Goal: Contribute content: Contribute content

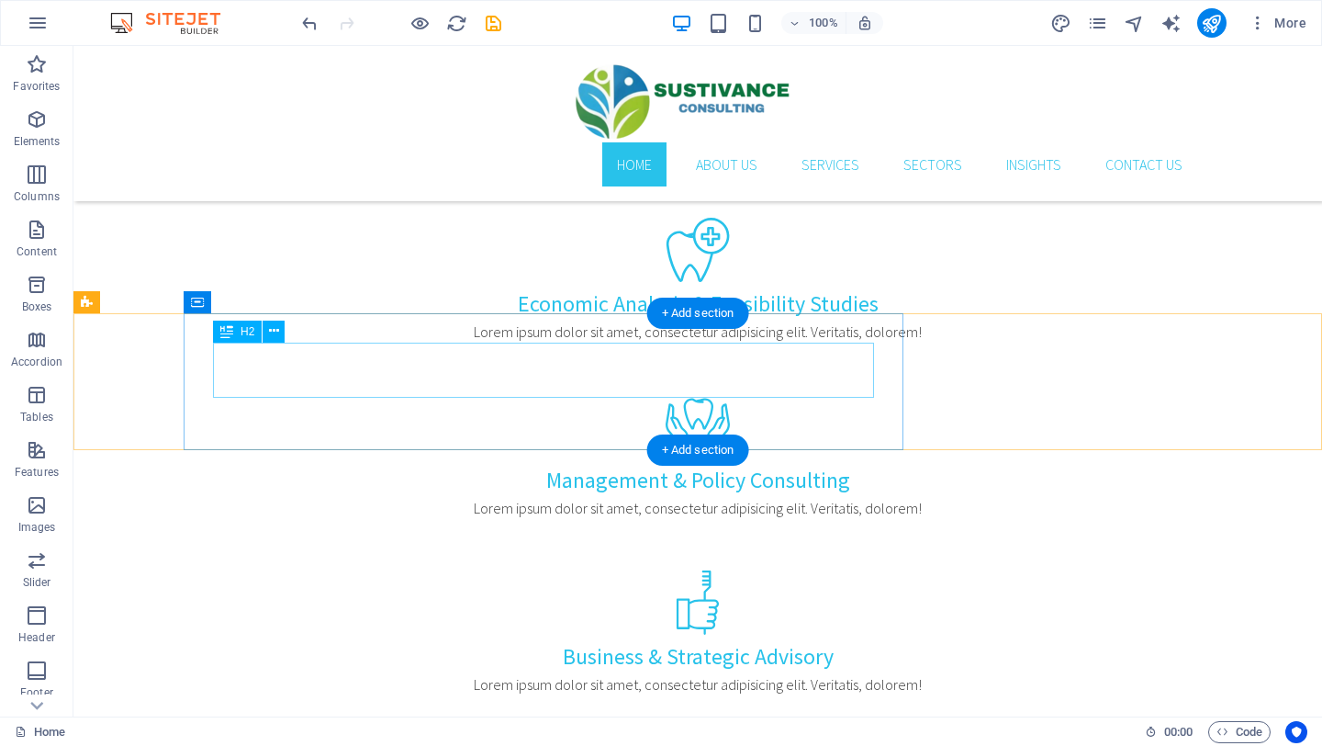
scroll to position [957, 0]
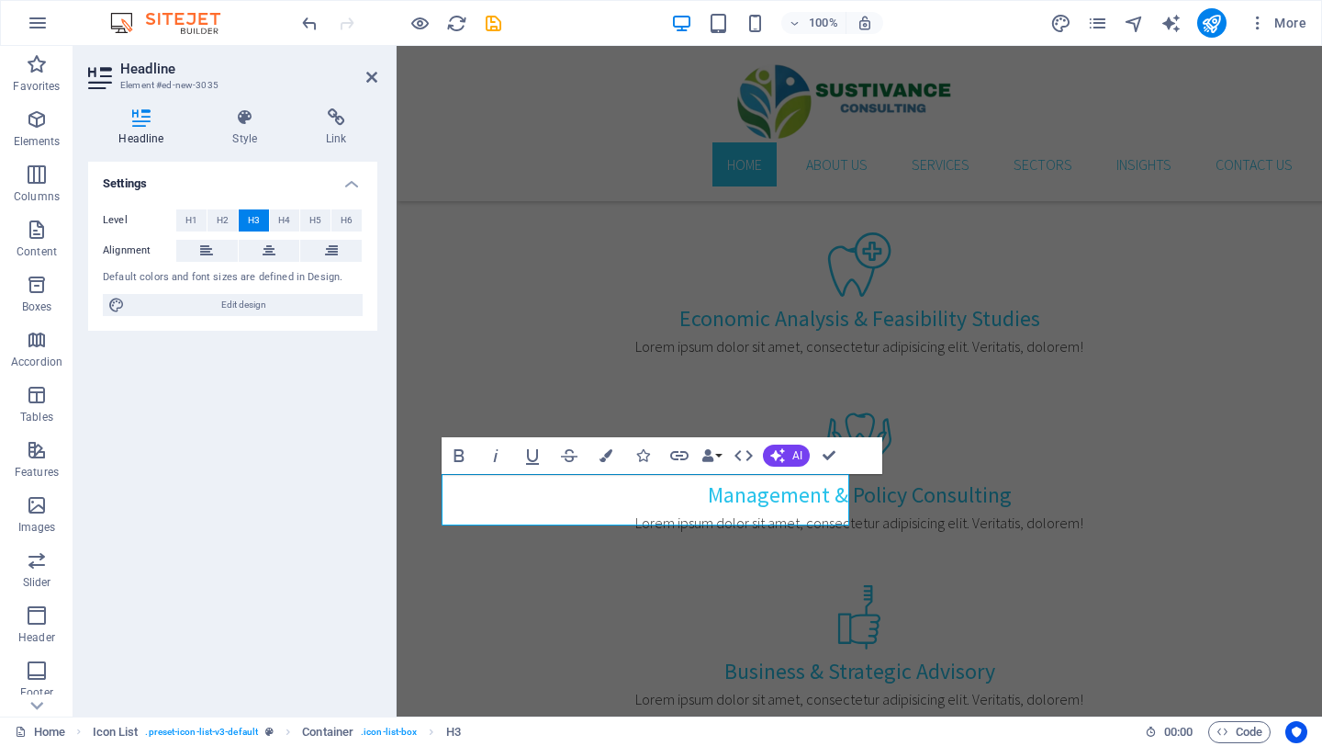
scroll to position [1012, 0]
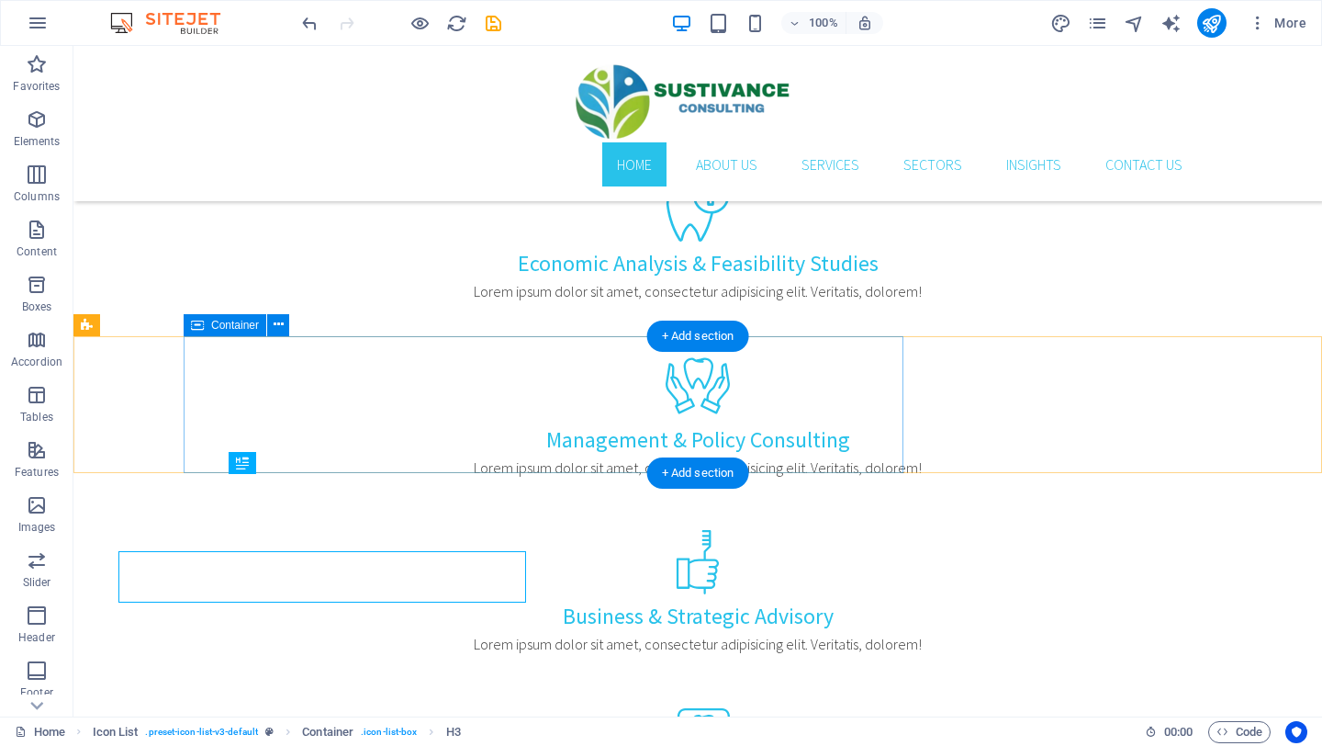
scroll to position [935, 0]
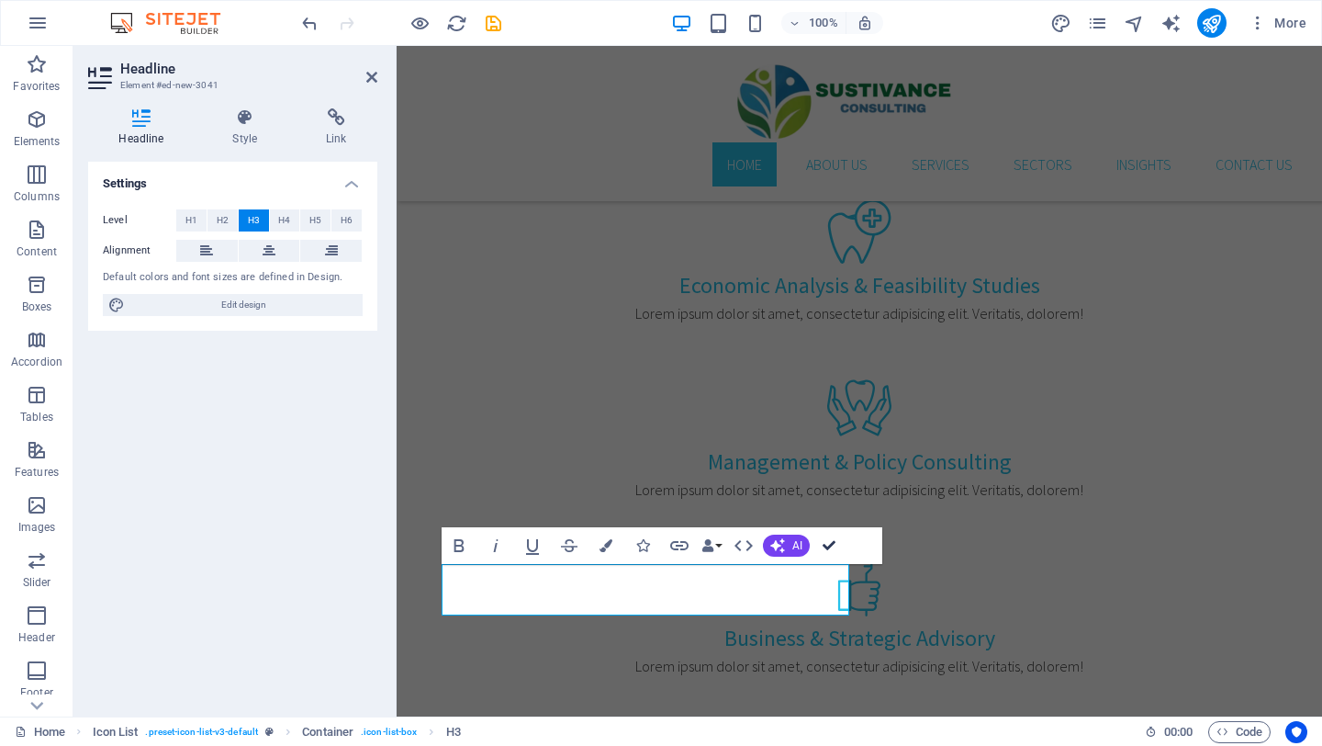
scroll to position [913, 0]
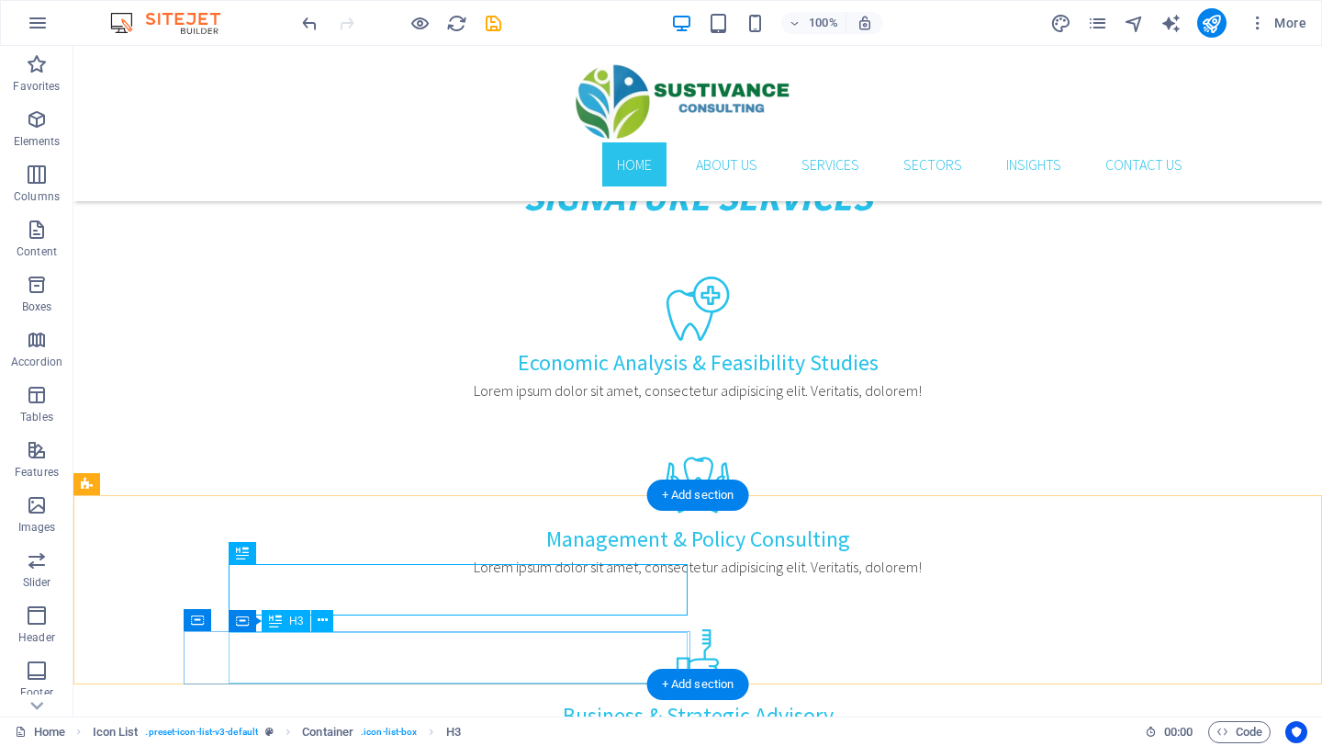
click at [273, 655] on div "H1 Banner Banner Container Menu Bar Menu Banner Container Text Text Logo H2 Tex…" at bounding box center [697, 381] width 1249 height 670
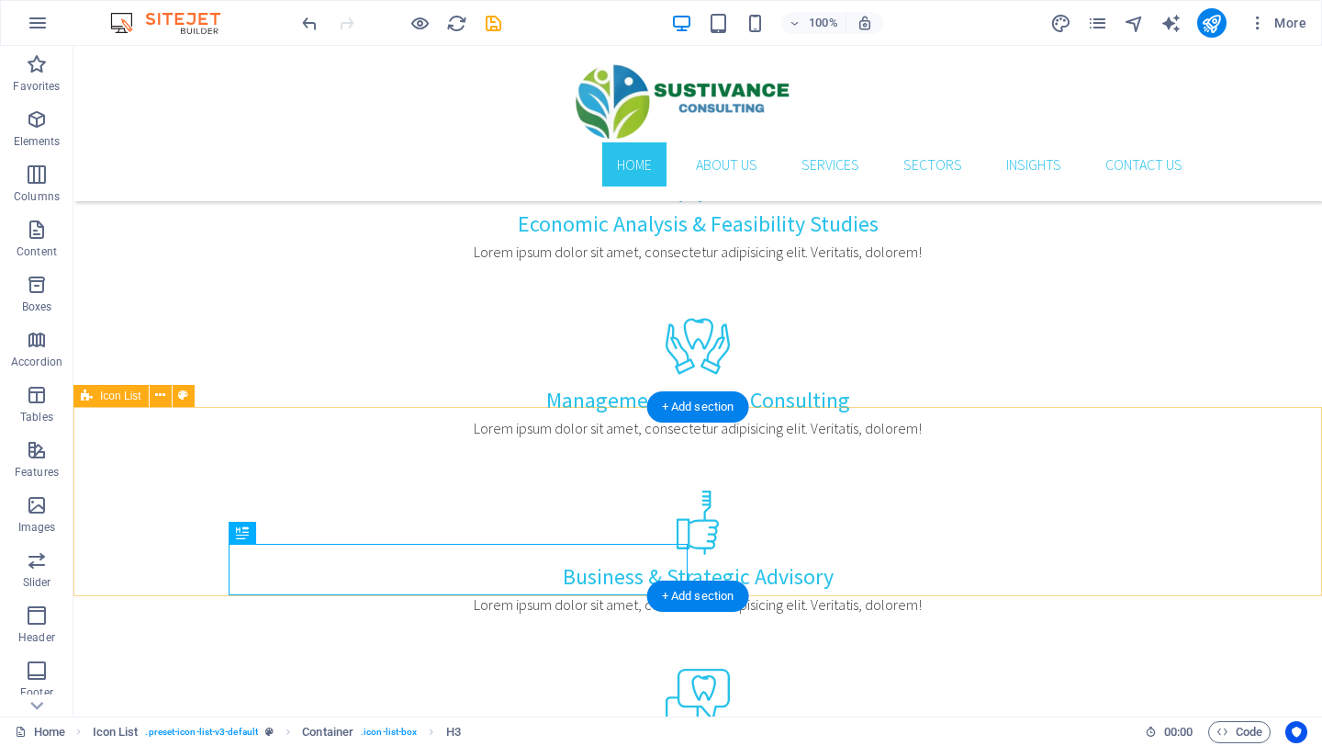
scroll to position [1094, 0]
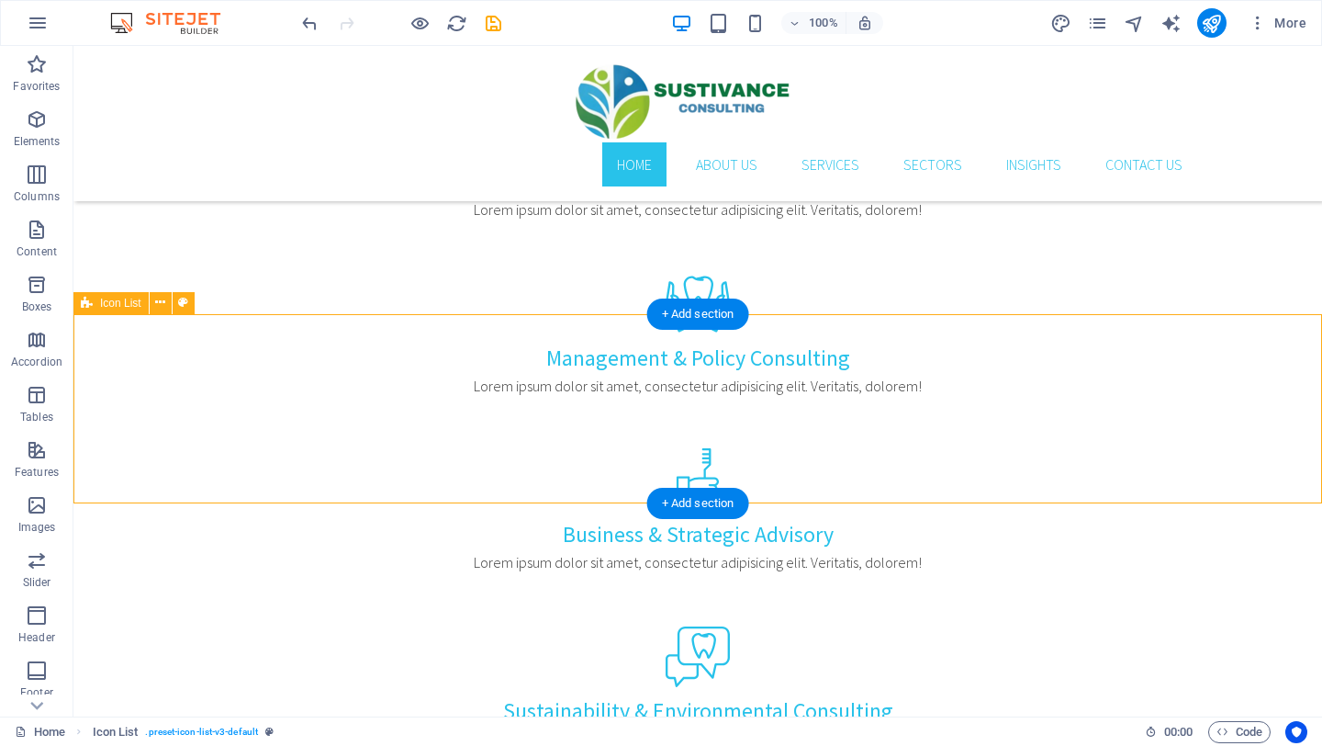
drag, startPoint x: 143, startPoint y: 352, endPoint x: 379, endPoint y: 487, distance: 271.9
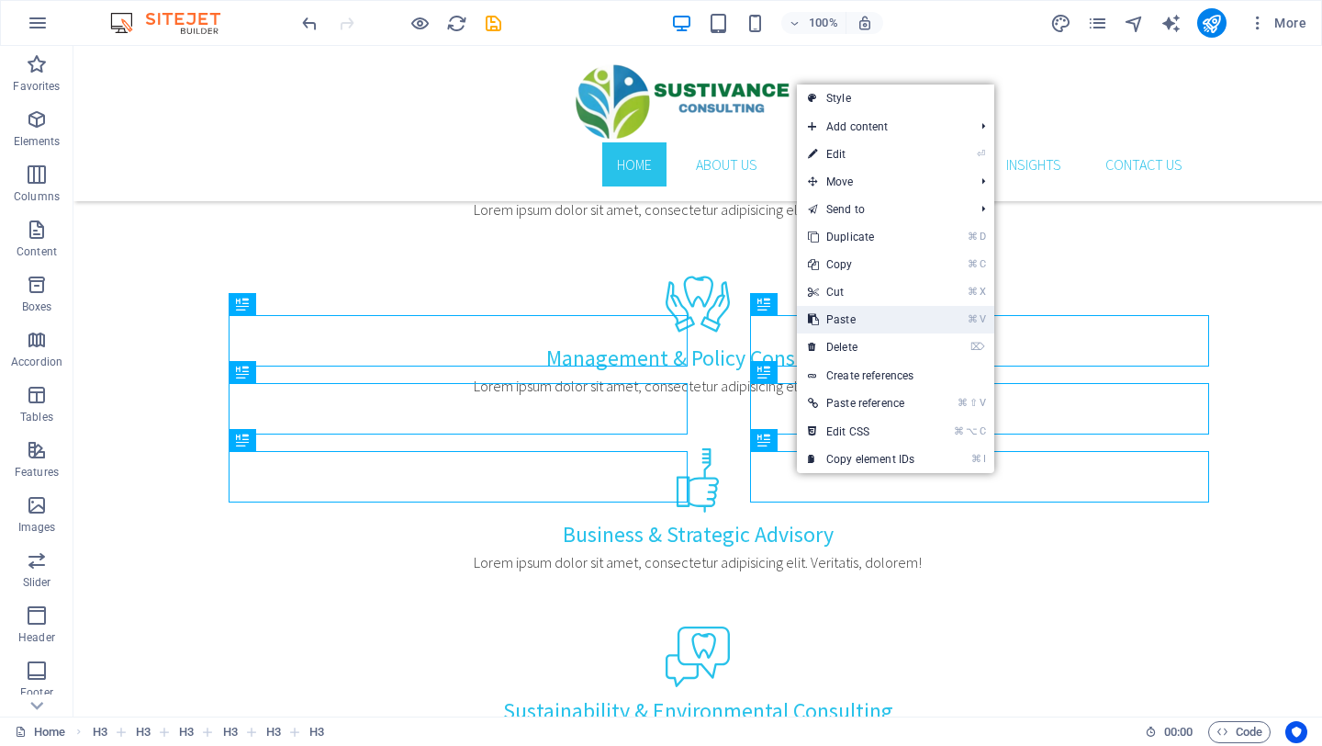
click at [853, 320] on link "⌘ V Paste" at bounding box center [861, 320] width 129 height 28
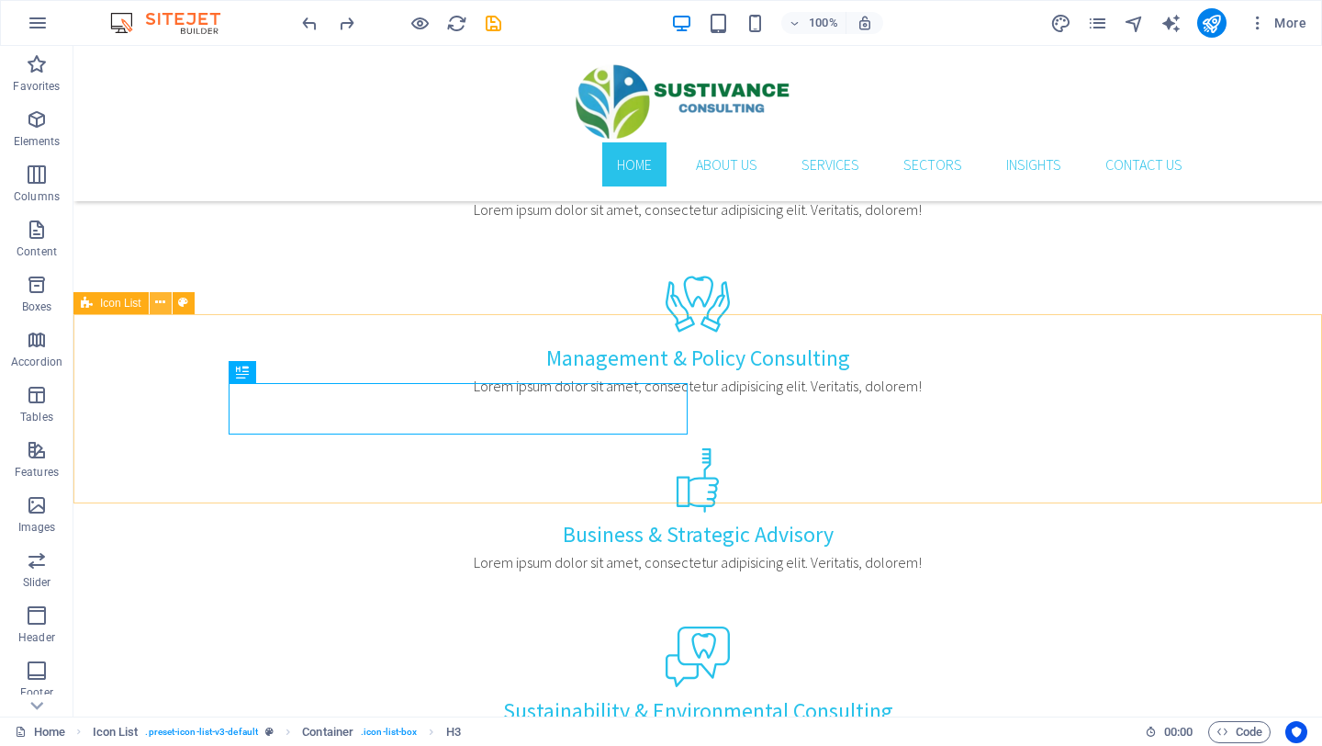
click at [164, 299] on icon at bounding box center [160, 302] width 10 height 19
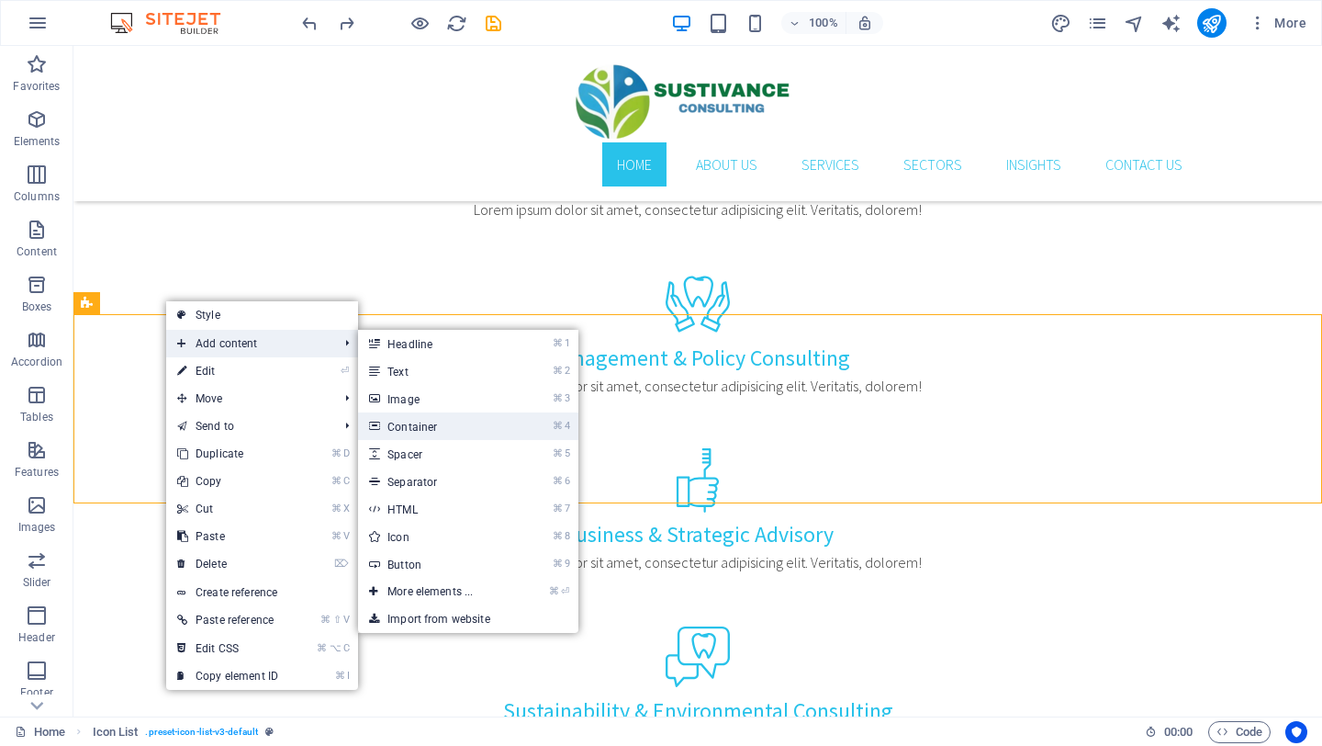
click at [418, 425] on link "⌘ 4 Container" at bounding box center [434, 426] width 152 height 28
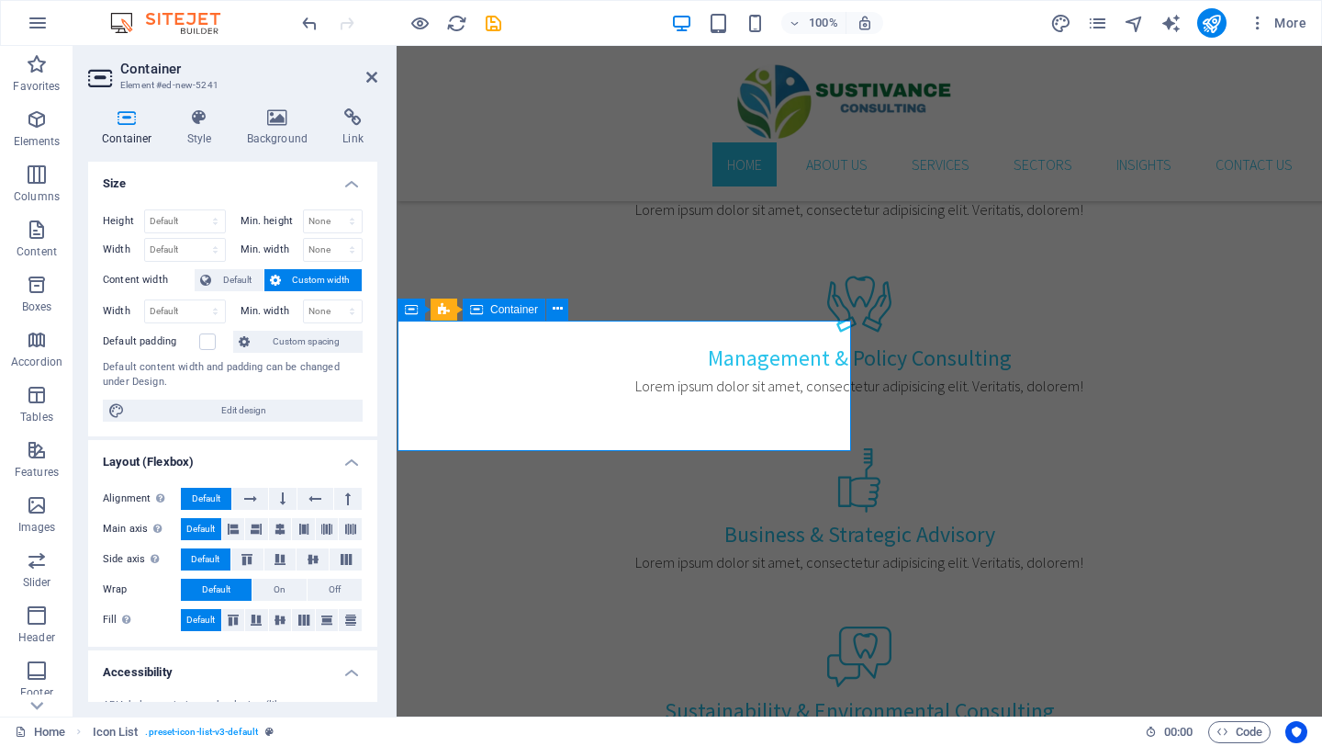
scroll to position [1165, 0]
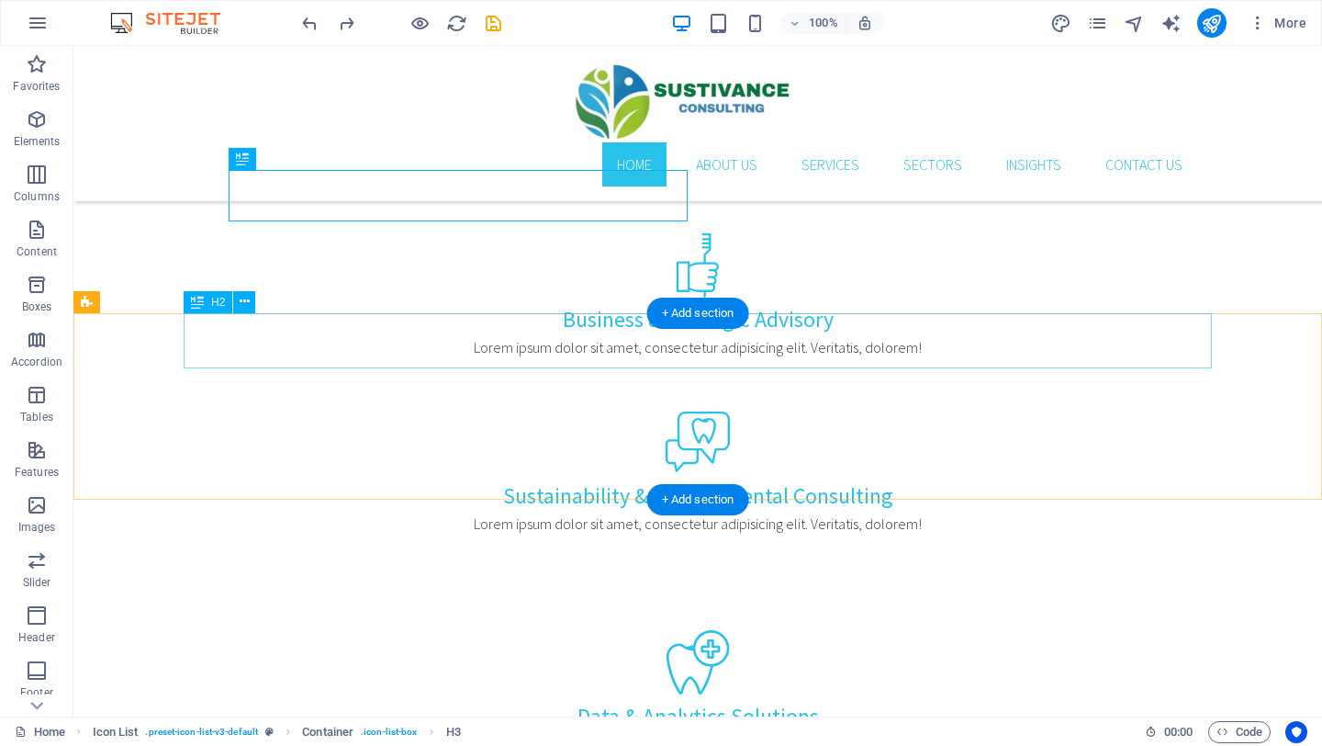
scroll to position [1307, 0]
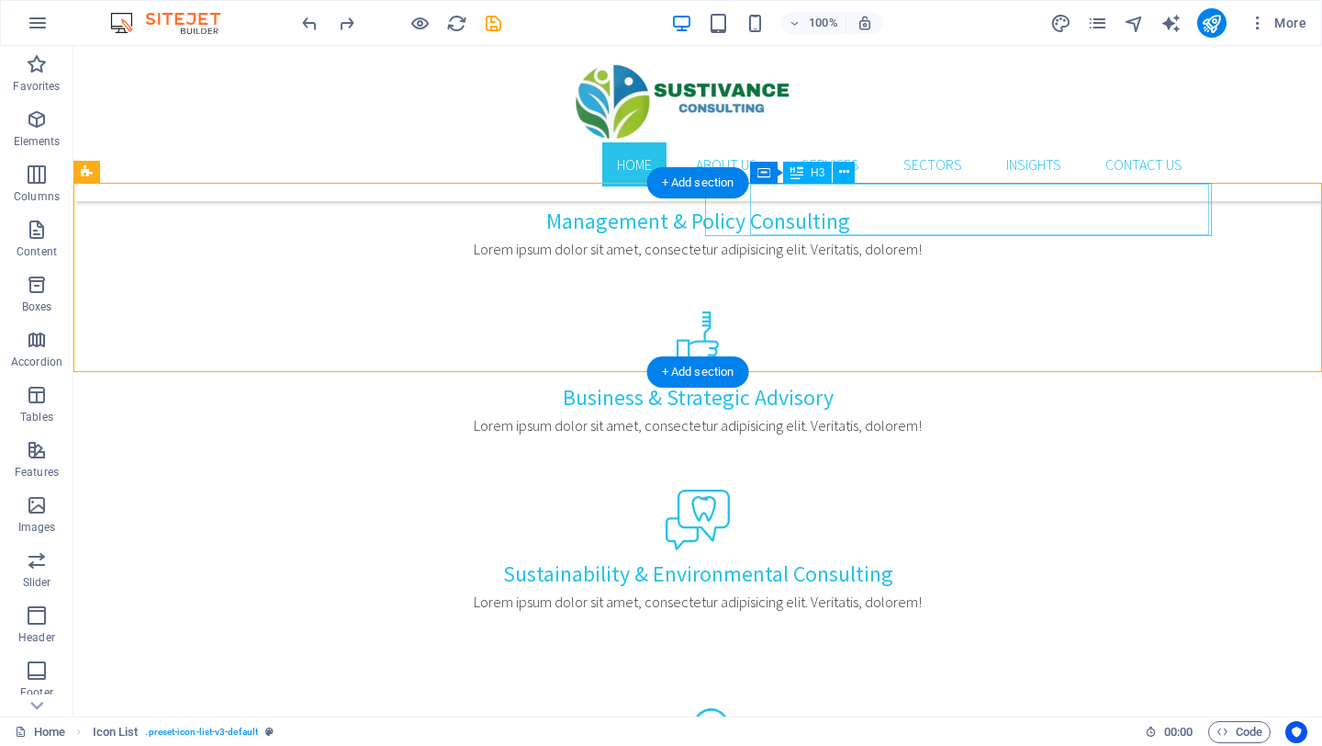
scroll to position [1225, 0]
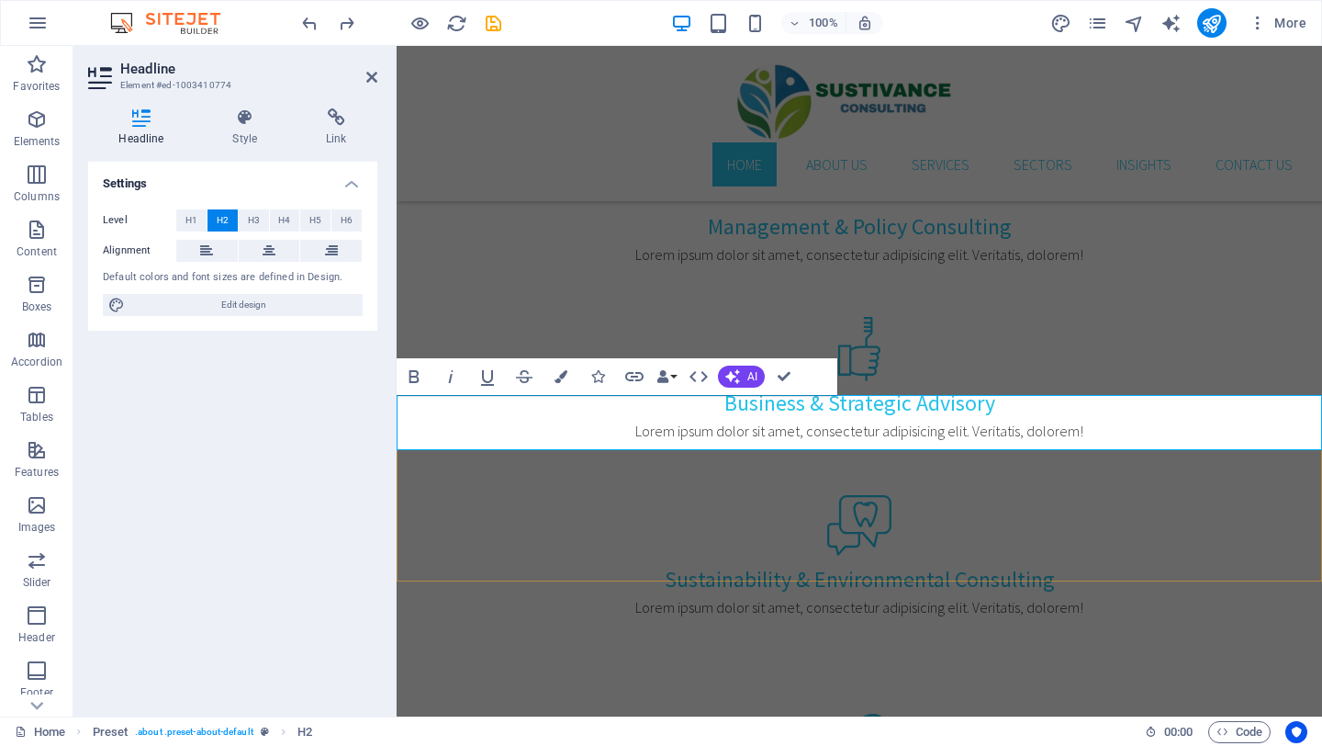
scroll to position [1302, 0]
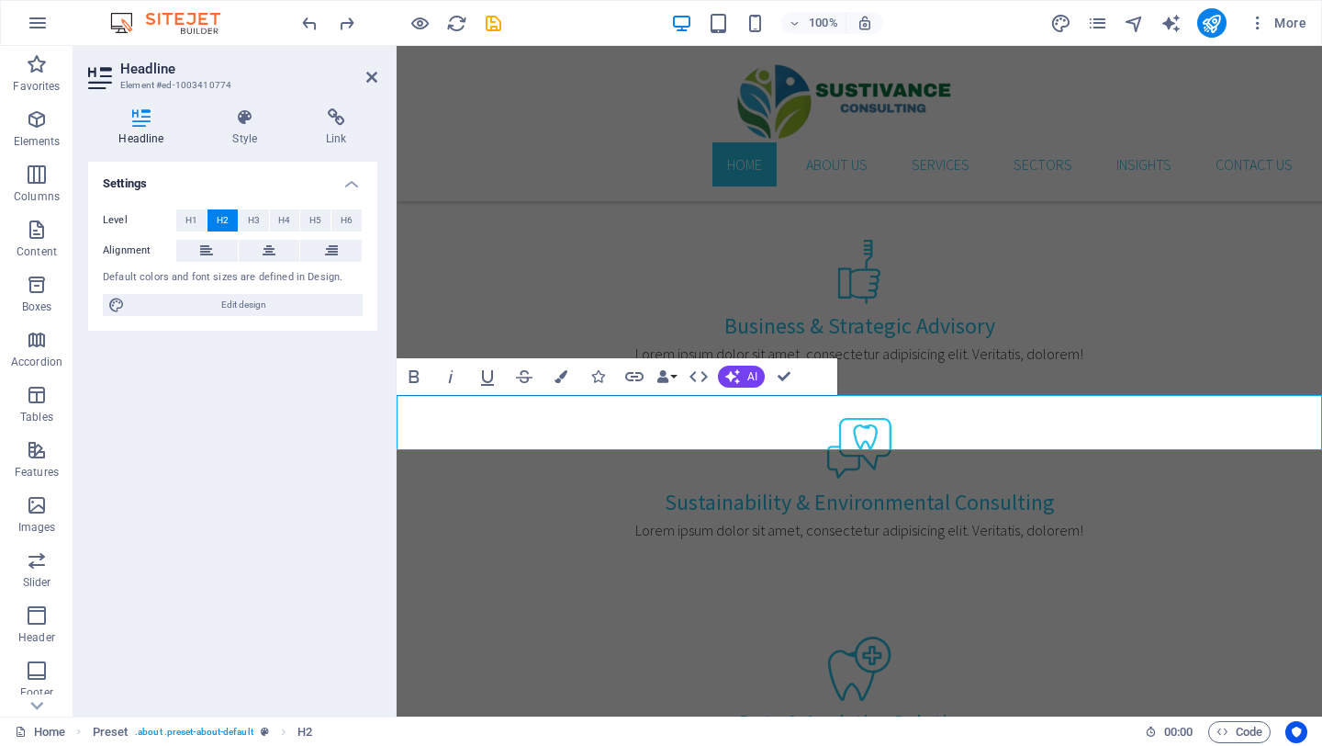
click at [212, 456] on div "Settings Level H1 H2 H3 H4 H5 H6 Alignment Default colors and font sizes are de…" at bounding box center [232, 432] width 289 height 540
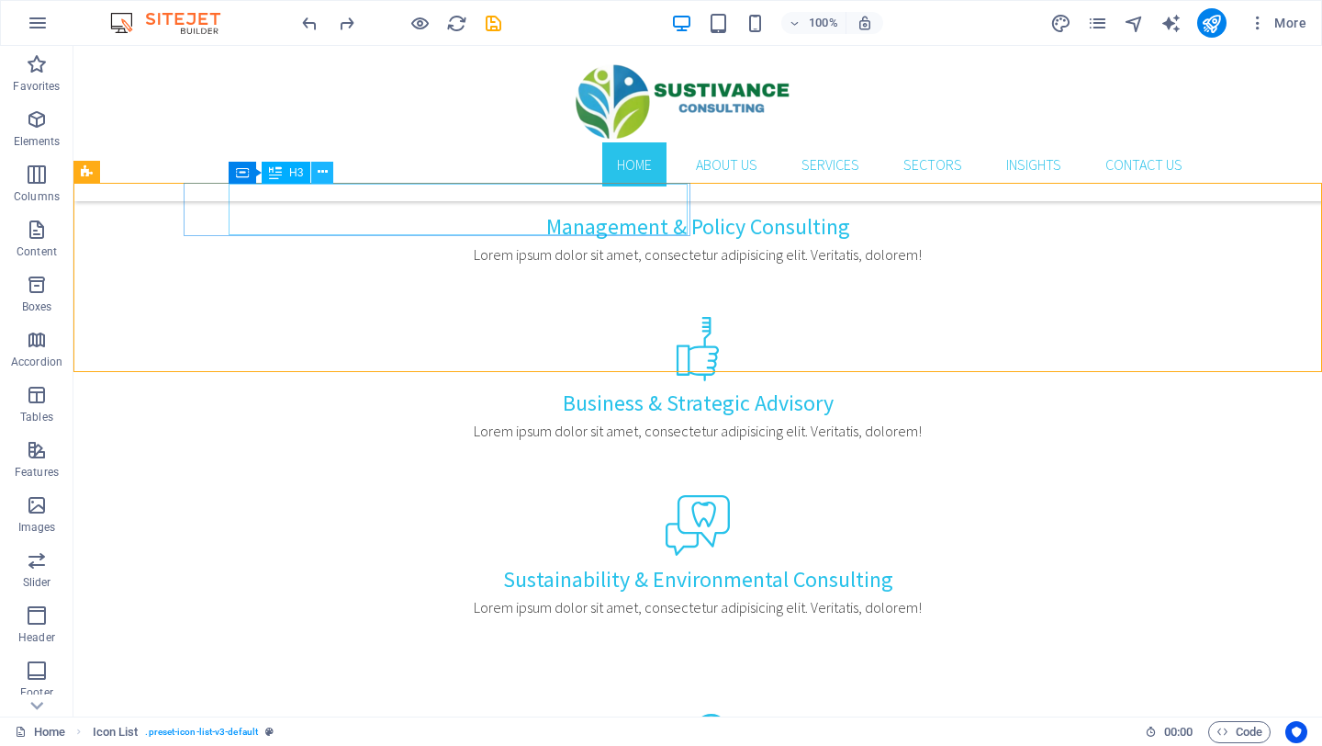
click at [324, 170] on icon at bounding box center [323, 172] width 10 height 19
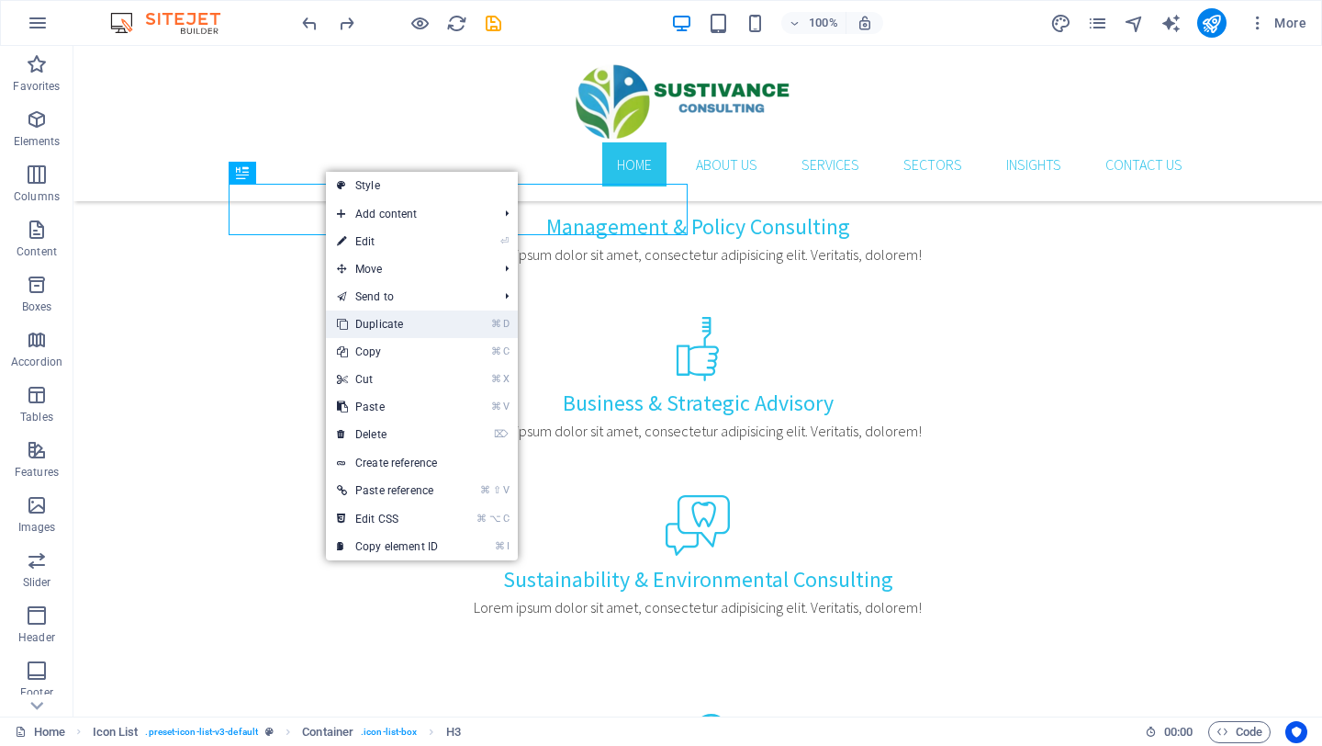
click at [387, 324] on link "⌘ D Duplicate" at bounding box center [387, 324] width 123 height 28
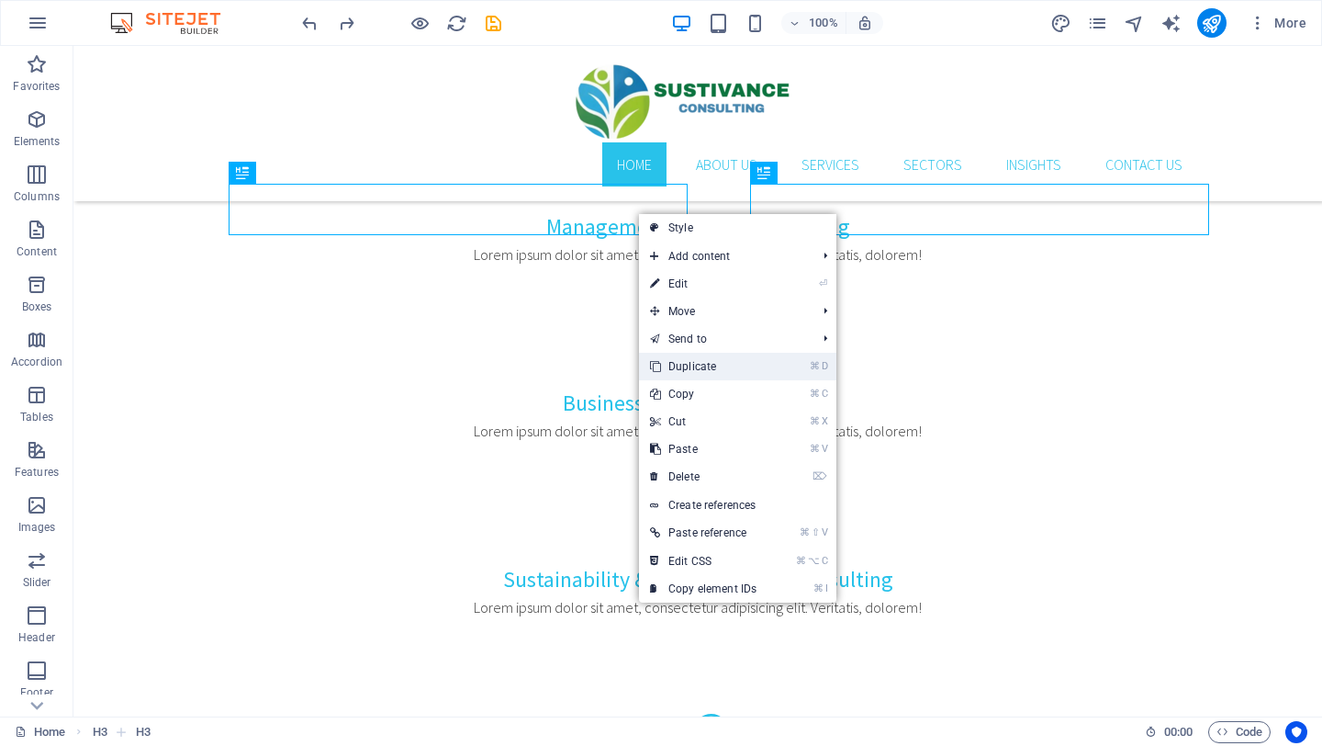
click at [708, 362] on link "⌘ D Duplicate" at bounding box center [703, 367] width 129 height 28
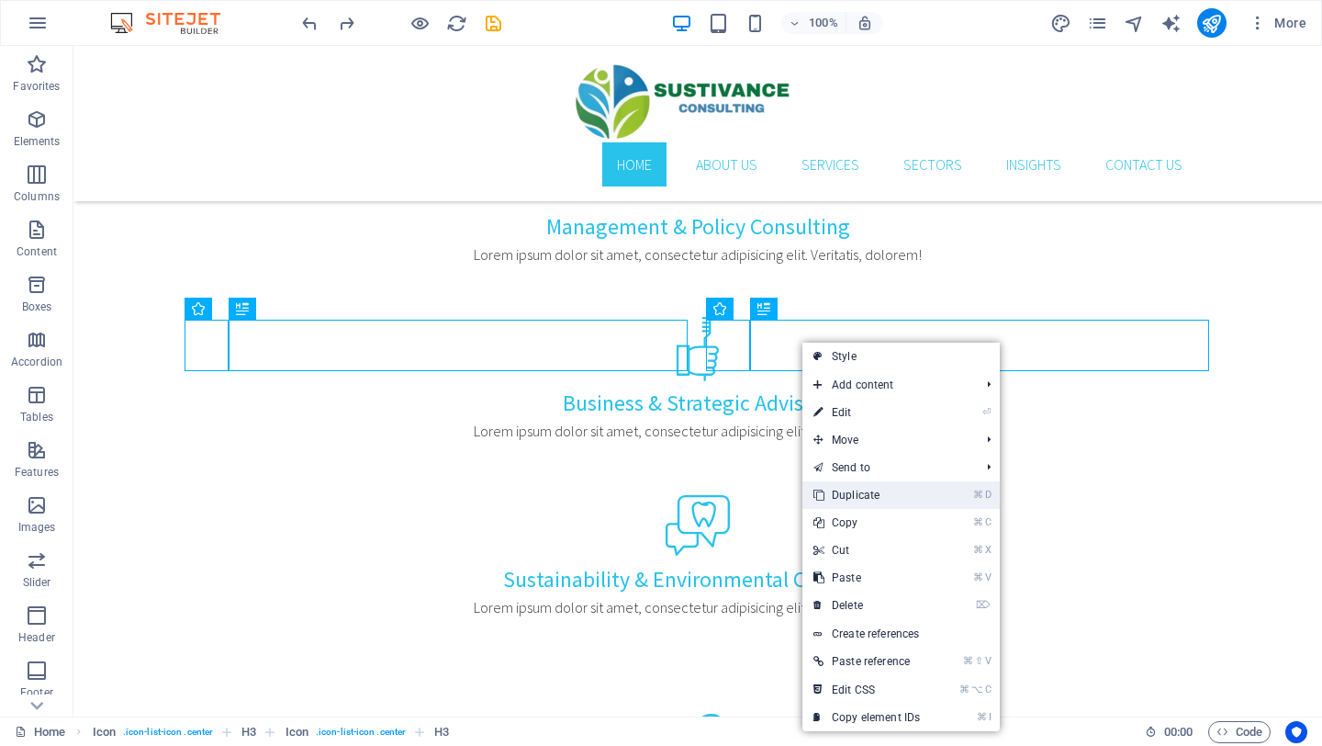
click at [853, 490] on link "⌘ D Duplicate" at bounding box center [867, 495] width 129 height 28
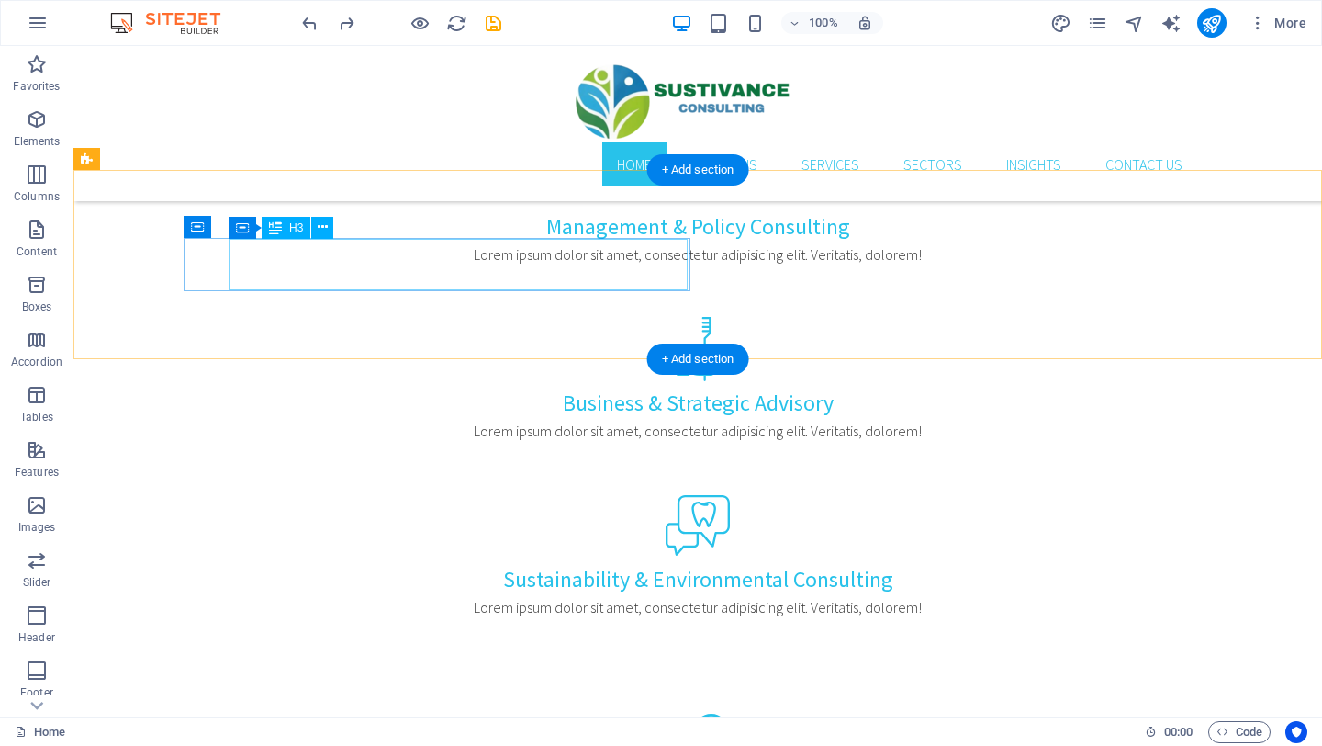
scroll to position [1278, 0]
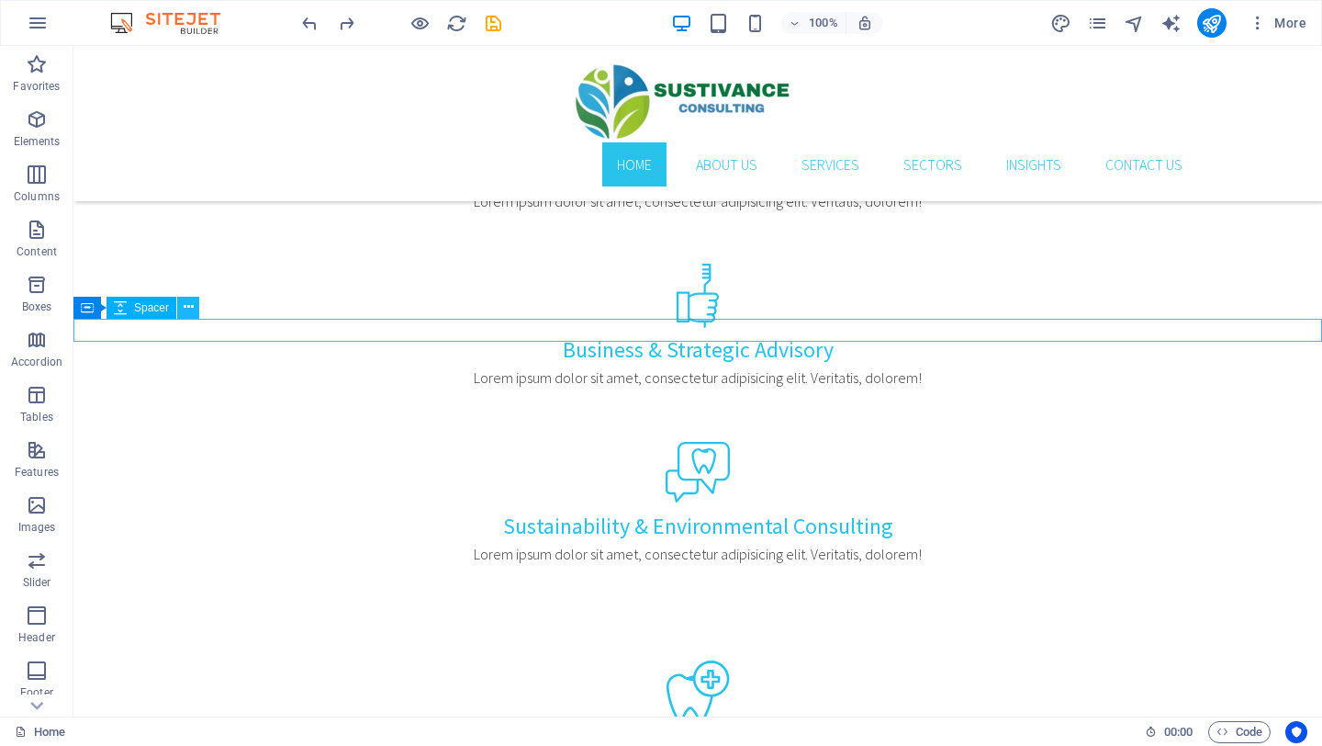
click at [187, 305] on icon at bounding box center [189, 307] width 10 height 19
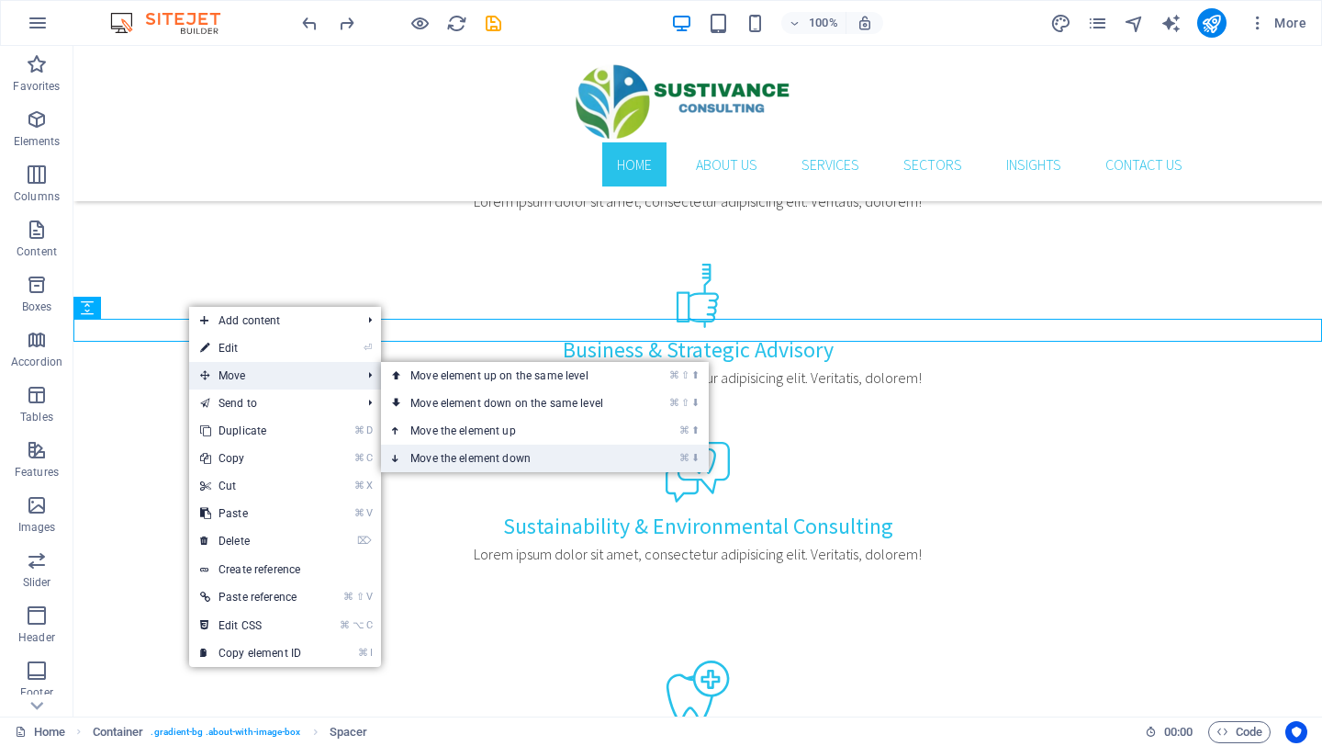
click at [489, 455] on link "⌘ ⬇ Move the element down" at bounding box center [510, 458] width 259 height 28
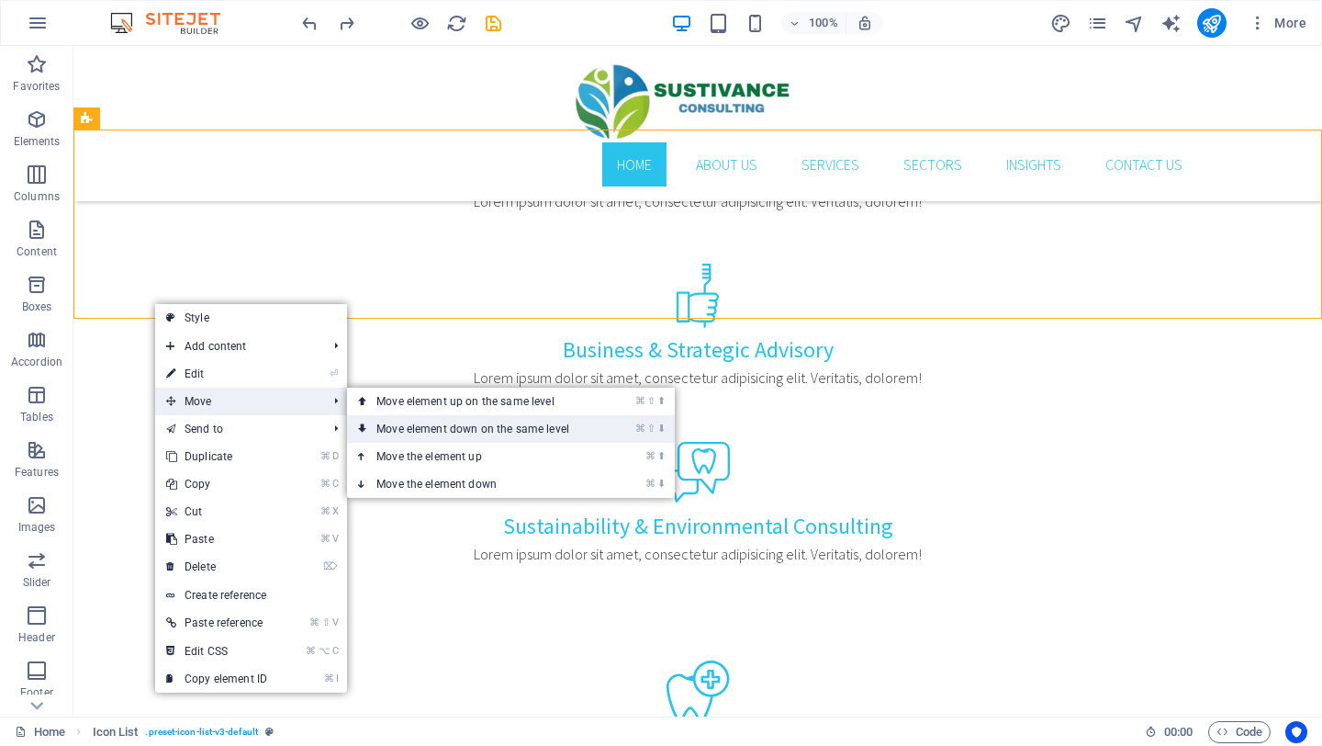
click at [489, 429] on link "⌘ ⇧ ⬇ Move element down on the same level" at bounding box center [476, 429] width 259 height 28
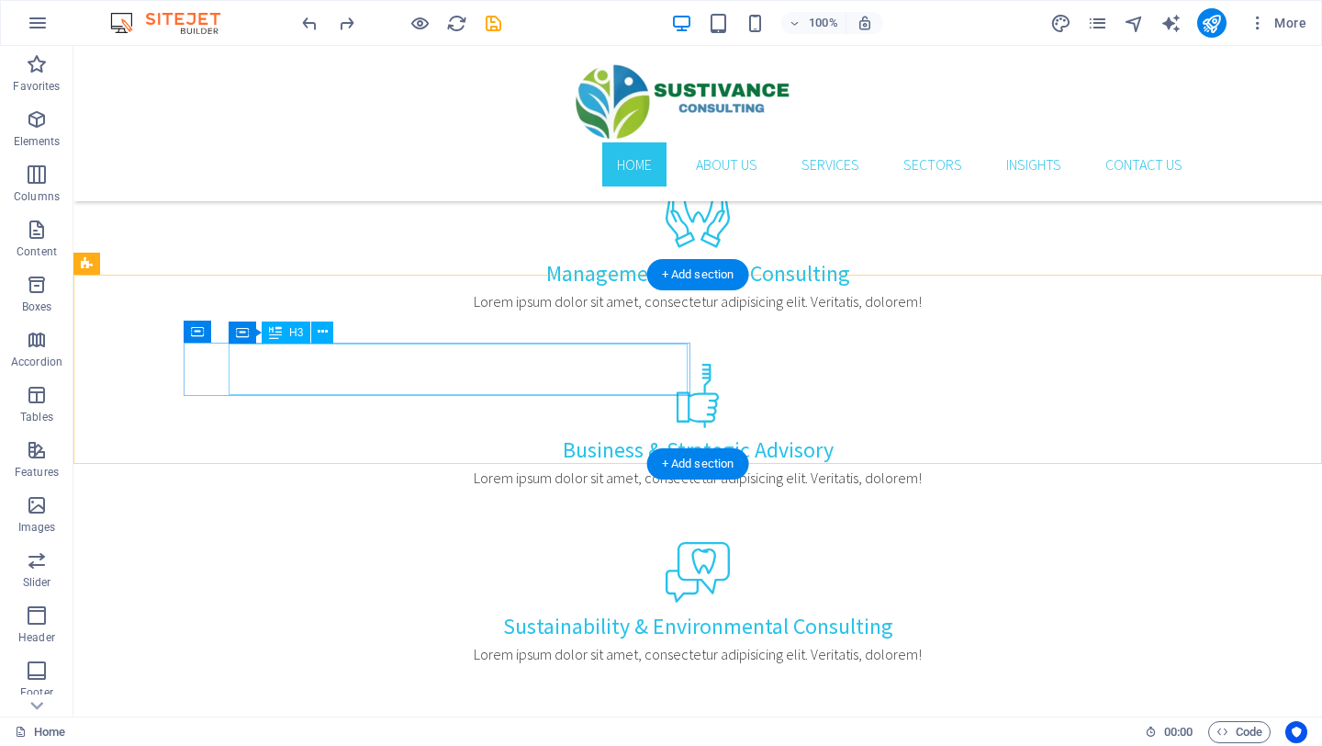
scroll to position [1198, 0]
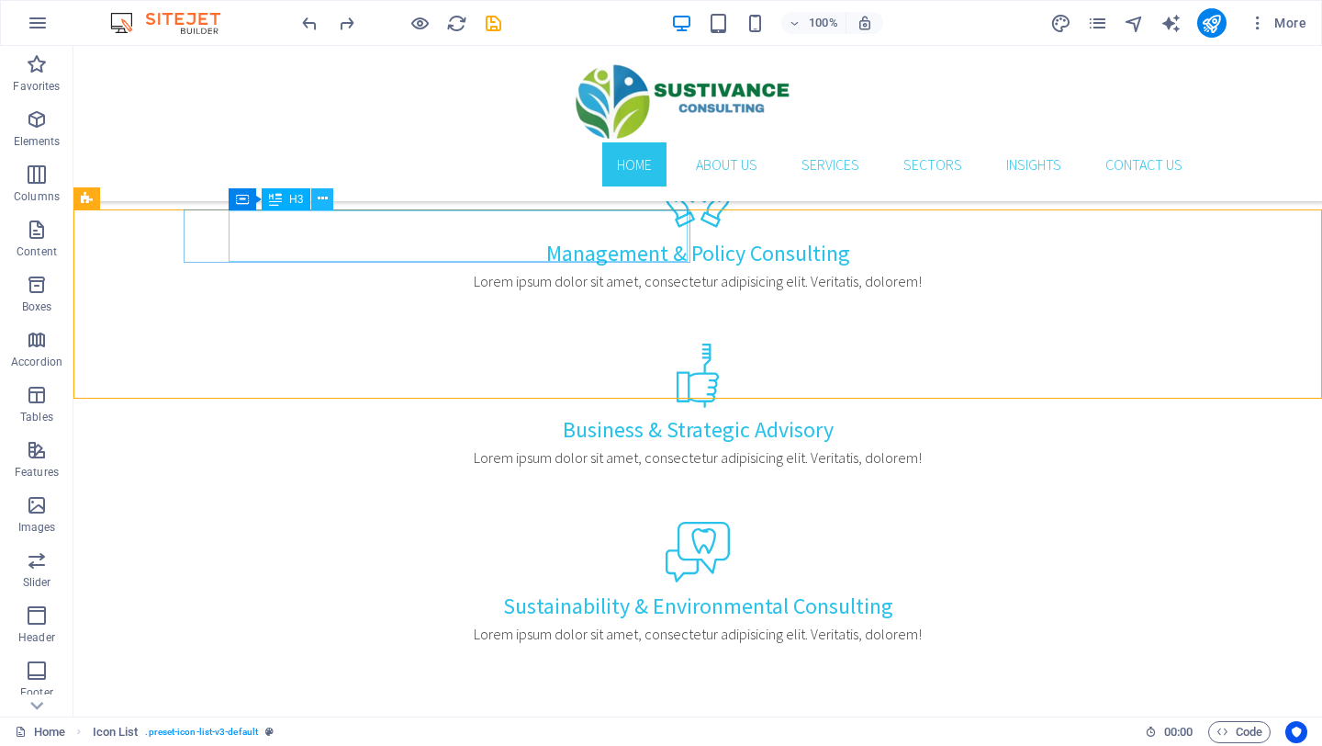
click at [326, 189] on icon at bounding box center [323, 198] width 10 height 19
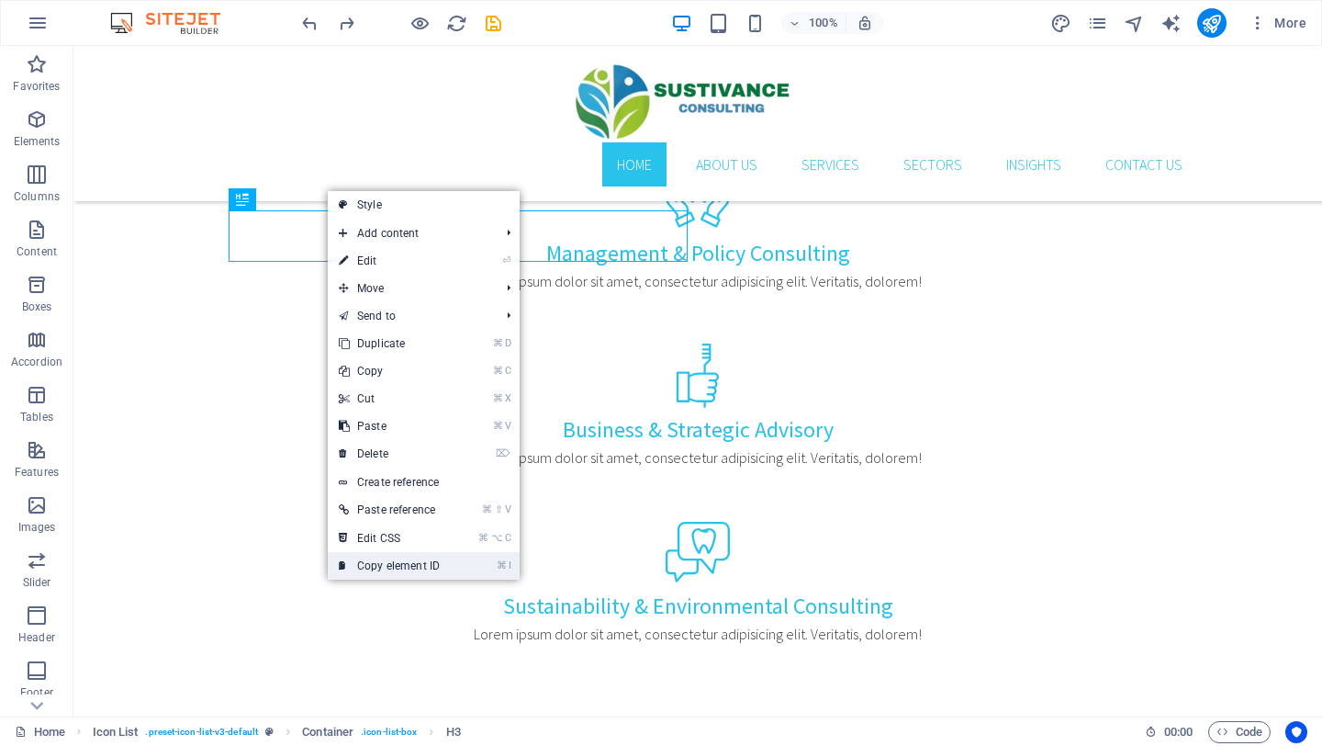
click at [418, 556] on link "⌘ I Copy element ID" at bounding box center [389, 566] width 123 height 28
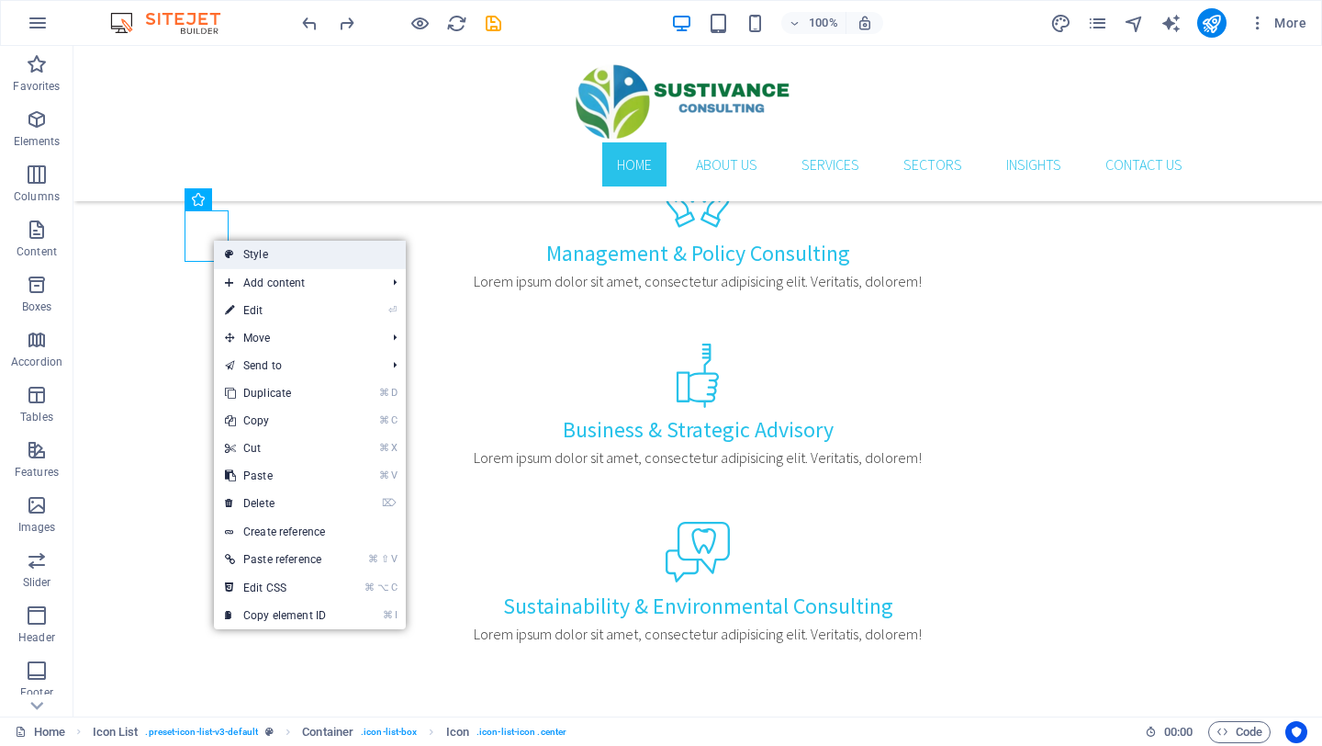
click at [247, 266] on link "Style" at bounding box center [310, 255] width 192 height 28
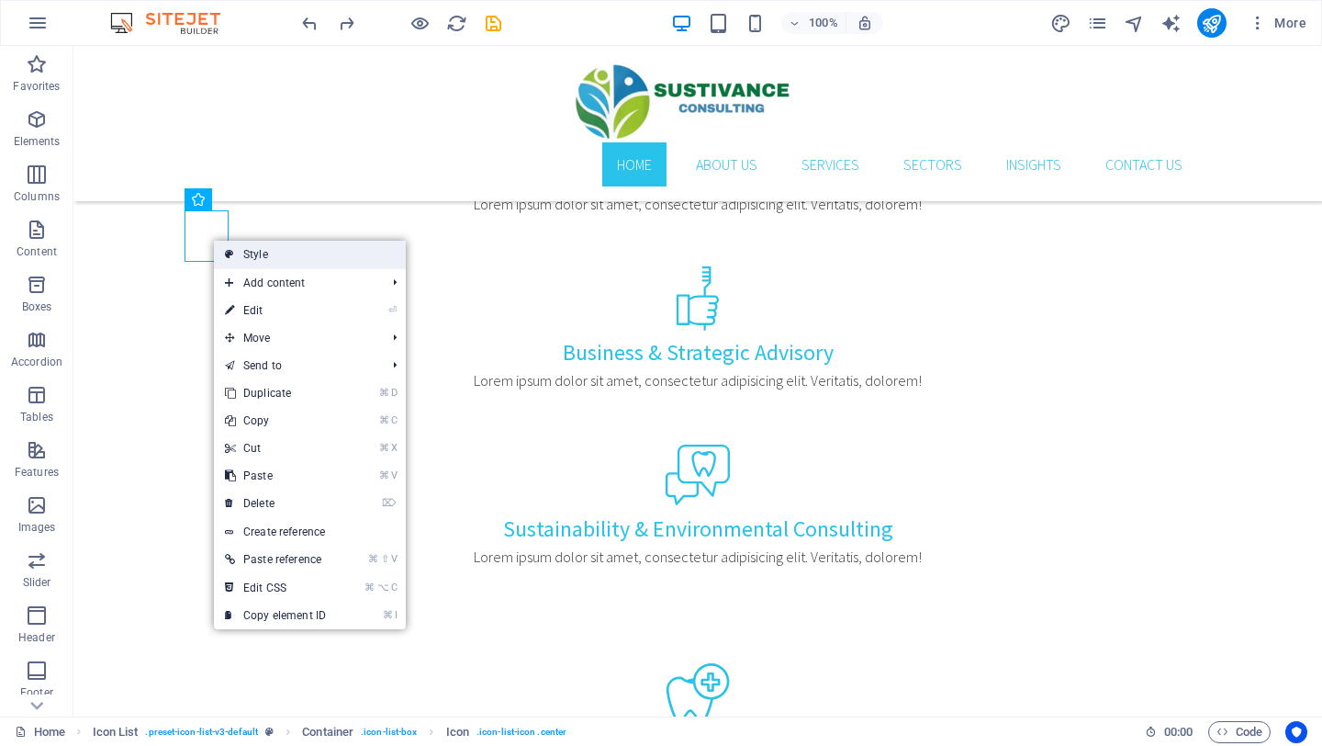
select select "rem"
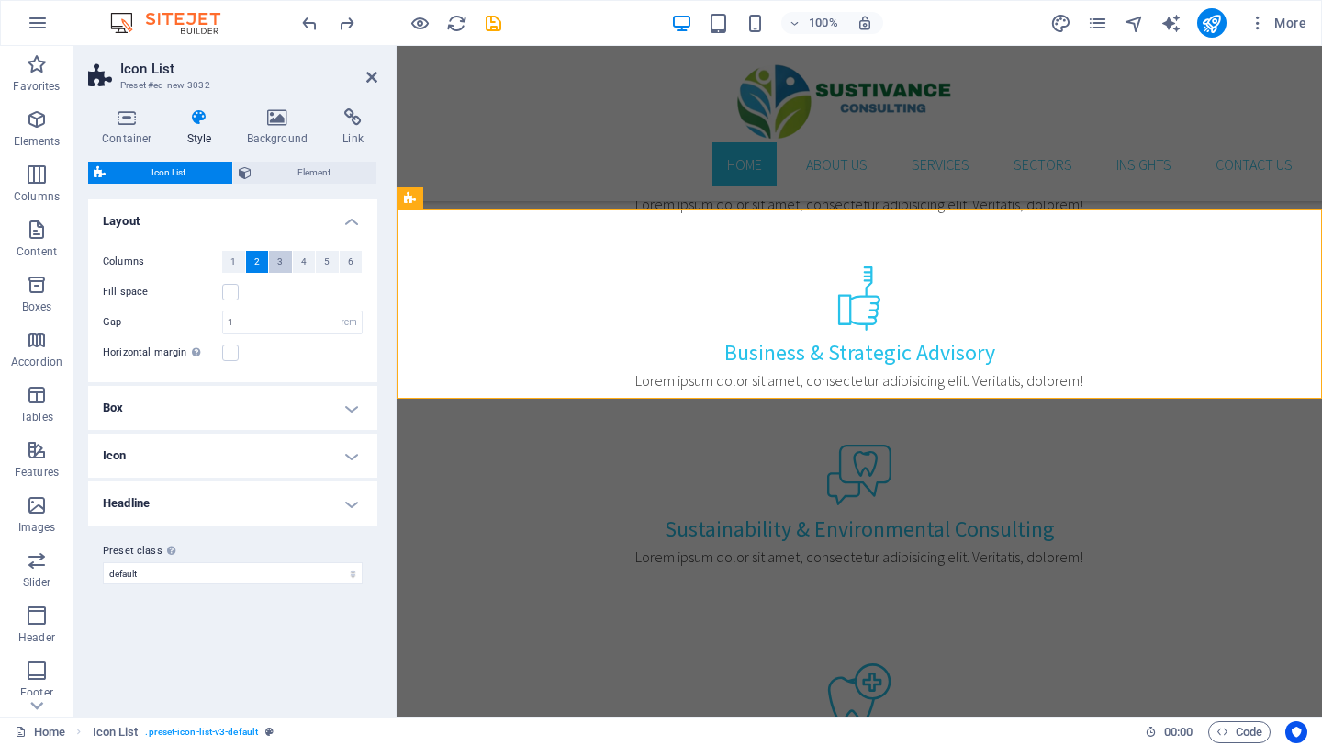
click at [282, 255] on span "3" at bounding box center [280, 262] width 6 height 22
click at [311, 257] on button "4" at bounding box center [304, 262] width 23 height 22
click at [326, 258] on span "5" at bounding box center [327, 262] width 6 height 22
click at [350, 258] on span "6" at bounding box center [351, 262] width 6 height 22
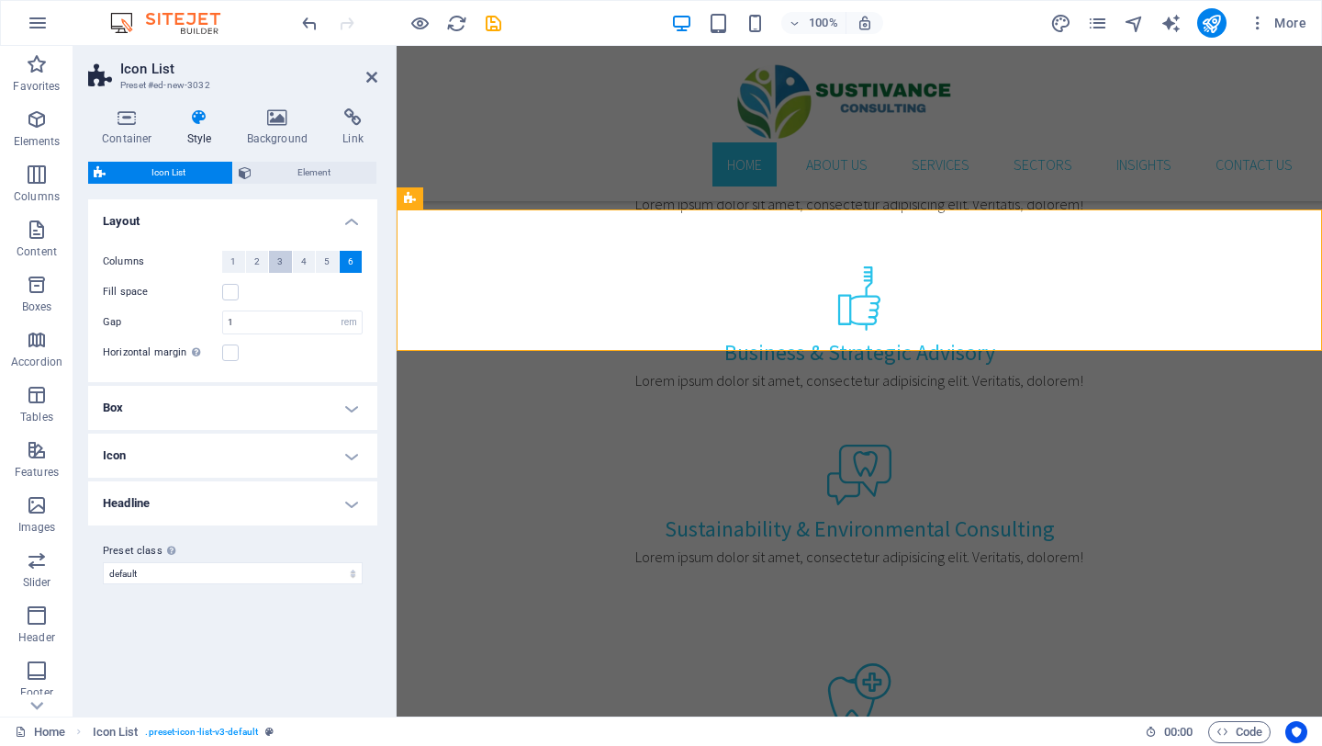
click at [269, 263] on button "3" at bounding box center [280, 262] width 23 height 22
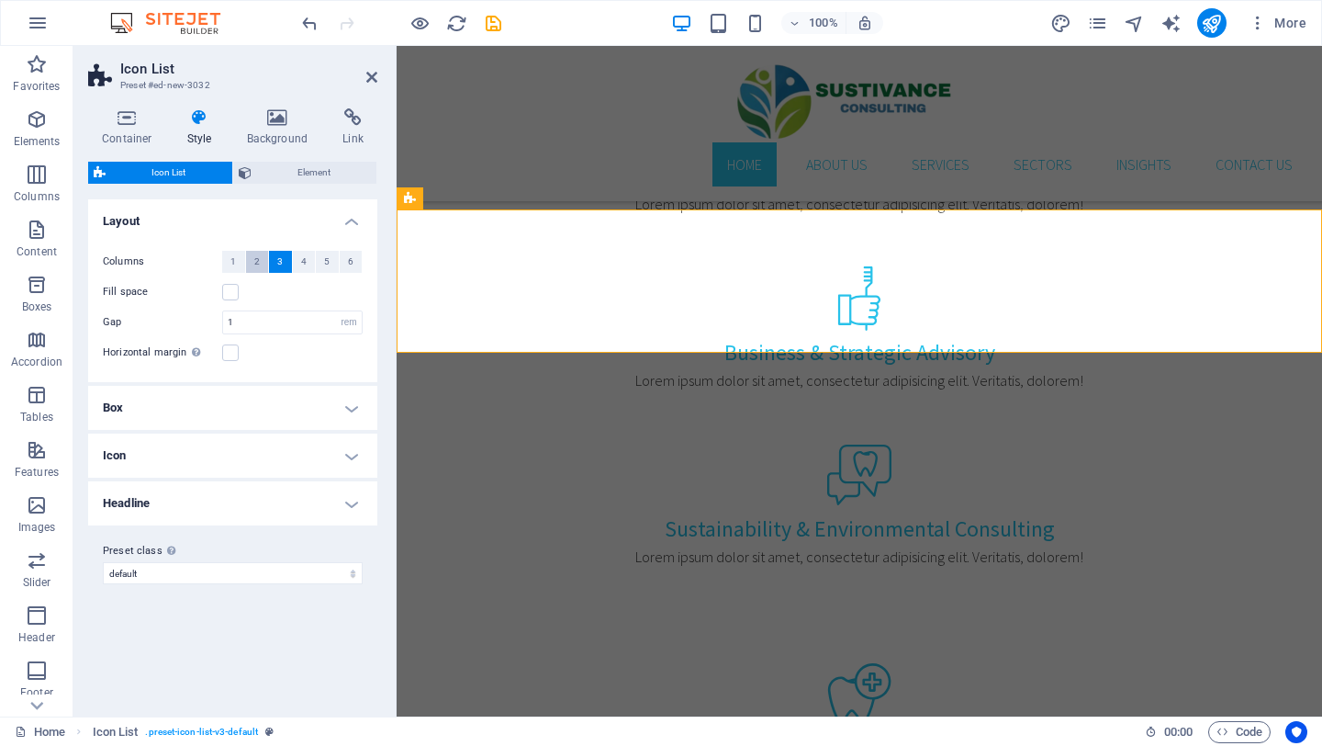
click at [254, 263] on span "2" at bounding box center [257, 262] width 6 height 22
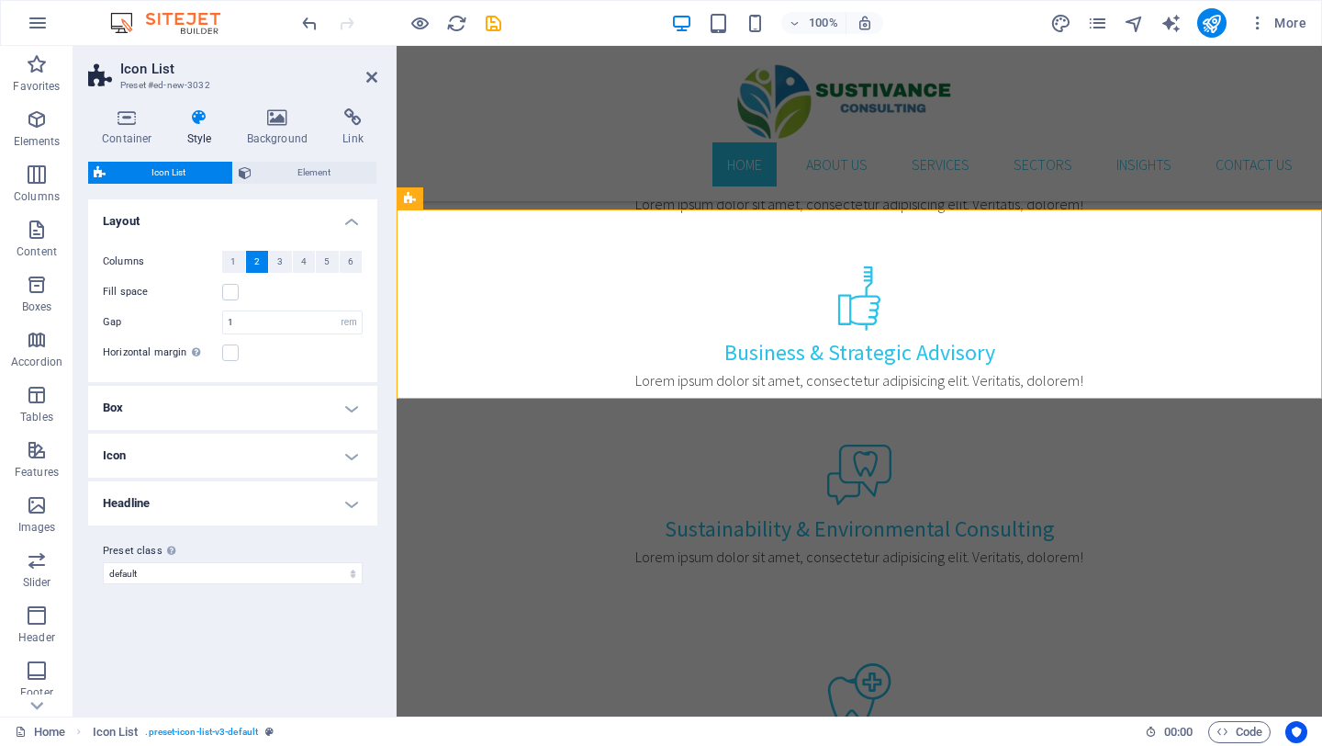
click at [306, 395] on h4 "Box" at bounding box center [232, 408] width 289 height 44
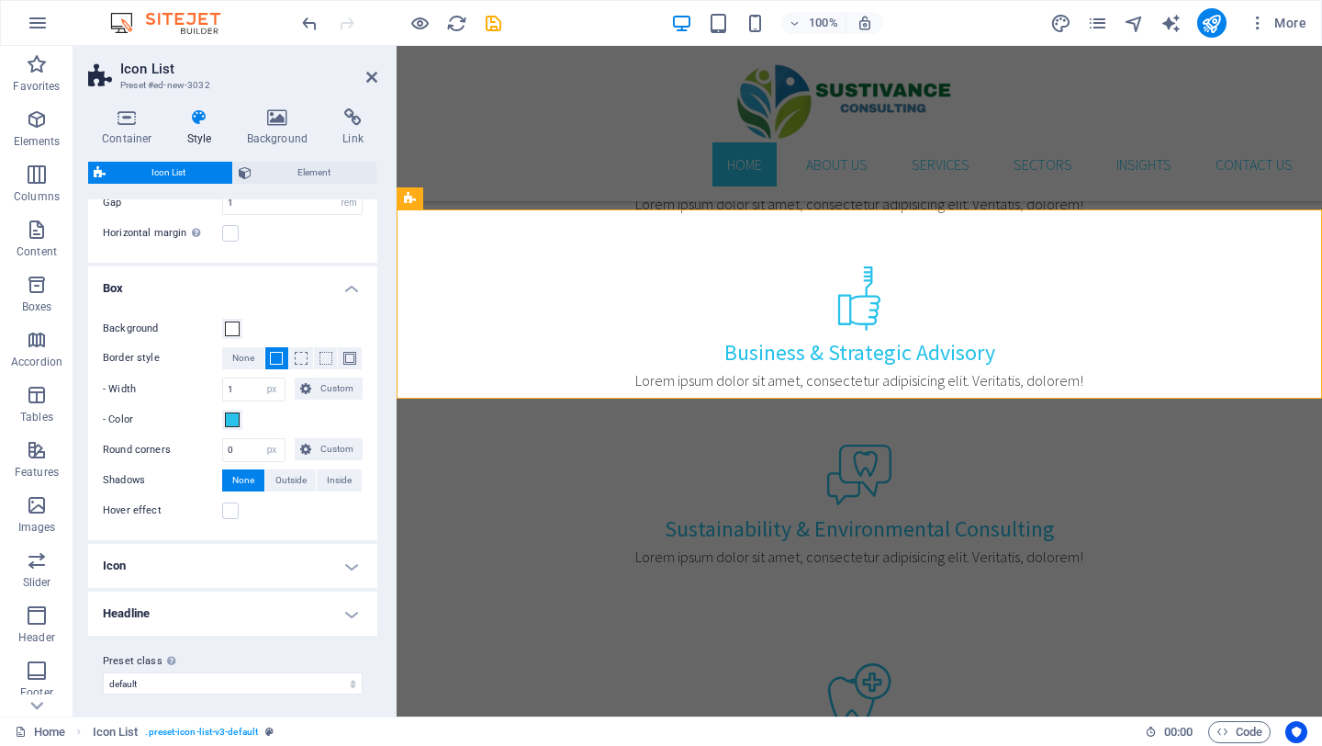
scroll to position [127, 0]
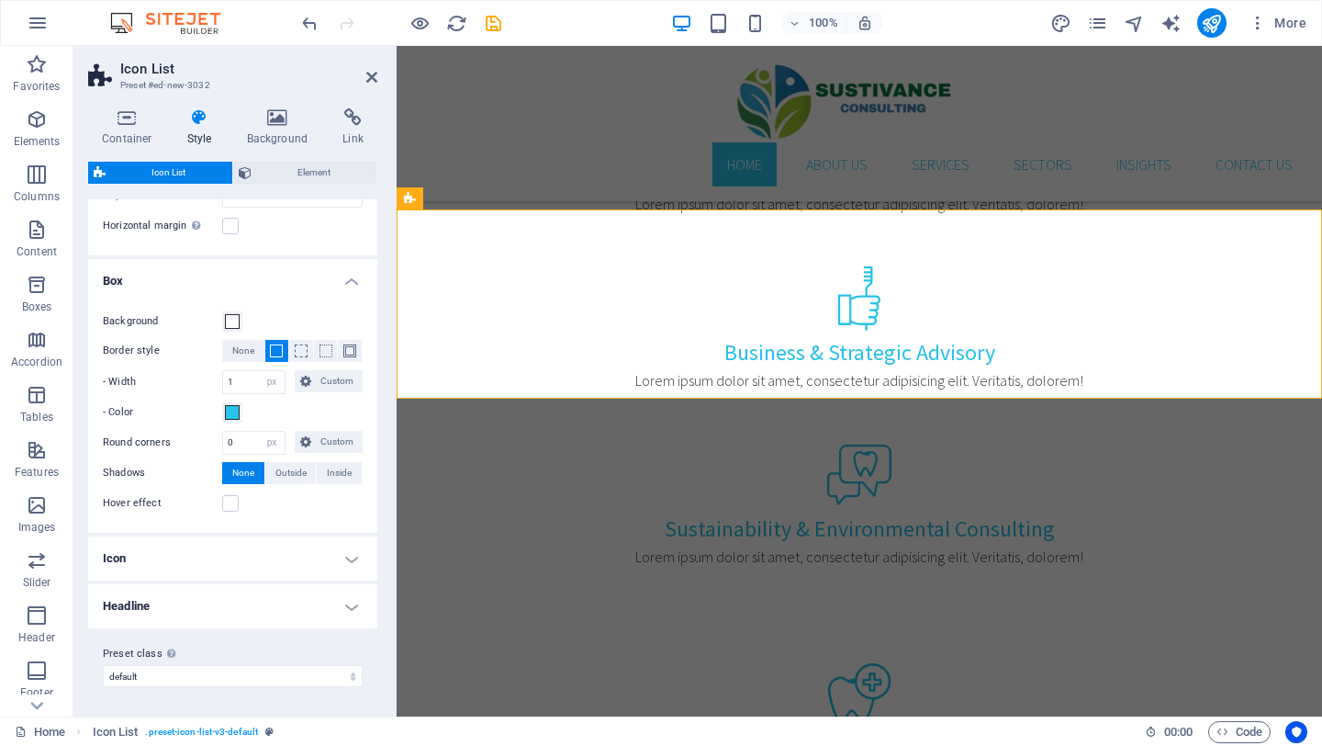
click at [341, 618] on h4 "Headline" at bounding box center [232, 606] width 289 height 44
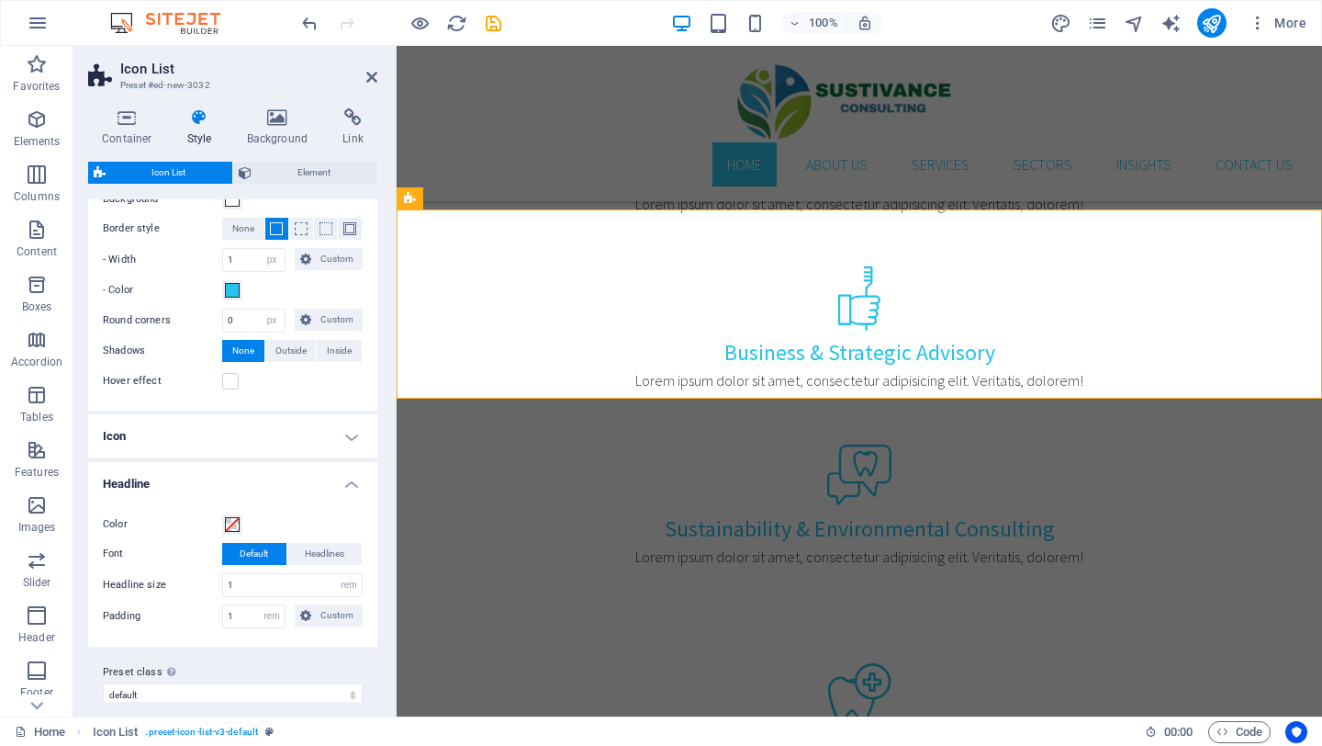
scroll to position [267, 0]
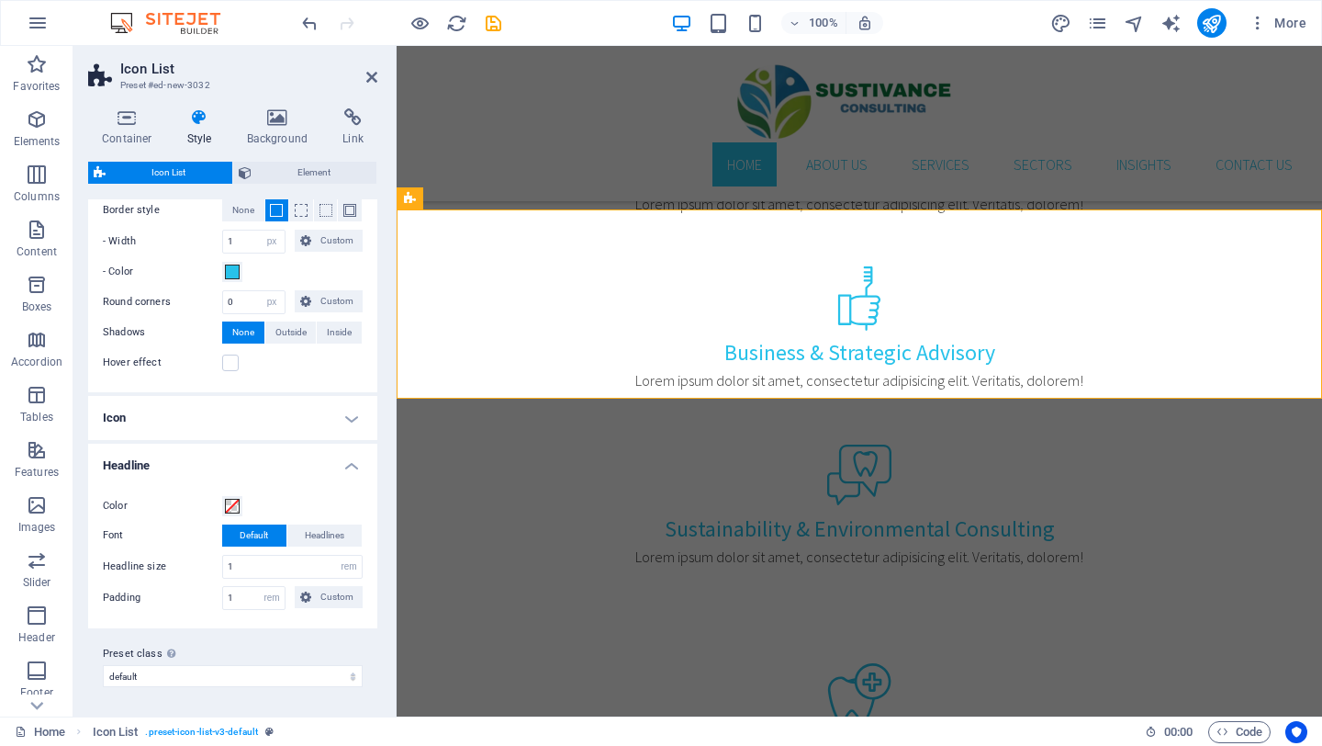
click at [352, 409] on h4 "Icon" at bounding box center [232, 418] width 289 height 44
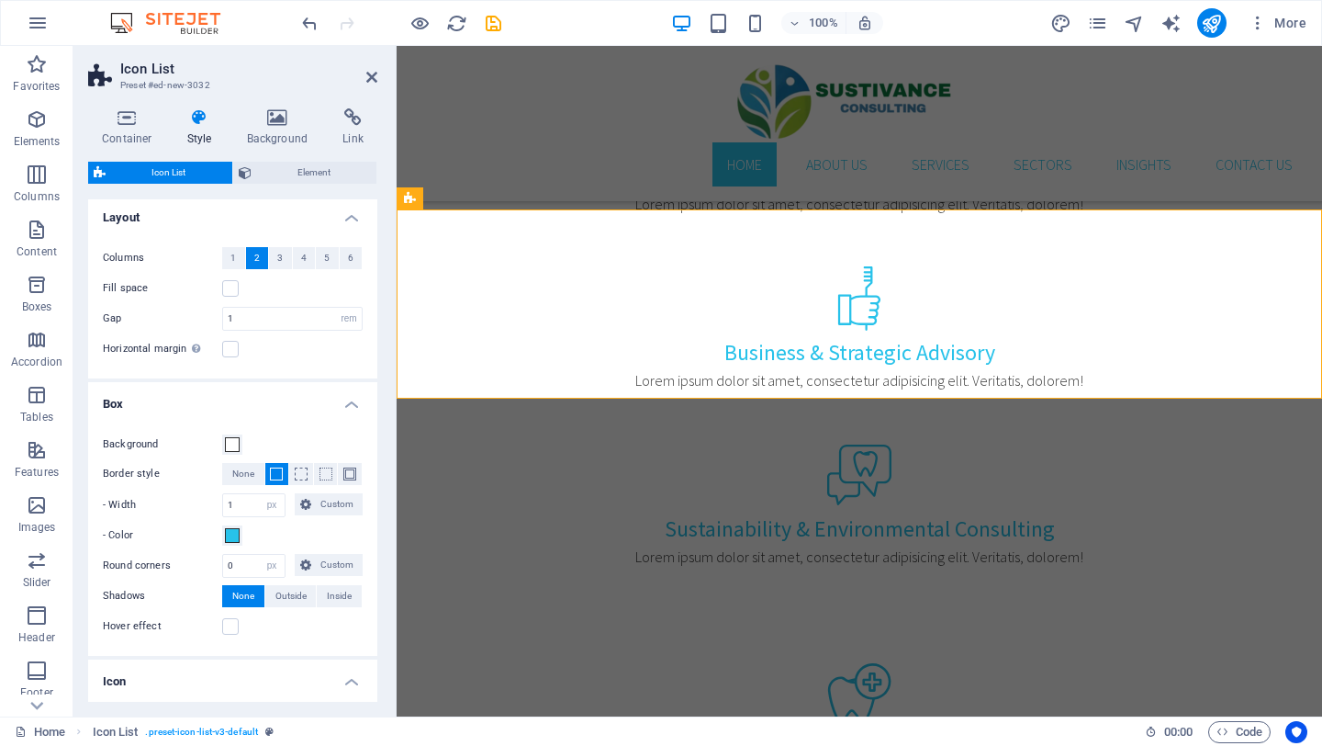
scroll to position [0, 0]
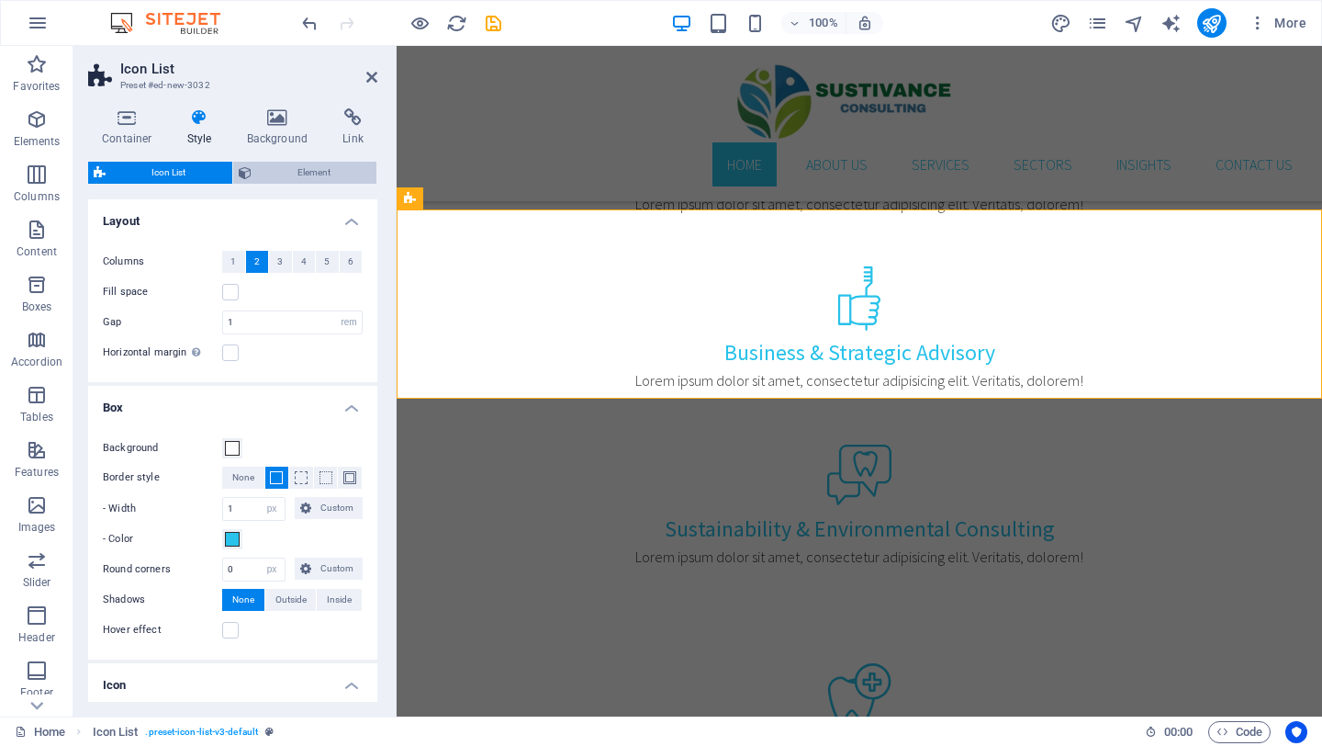
click at [275, 171] on span "Element" at bounding box center [314, 173] width 115 height 22
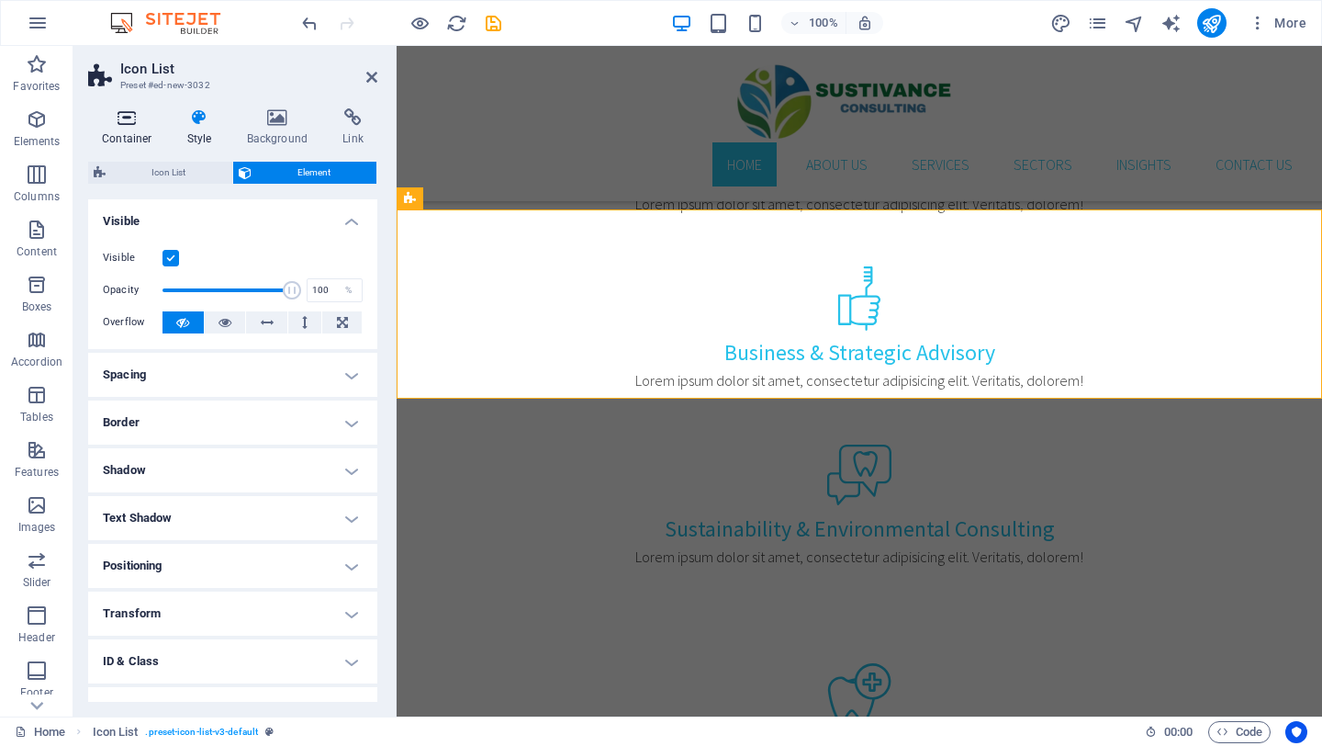
click at [117, 125] on icon at bounding box center [127, 117] width 78 height 18
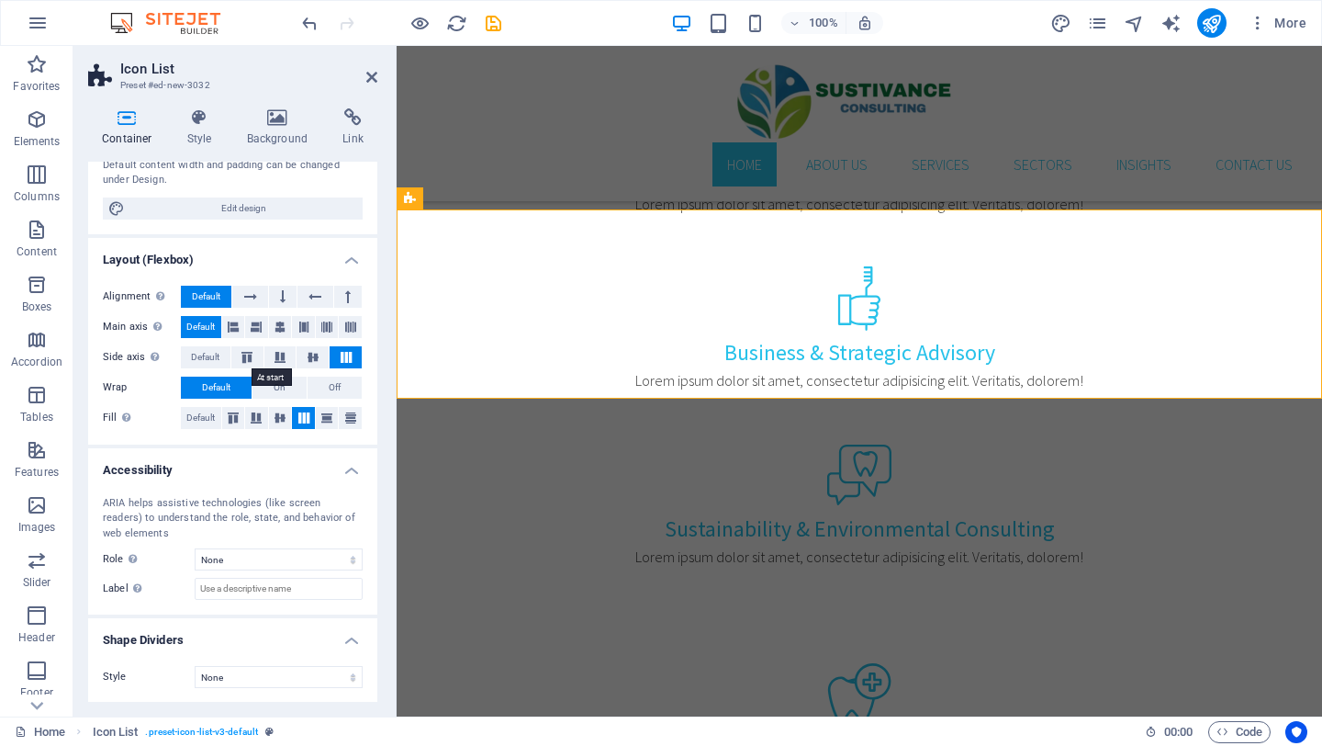
scroll to position [172, 0]
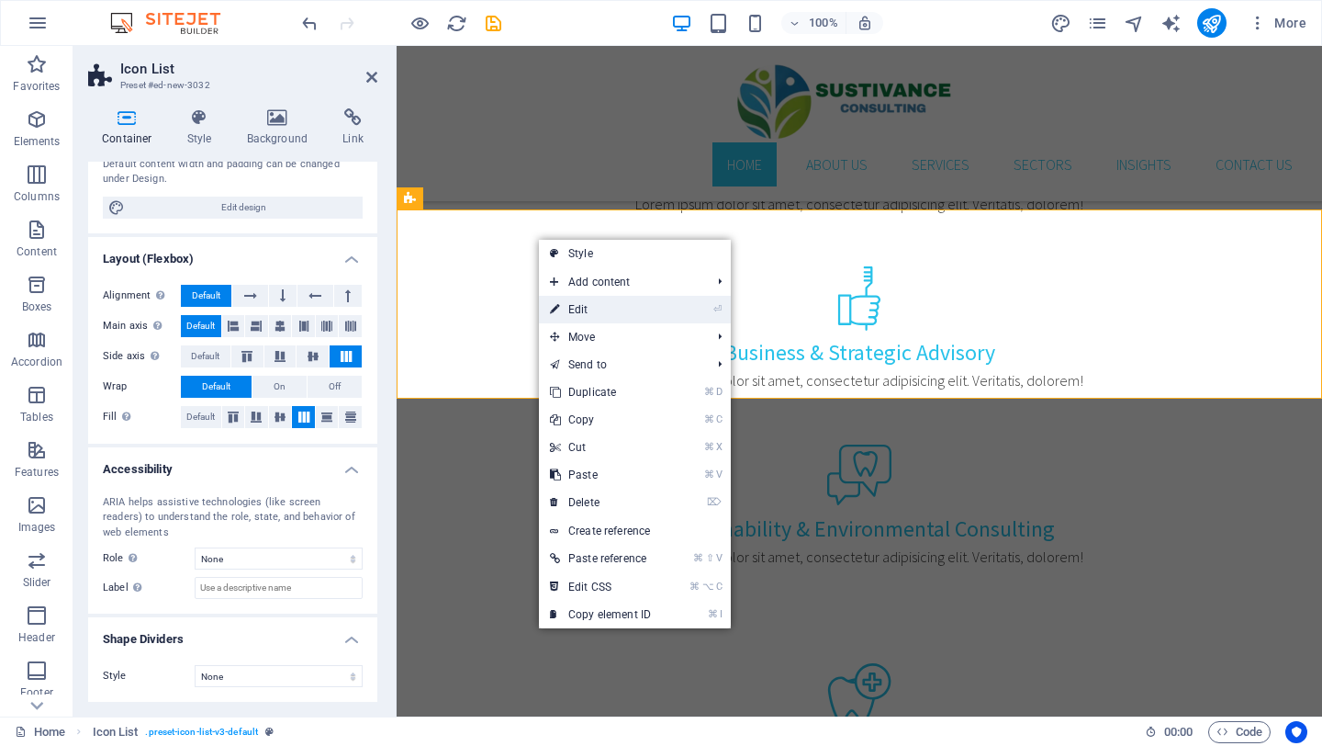
click at [589, 308] on link "⏎ Edit" at bounding box center [600, 310] width 123 height 28
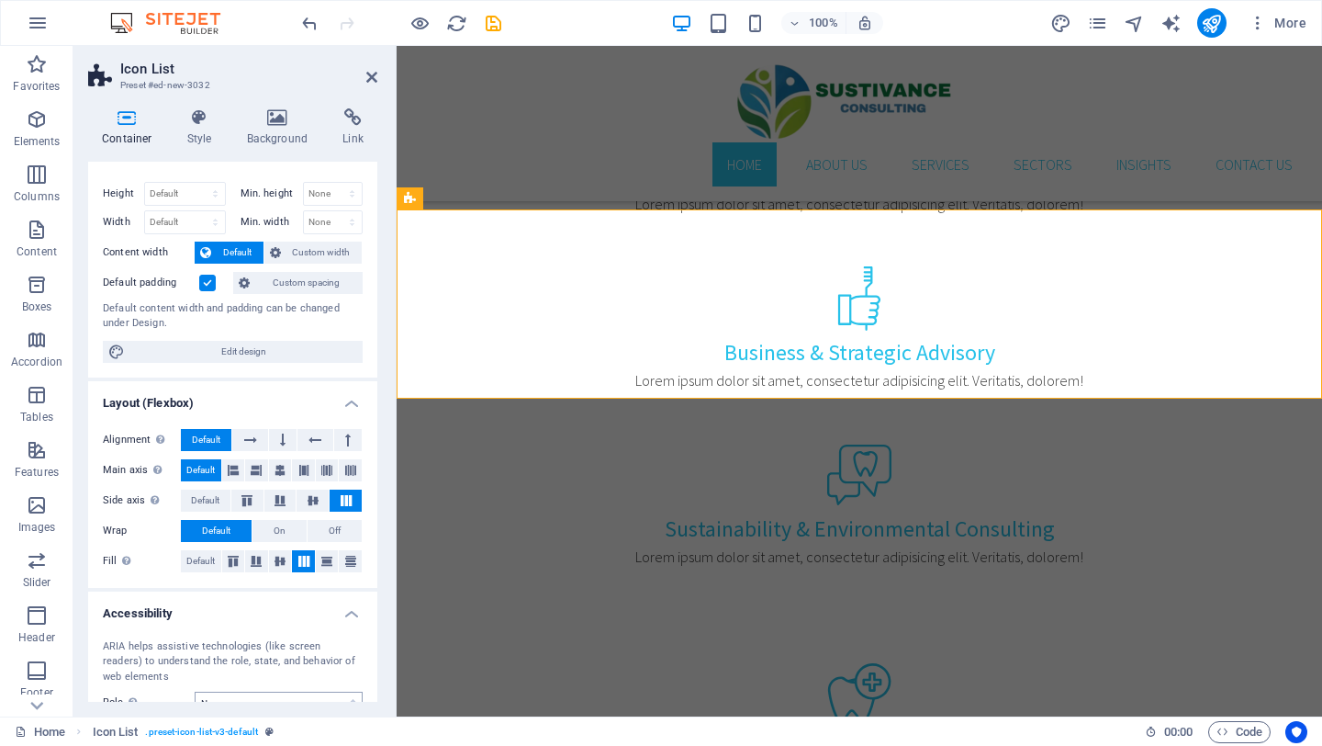
scroll to position [0, 0]
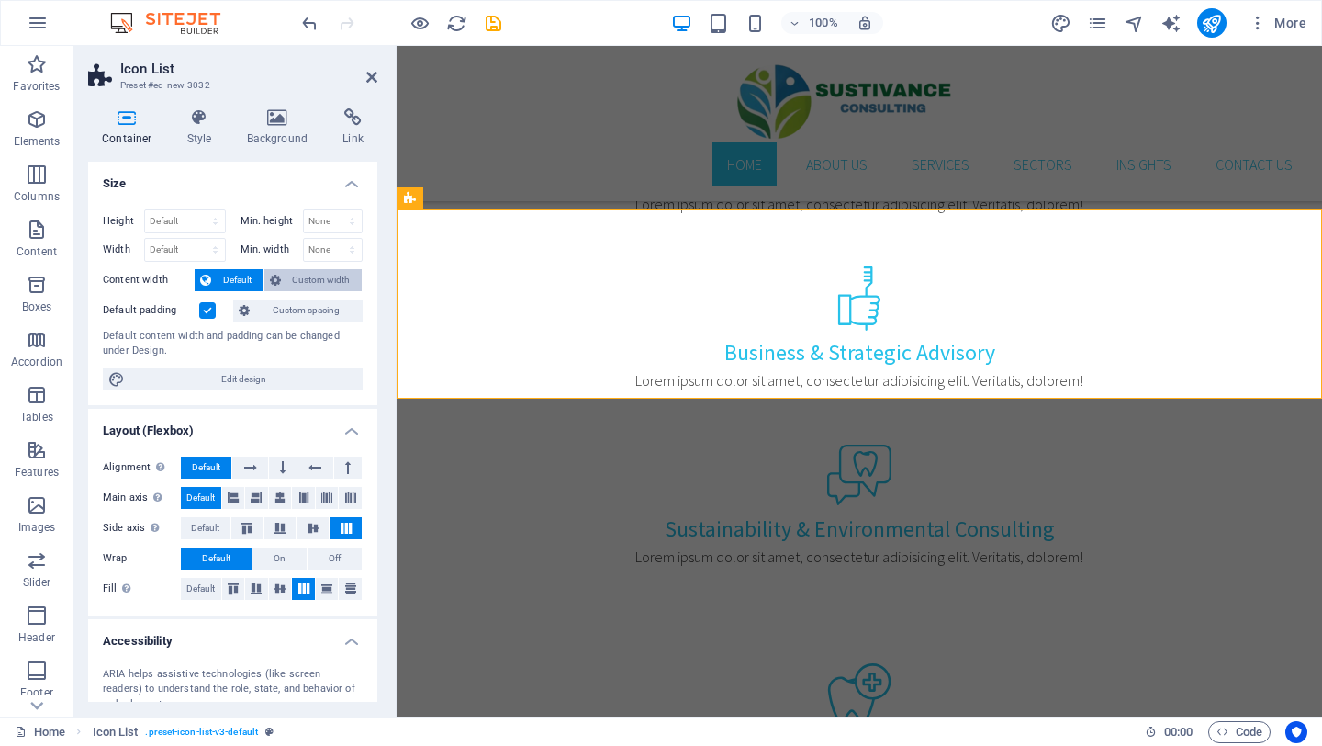
click at [313, 270] on span "Custom width" at bounding box center [322, 280] width 71 height 22
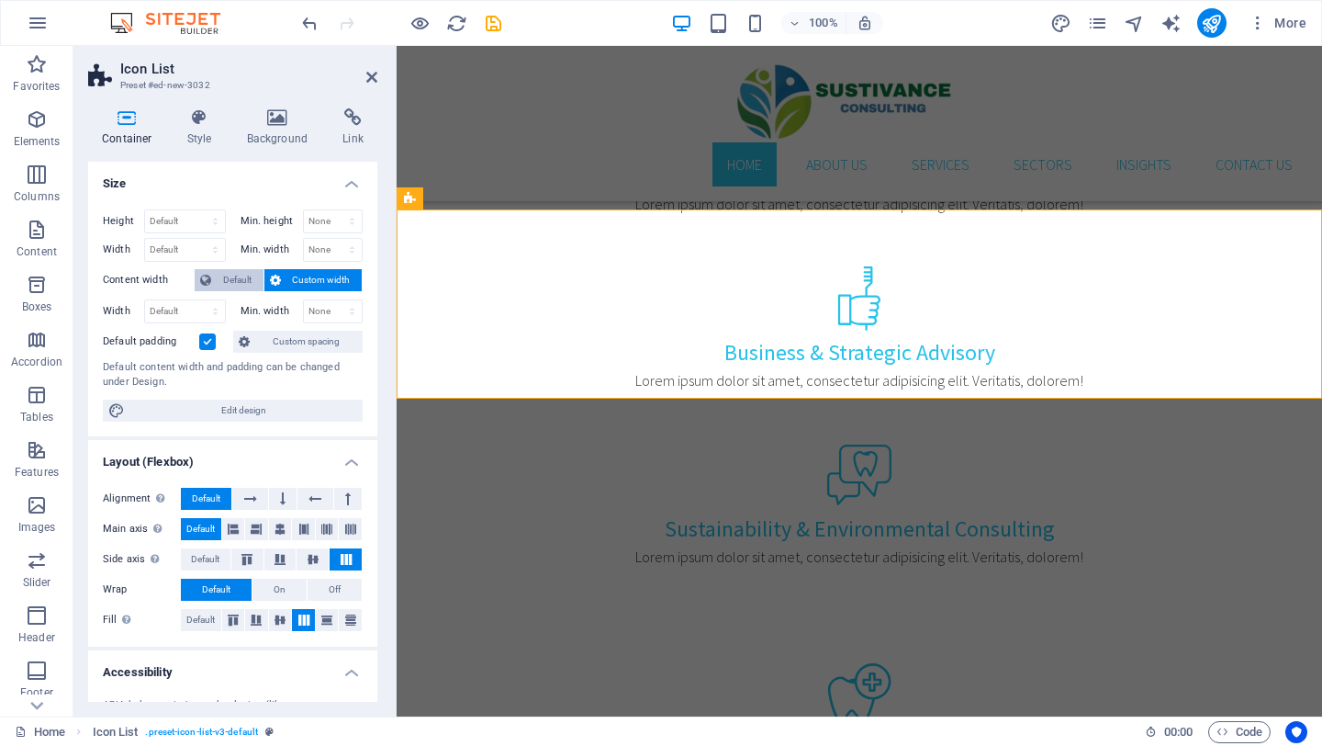
click at [252, 275] on span "Default" at bounding box center [237, 280] width 41 height 22
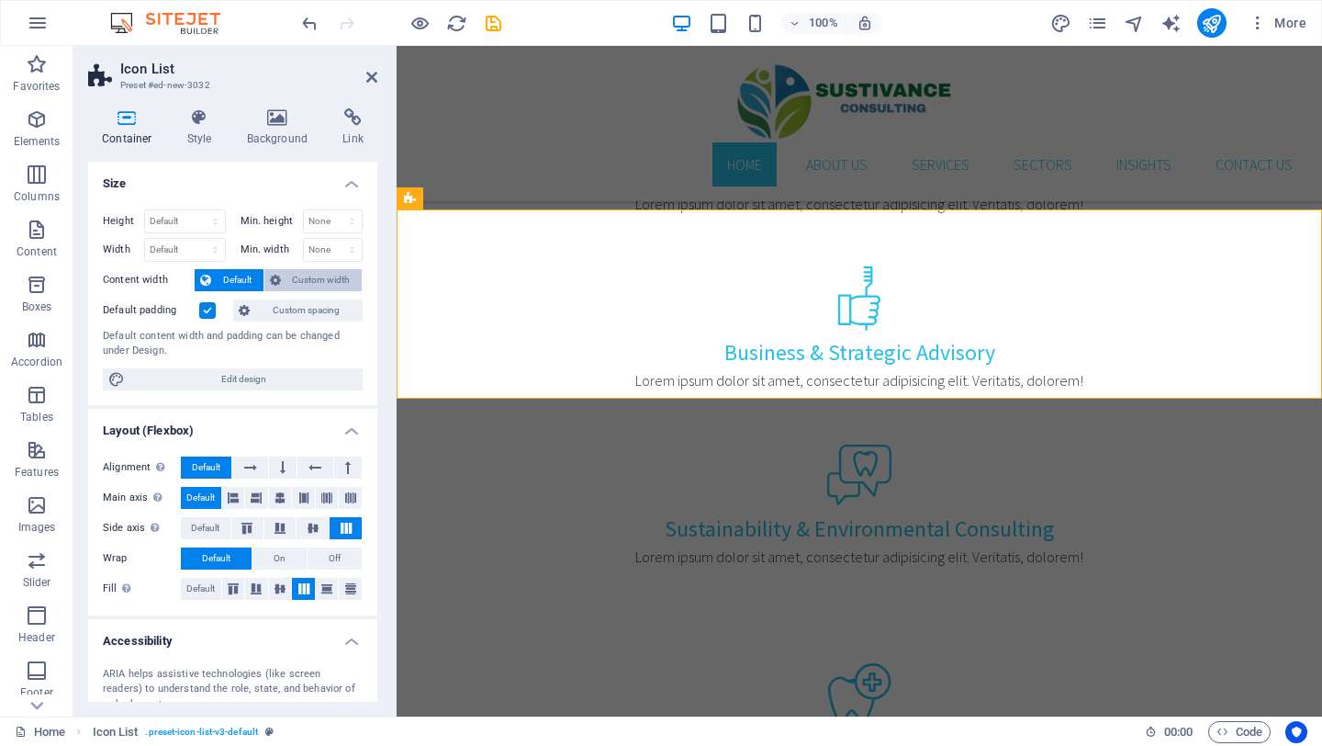
click at [287, 282] on span "Custom width" at bounding box center [322, 280] width 71 height 22
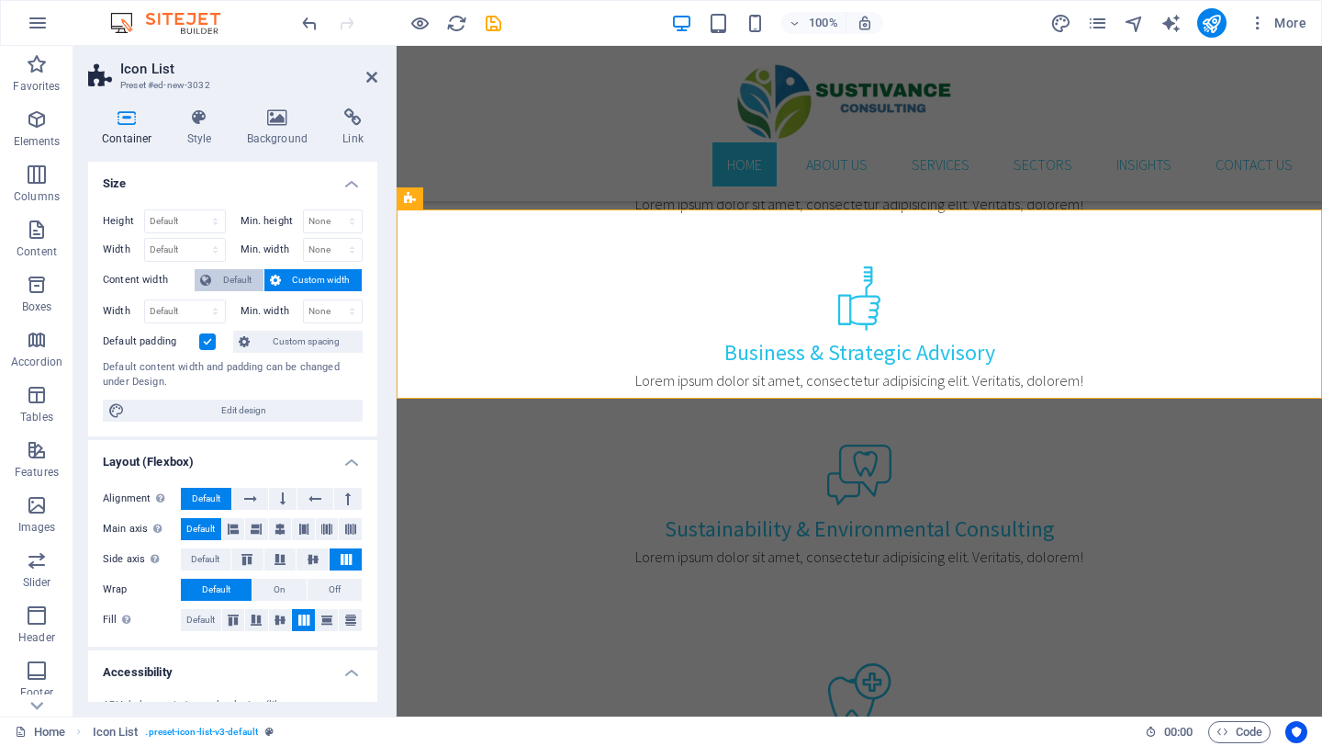
click at [222, 275] on span "Default" at bounding box center [237, 280] width 41 height 22
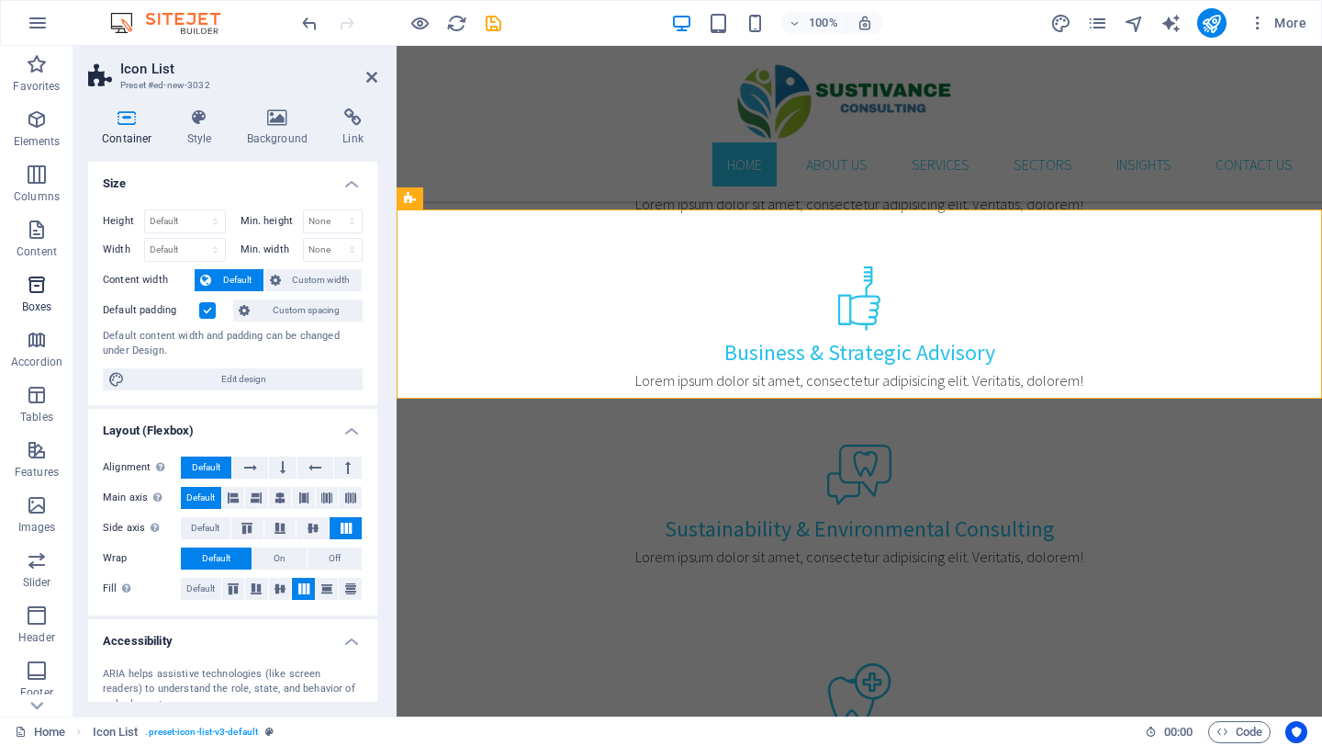
click at [34, 291] on icon "button" at bounding box center [37, 285] width 22 height 22
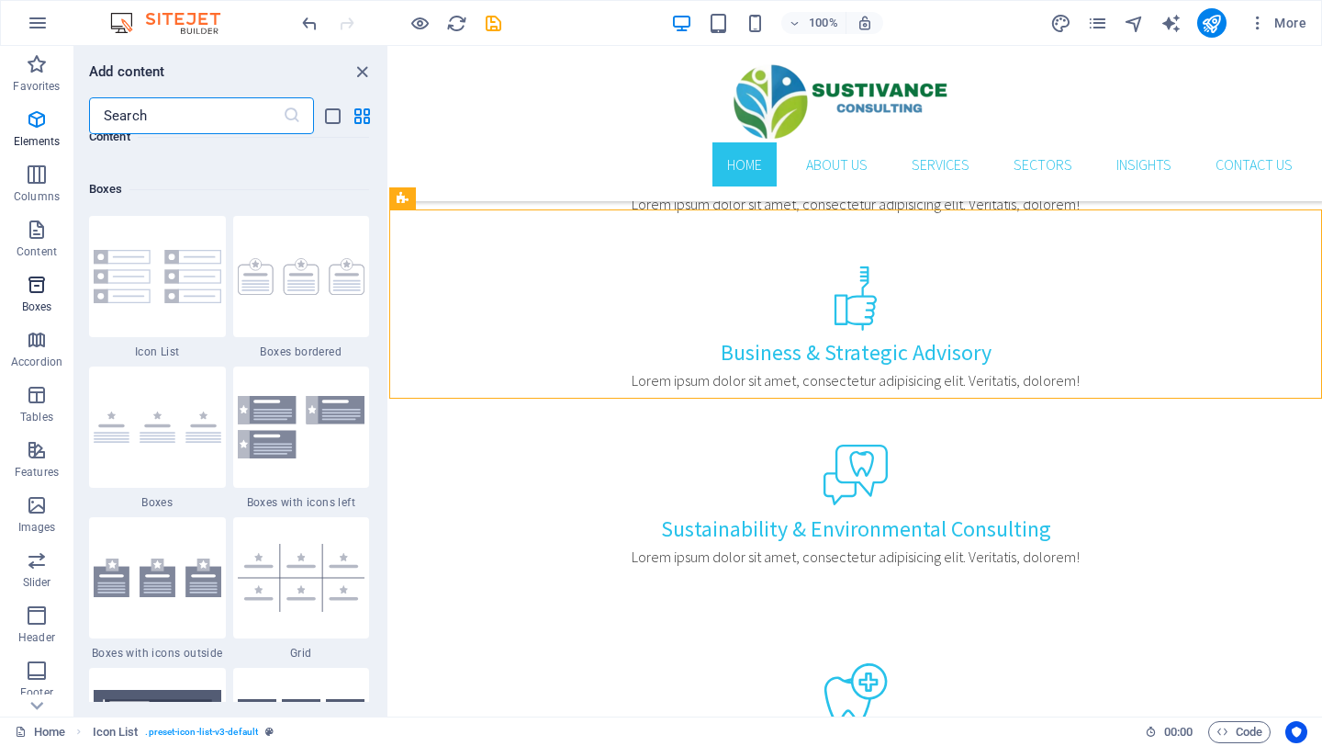
scroll to position [5065, 0]
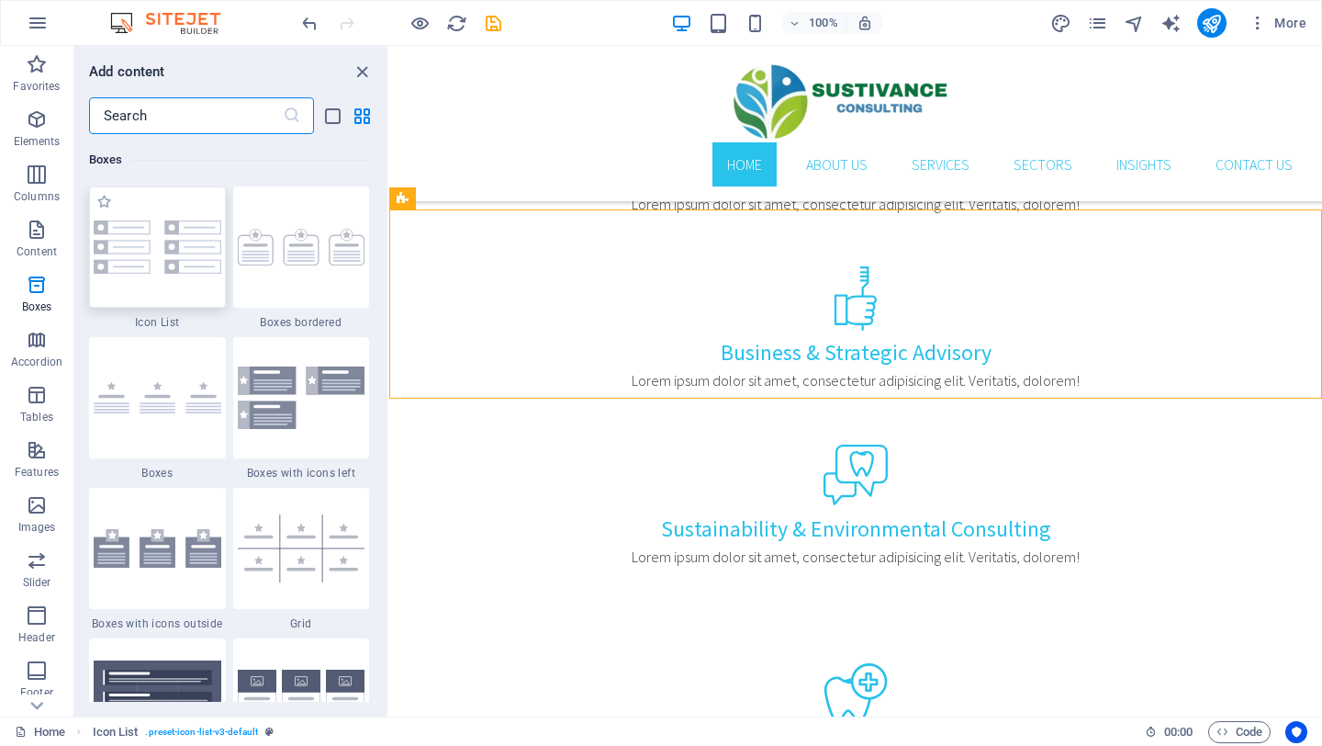
click at [174, 249] on img at bounding box center [158, 246] width 128 height 53
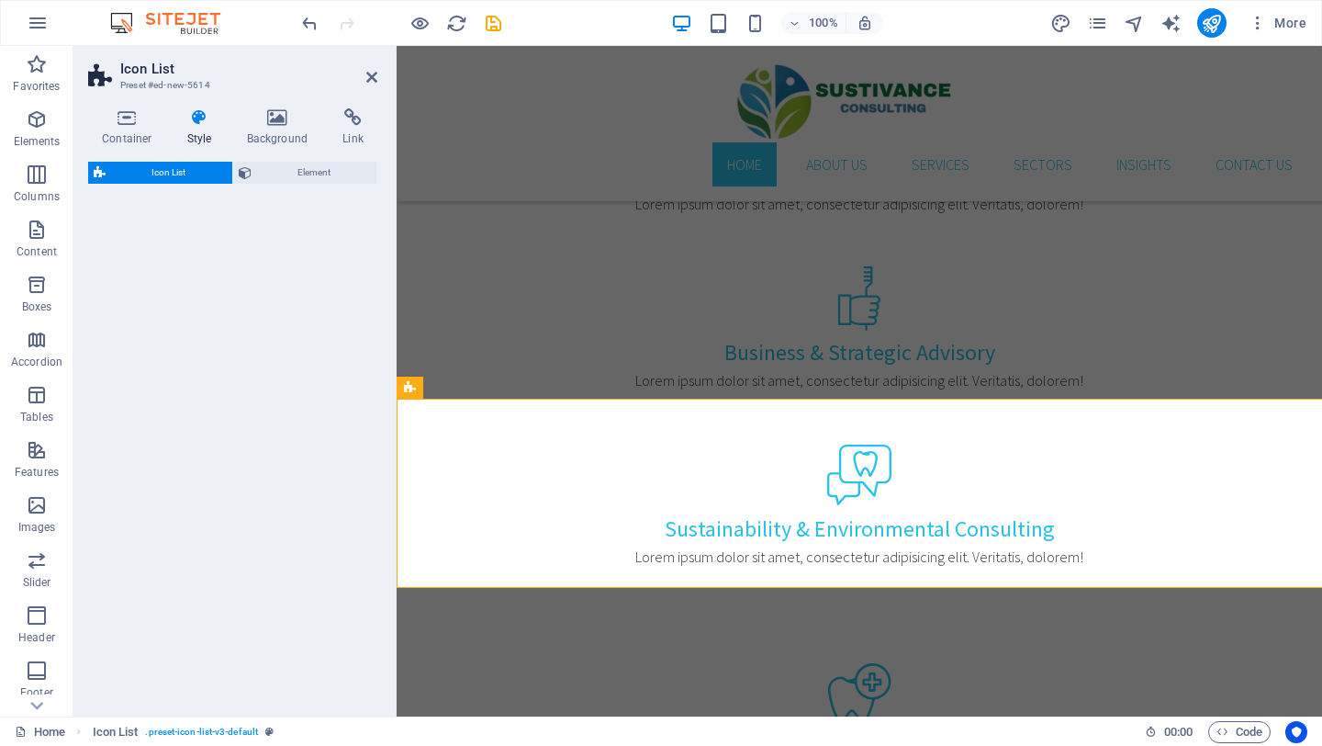
select select "rem"
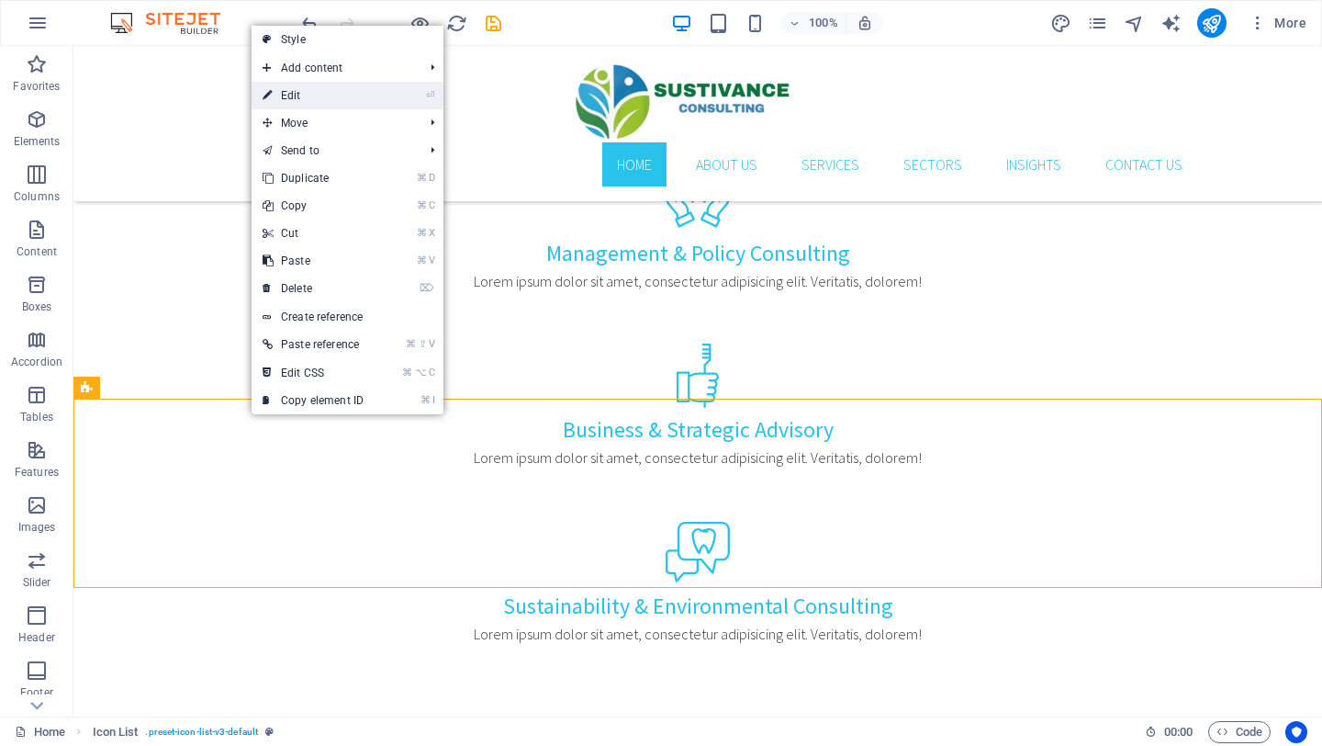
click at [310, 102] on link "⏎ Edit" at bounding box center [313, 96] width 123 height 28
select select "rem"
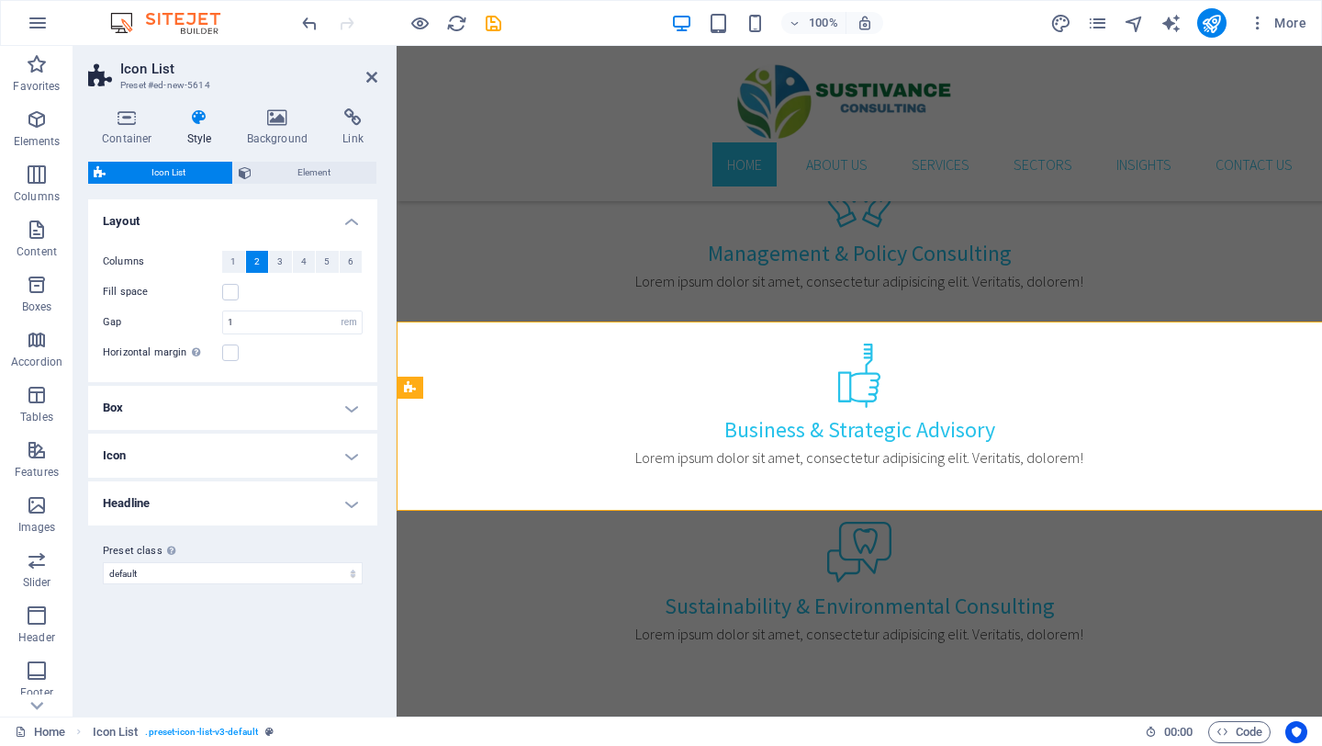
scroll to position [1276, 0]
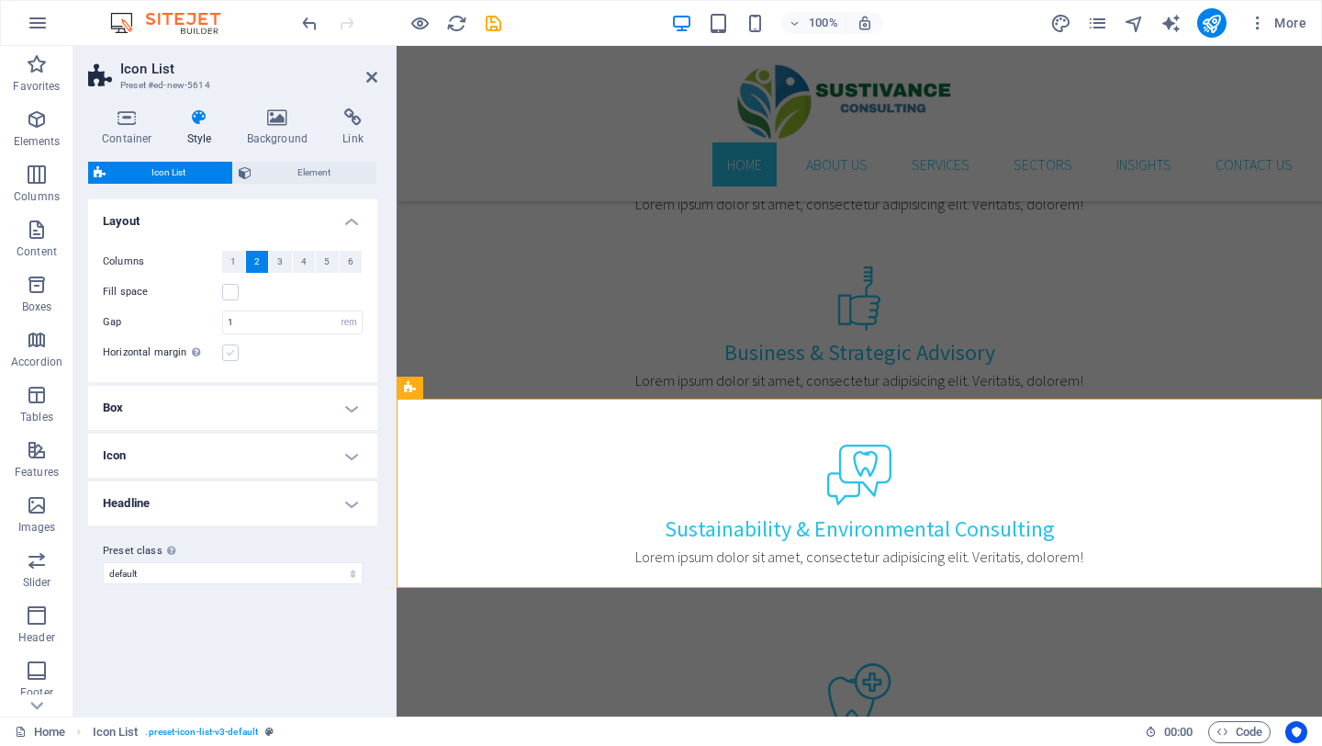
click at [230, 349] on label at bounding box center [230, 352] width 17 height 17
click at [0, 0] on input "Horizontal margin Only if the containers "Content width" is not set to "Default"" at bounding box center [0, 0] width 0 height 0
click at [230, 349] on label at bounding box center [230, 352] width 17 height 17
click at [0, 0] on input "Horizontal margin Only if the containers "Content width" is not set to "Default"" at bounding box center [0, 0] width 0 height 0
click at [482, 388] on icon at bounding box center [483, 386] width 10 height 19
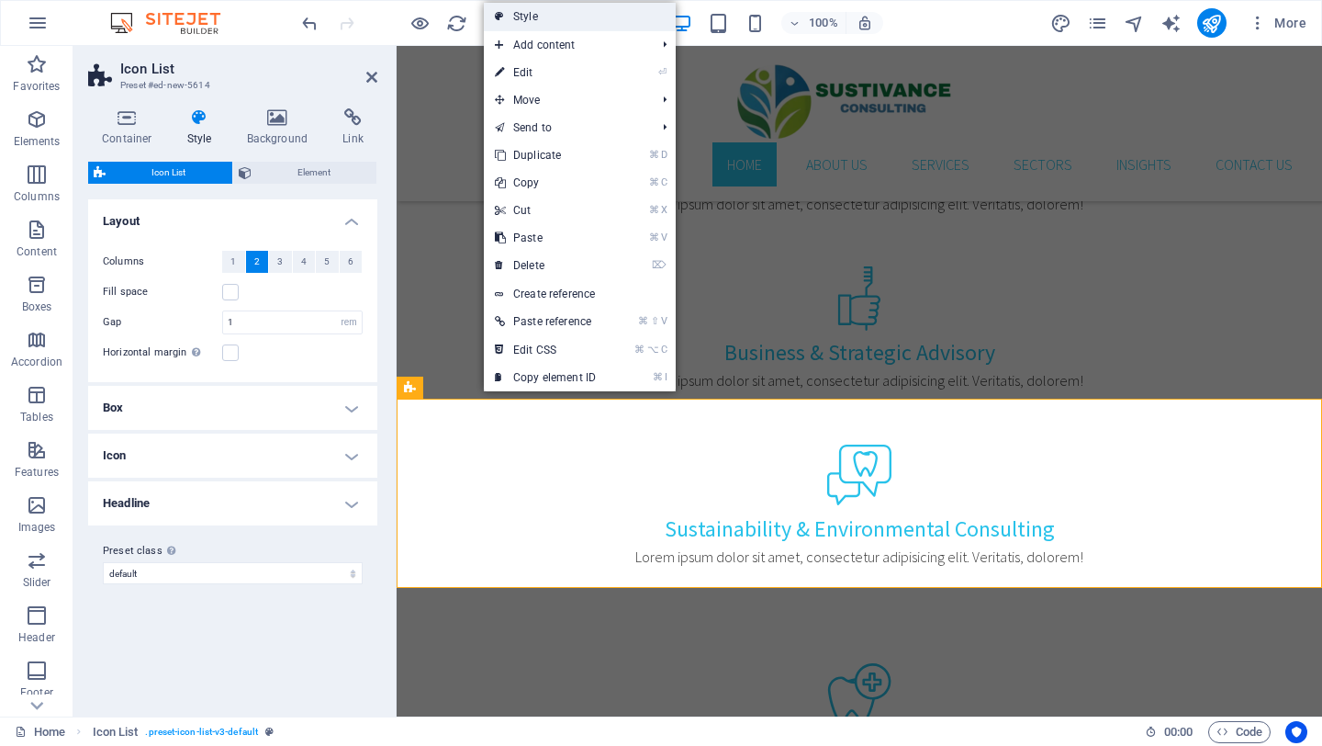
click at [523, 11] on link "Style" at bounding box center [580, 17] width 192 height 28
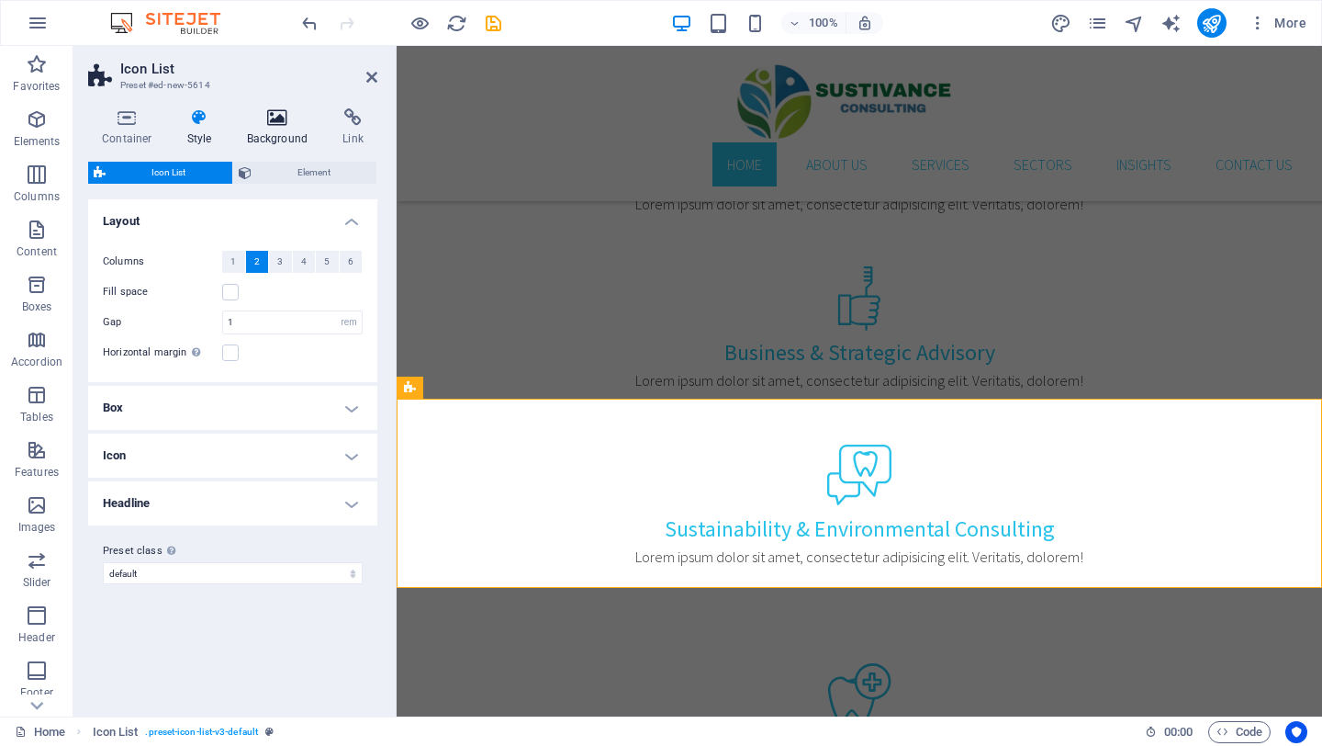
click at [272, 113] on icon at bounding box center [277, 117] width 89 height 18
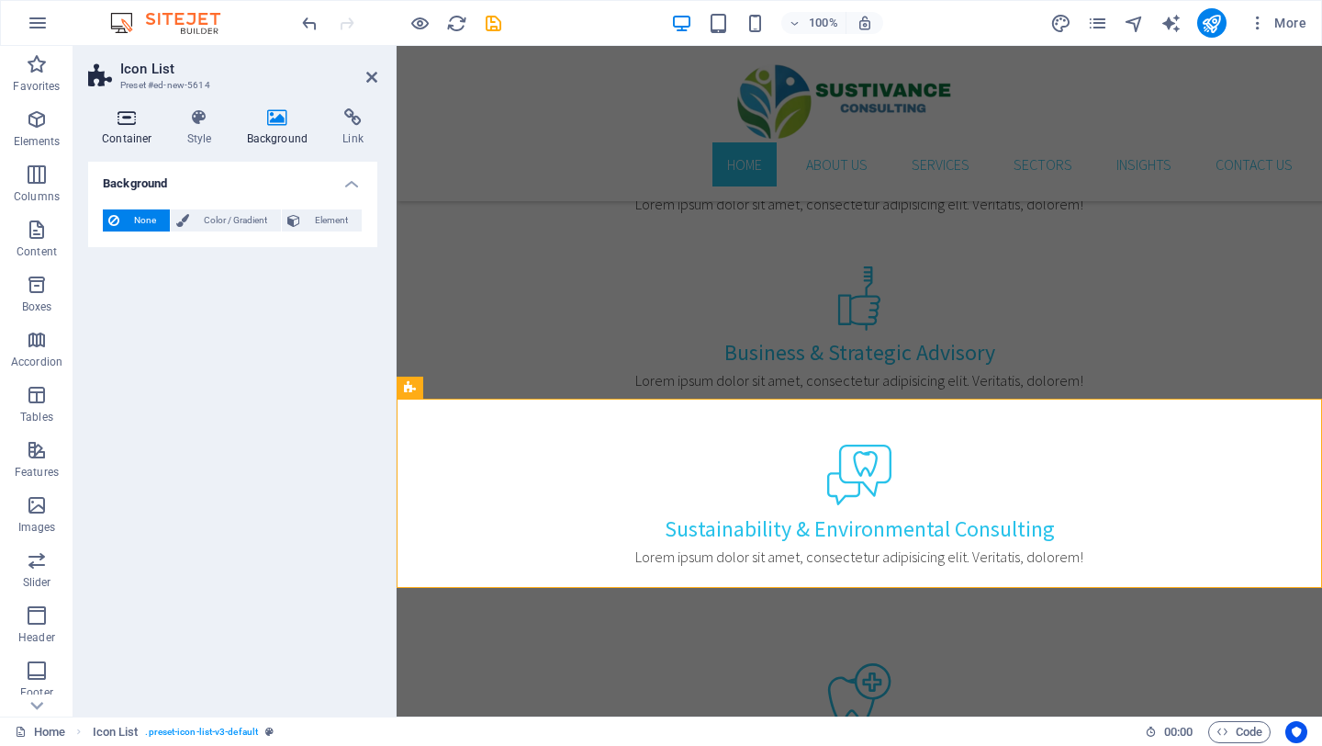
click at [121, 128] on h4 "Container" at bounding box center [130, 127] width 85 height 39
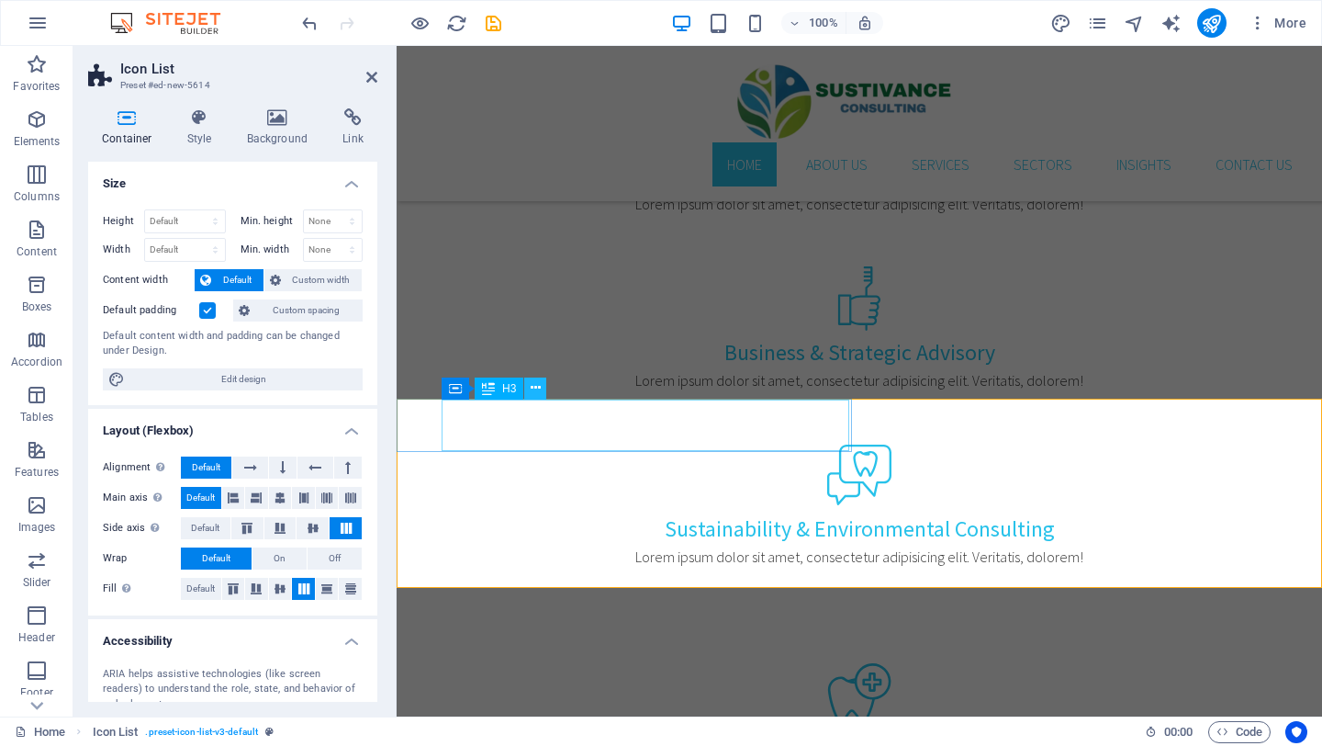
click at [534, 384] on icon at bounding box center [536, 387] width 10 height 19
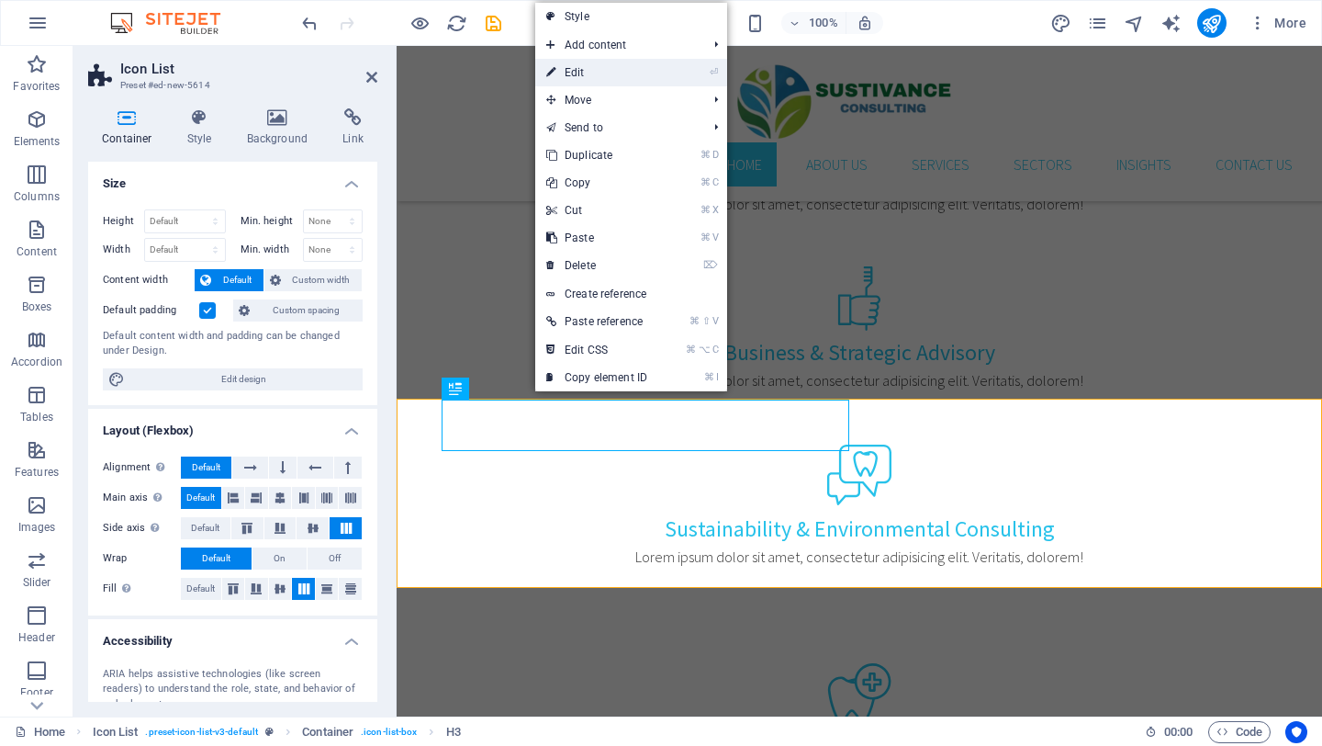
click at [597, 79] on link "⏎ Edit" at bounding box center [596, 73] width 123 height 28
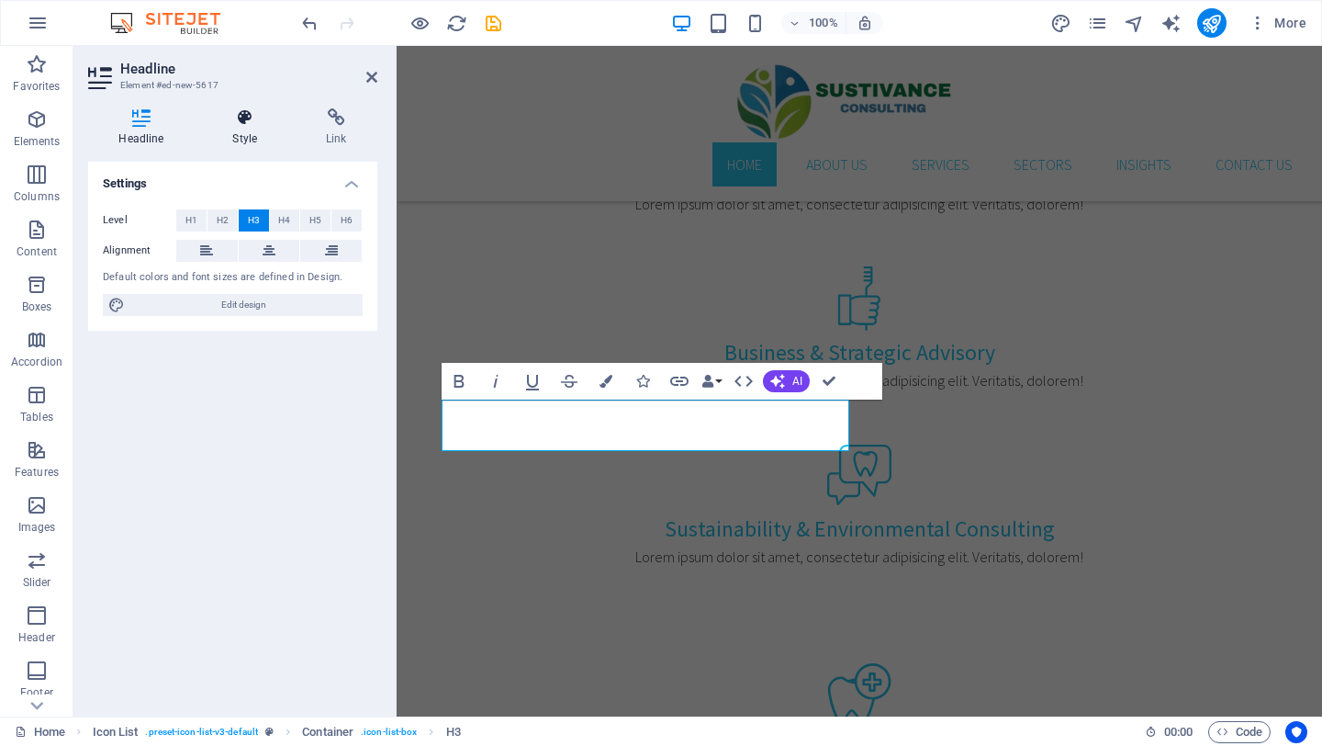
click at [242, 130] on h4 "Style" at bounding box center [249, 127] width 94 height 39
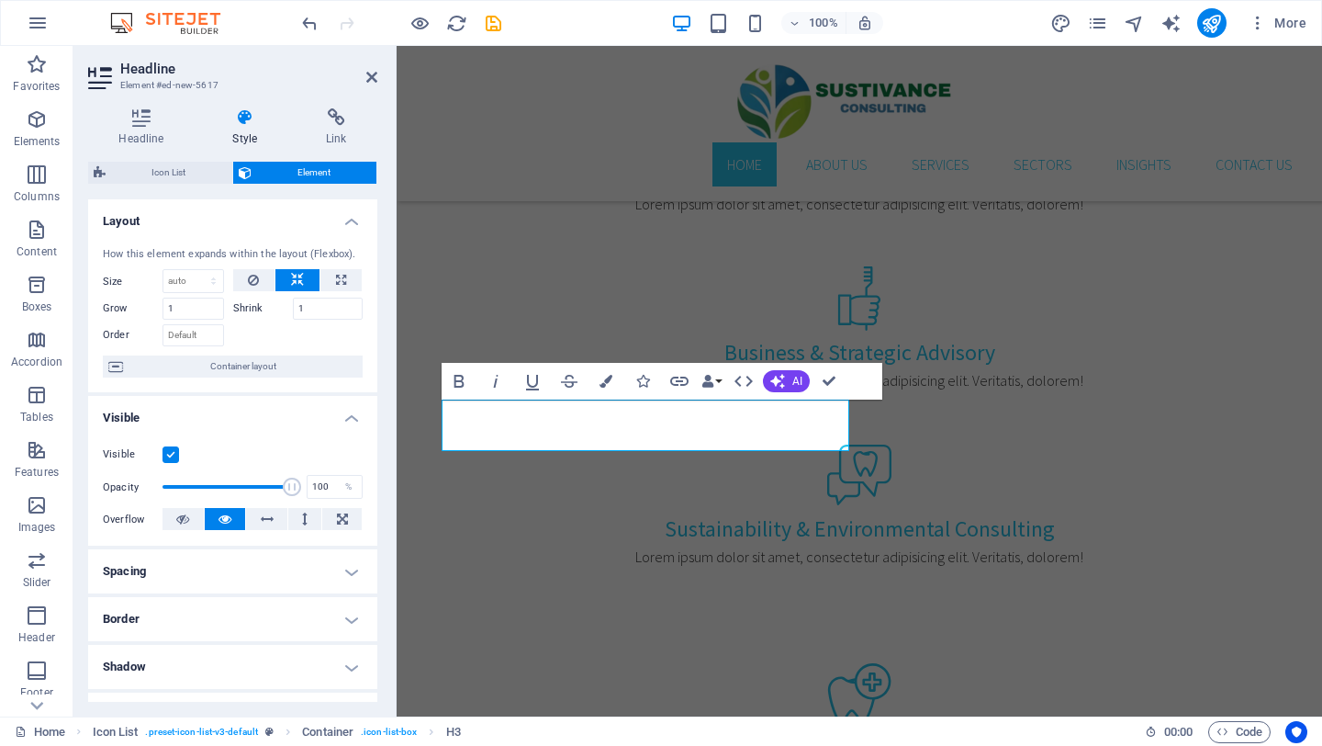
click at [242, 597] on h4 "Border" at bounding box center [232, 619] width 289 height 44
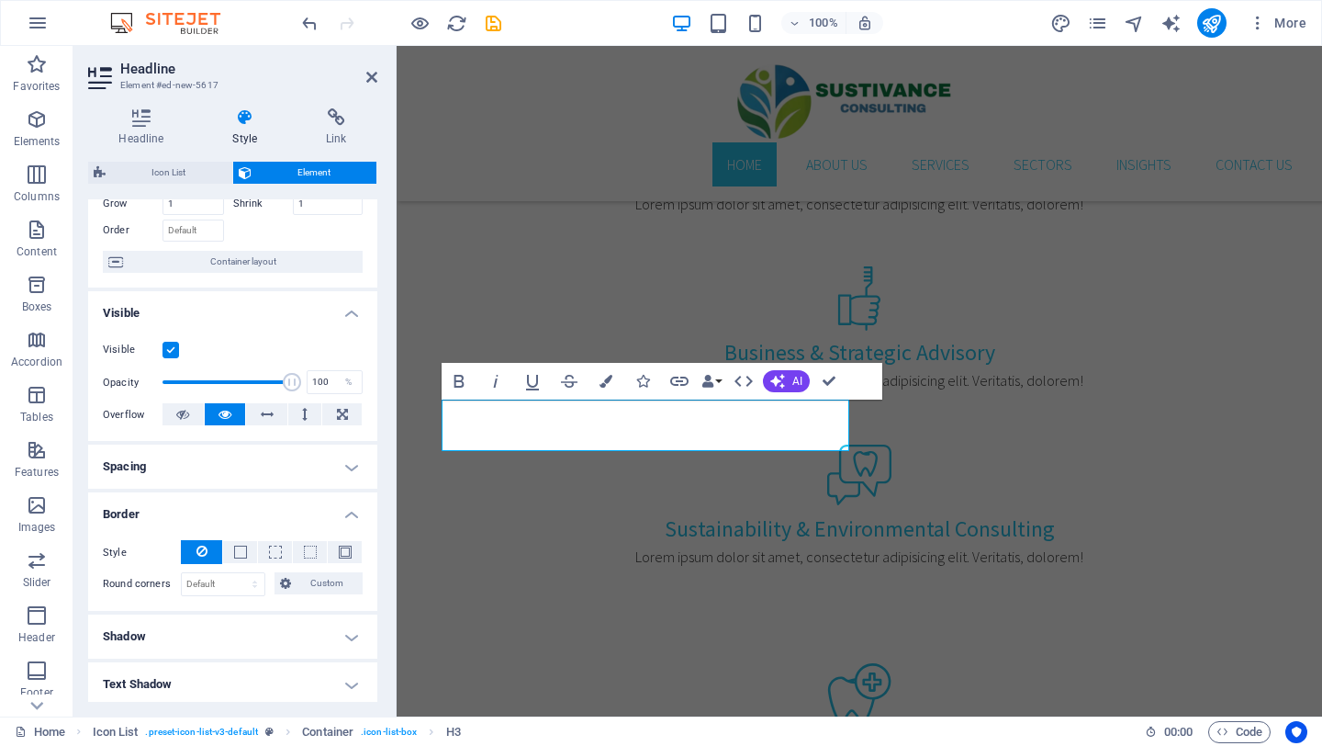
scroll to position [106, 0]
click at [322, 478] on h4 "Spacing" at bounding box center [232, 466] width 289 height 44
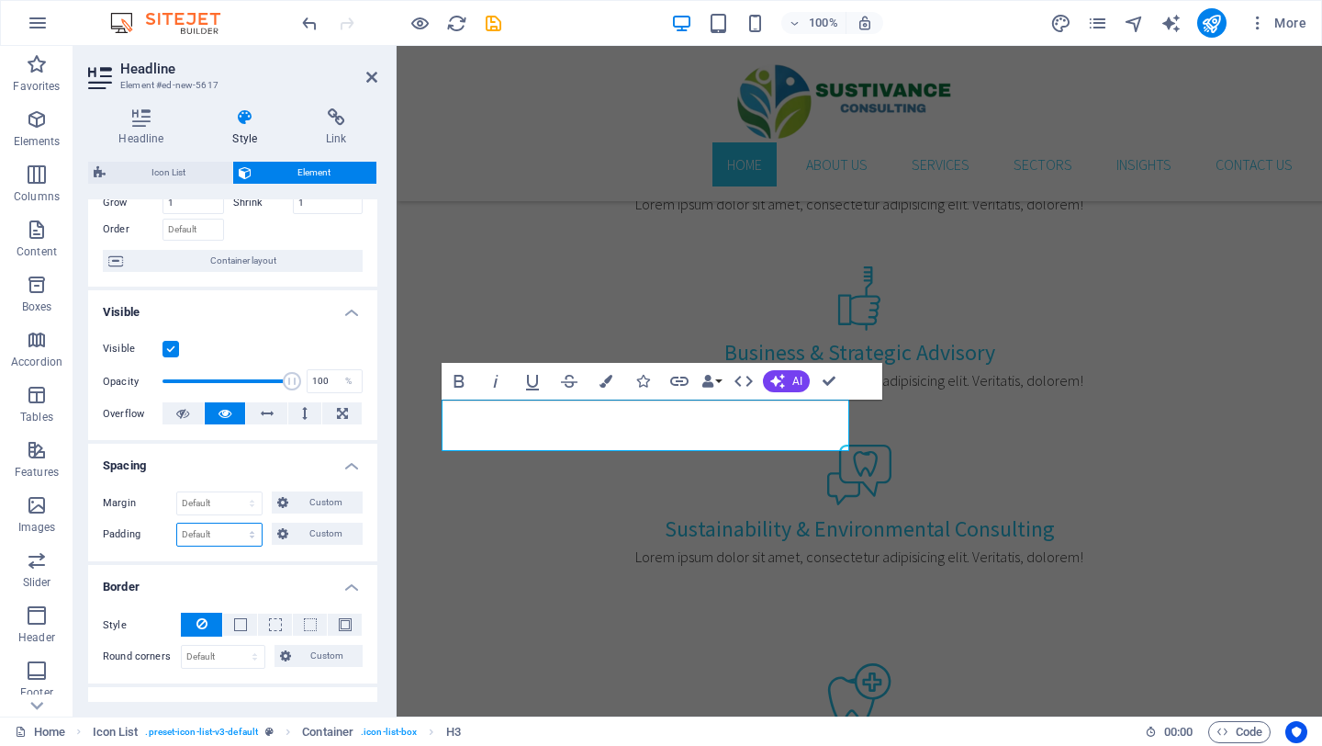
click at [222, 526] on select "Default px rem % vh vw Custom" at bounding box center [219, 534] width 84 height 22
select select "px"
click at [234, 523] on select "Default px rem % vh vw Custom" at bounding box center [219, 534] width 84 height 22
type input "0"
select select "DISABLED_OPTION_VALUE"
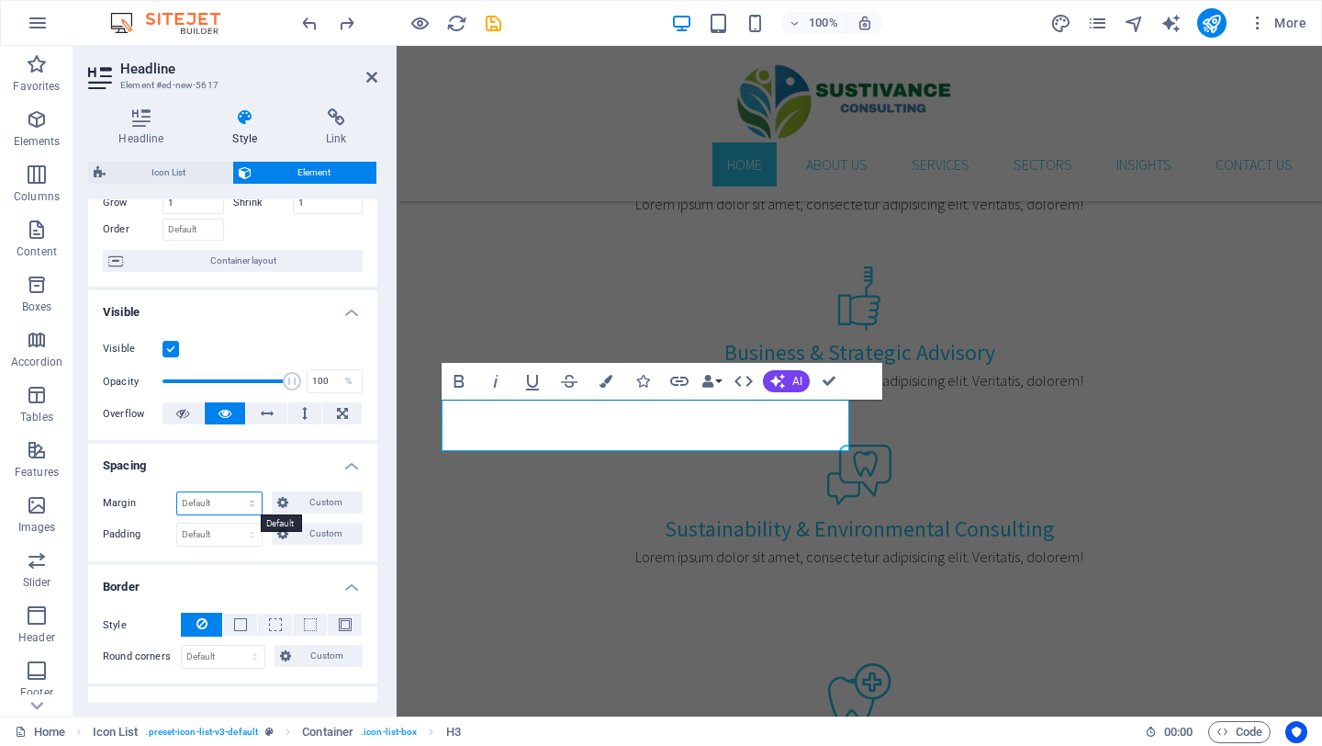
click at [219, 494] on select "Default auto px % rem vw vh Custom" at bounding box center [219, 503] width 84 height 22
select select "px"
click at [234, 492] on select "Default auto px % rem vw vh Custom" at bounding box center [219, 503] width 84 height 22
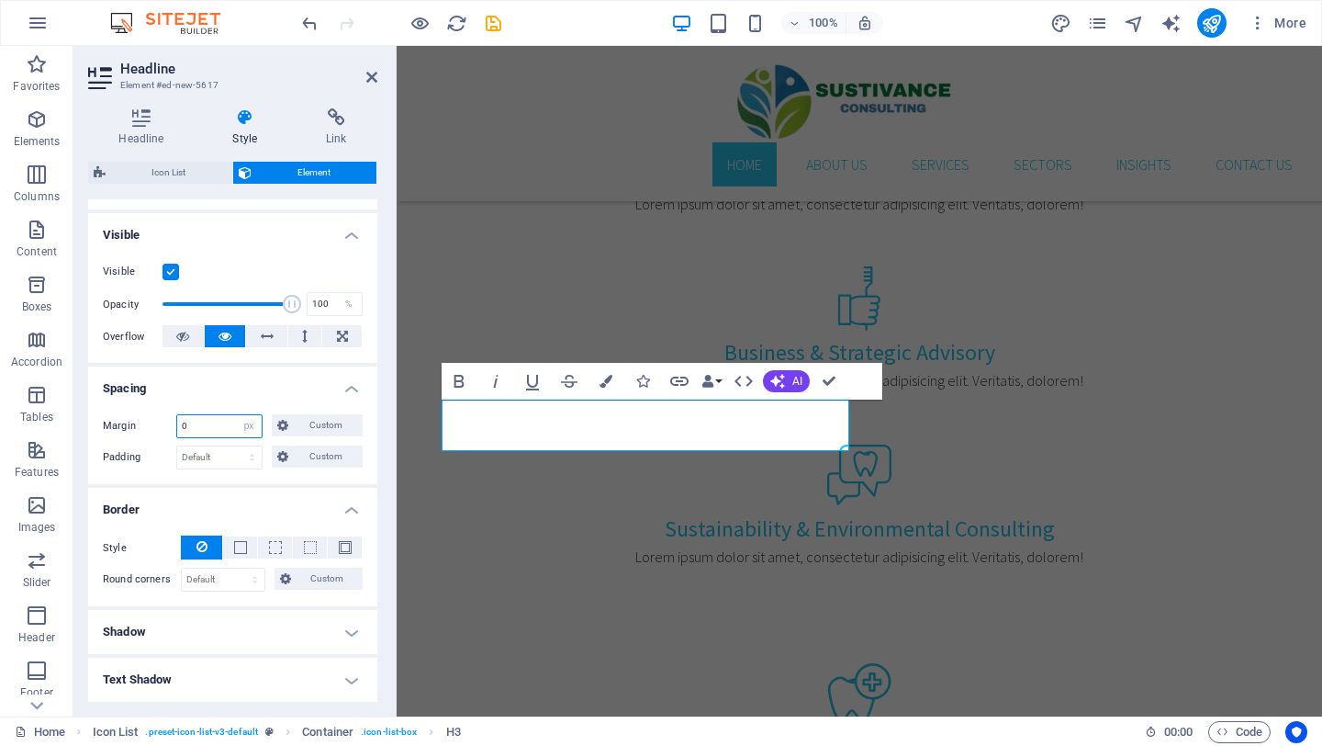
scroll to position [184, 0]
type input "1"
click at [237, 391] on h4 "Spacing" at bounding box center [232, 381] width 289 height 33
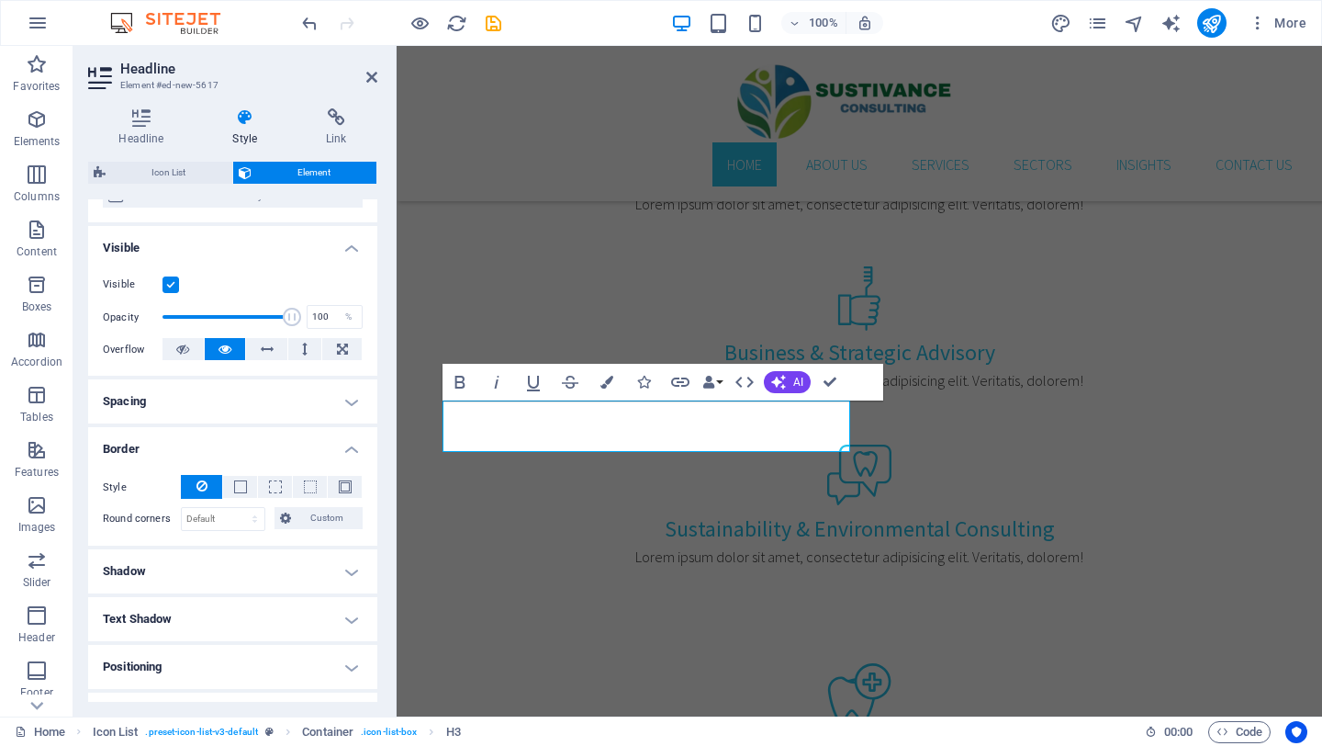
scroll to position [174, 0]
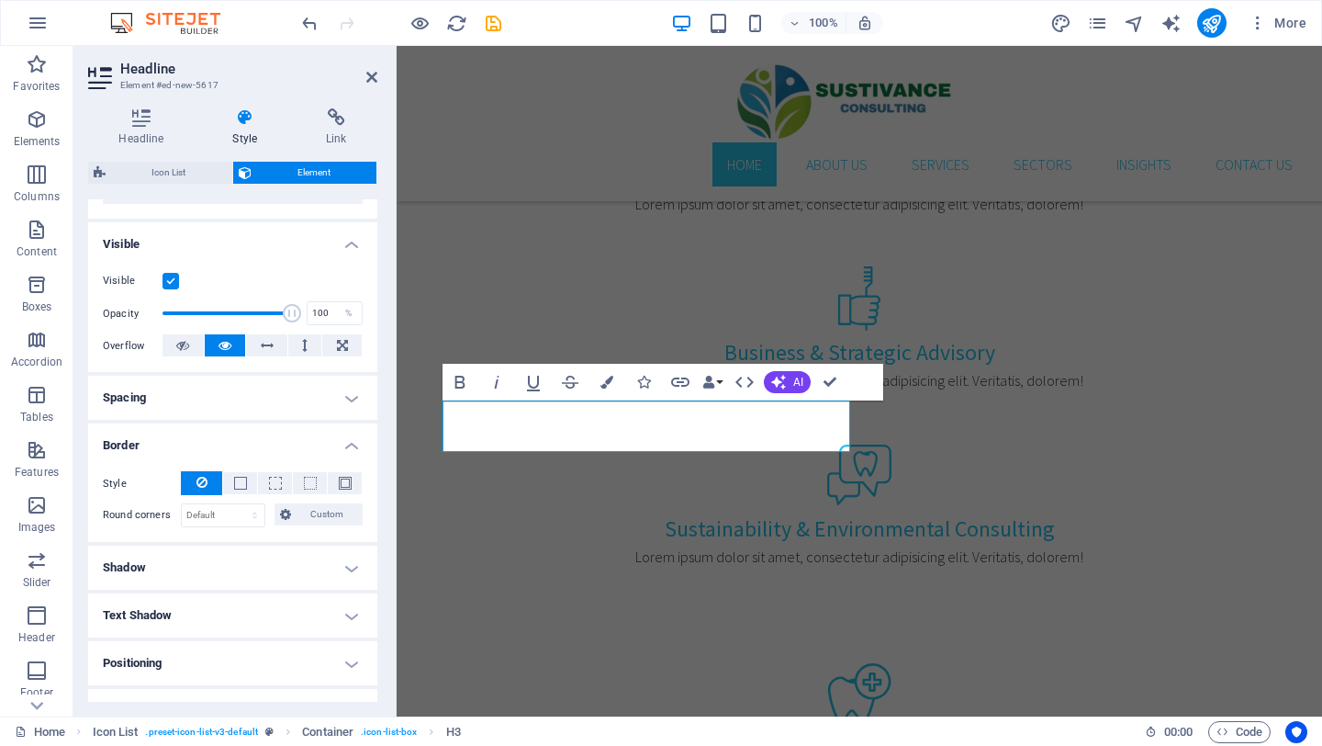
click at [349, 399] on h4 "Spacing" at bounding box center [232, 398] width 289 height 44
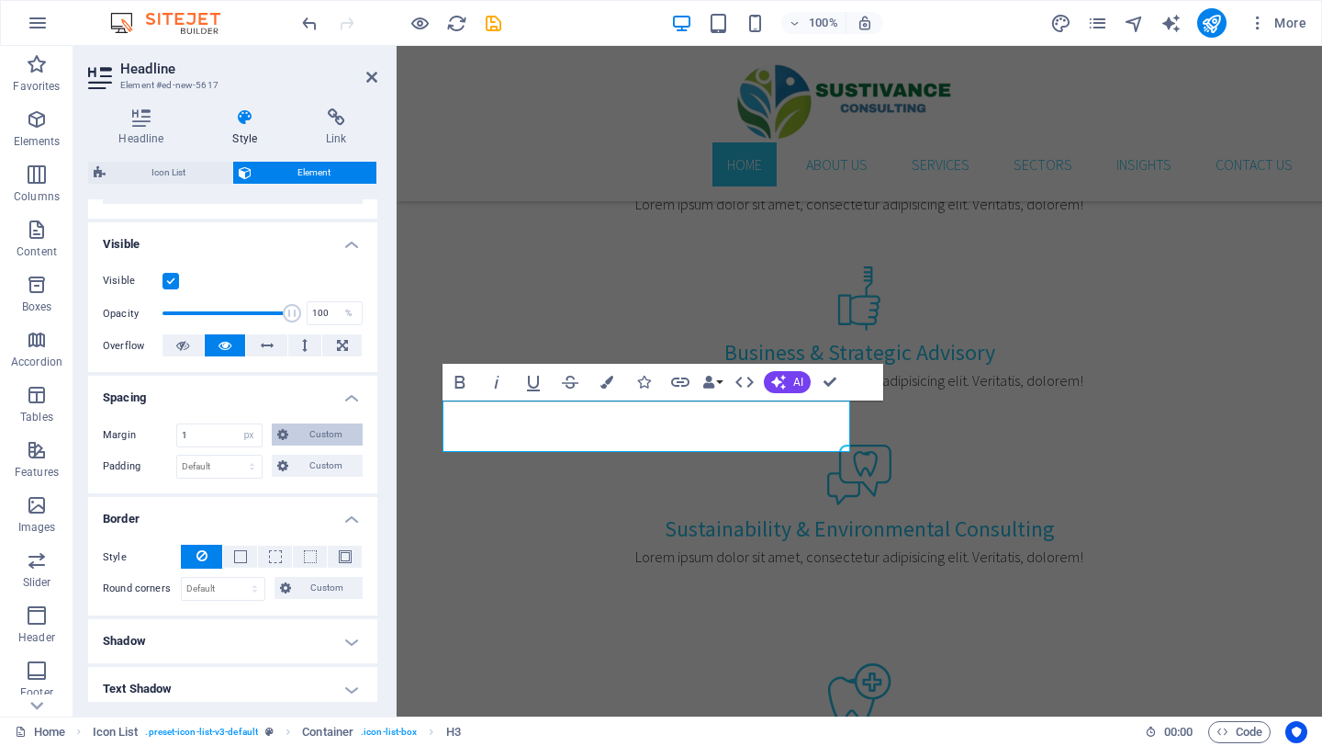
click at [309, 427] on span "Custom" at bounding box center [325, 434] width 63 height 22
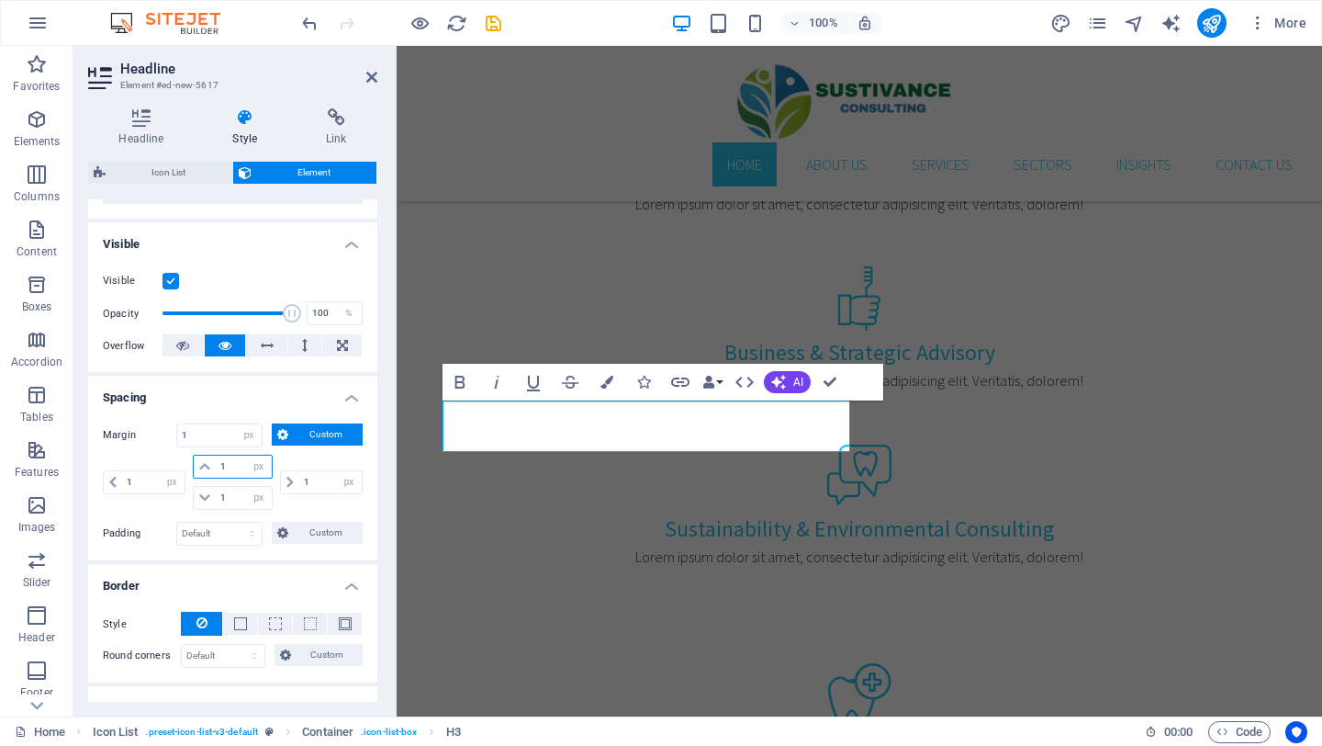
click at [230, 462] on input "1" at bounding box center [243, 466] width 55 height 22
type input "3"
select select "DISABLED_OPTION_VALUE"
click at [231, 458] on input "3" at bounding box center [243, 466] width 55 height 22
type input "8"
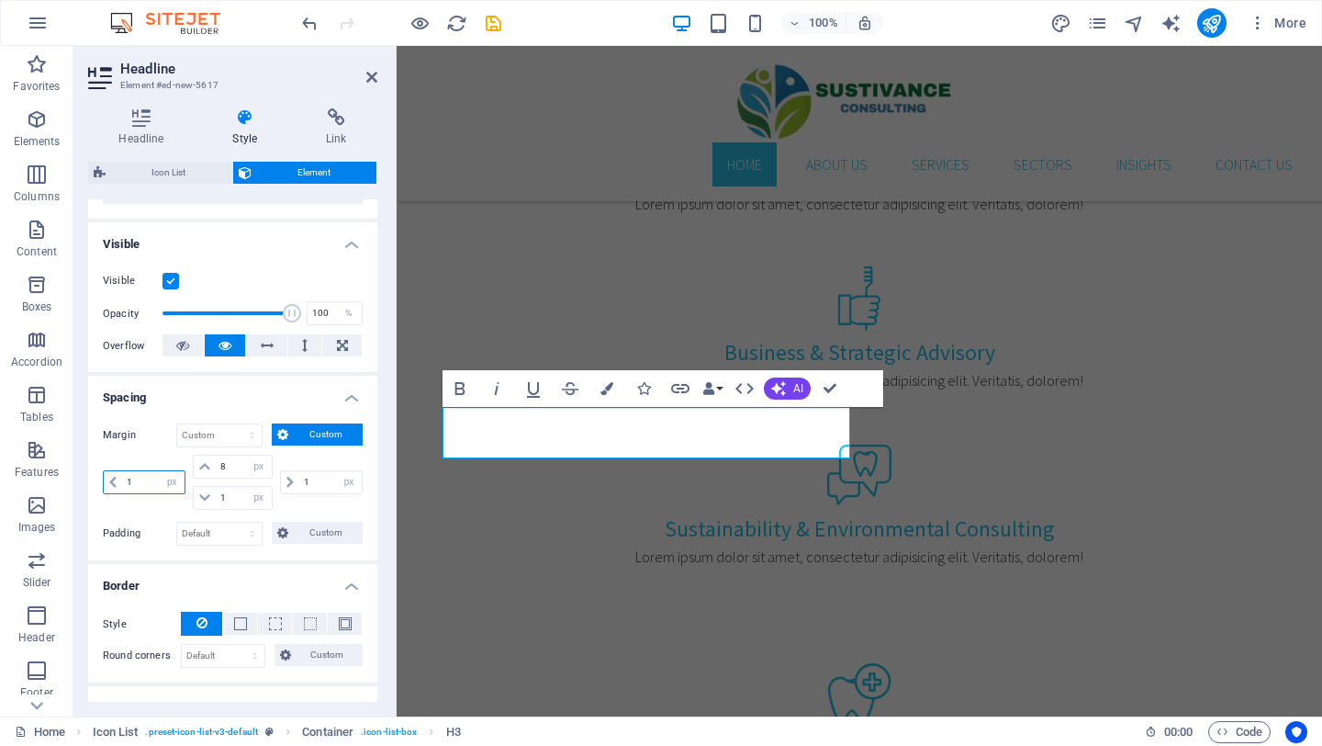
click at [141, 479] on input "1" at bounding box center [153, 482] width 62 height 22
type input "0"
click at [216, 441] on select "Default auto px % rem vw vh Custom" at bounding box center [219, 435] width 84 height 22
click at [177, 424] on select "Default auto px % rem vw vh Custom" at bounding box center [219, 435] width 84 height 22
select select "DISABLED_OPTION_VALUE"
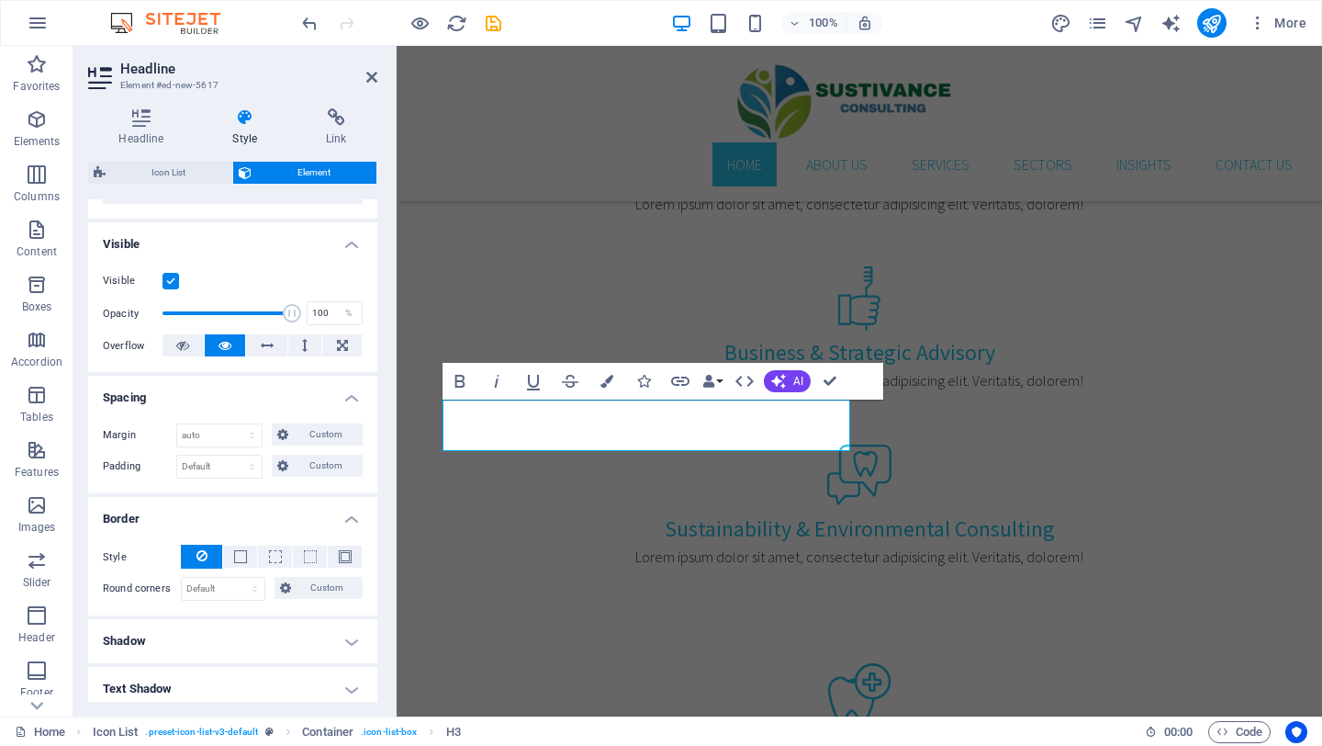
click at [253, 400] on h4 "Spacing" at bounding box center [232, 392] width 289 height 33
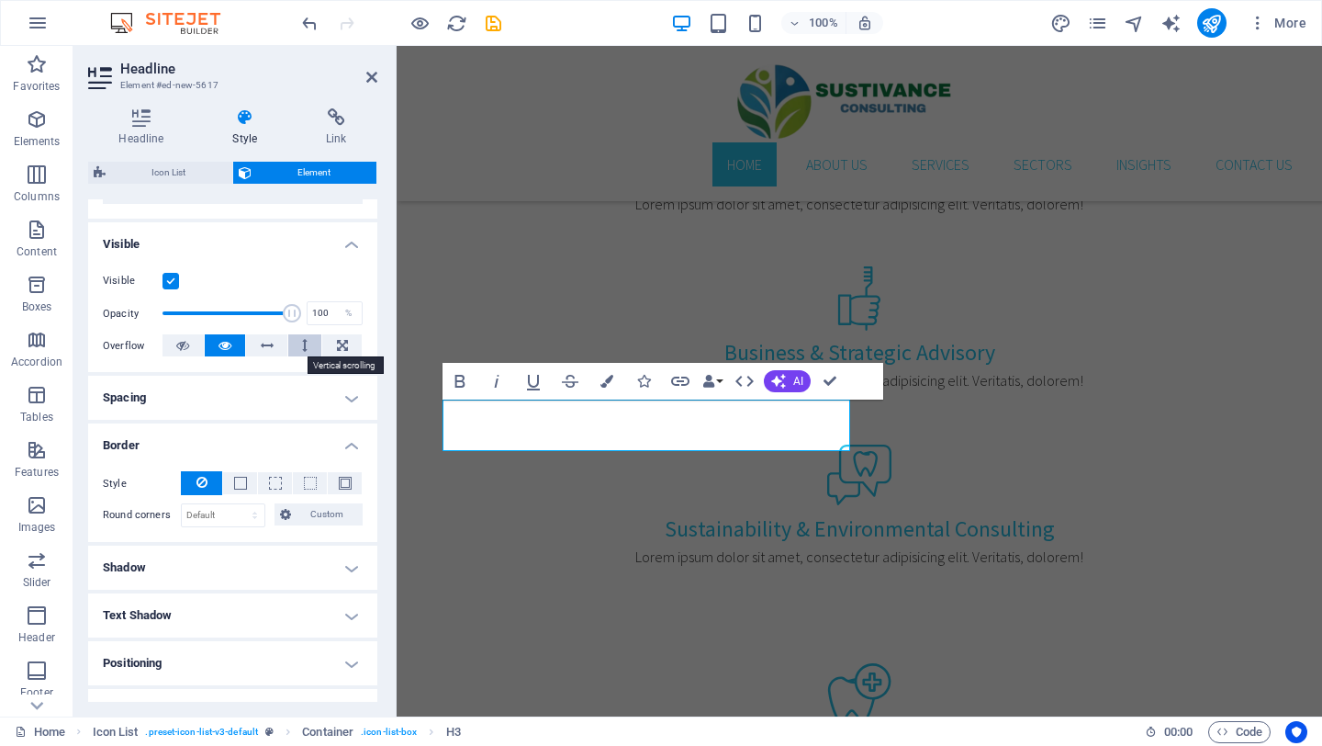
click at [297, 349] on button at bounding box center [305, 345] width 34 height 22
click at [261, 349] on icon at bounding box center [267, 345] width 13 height 22
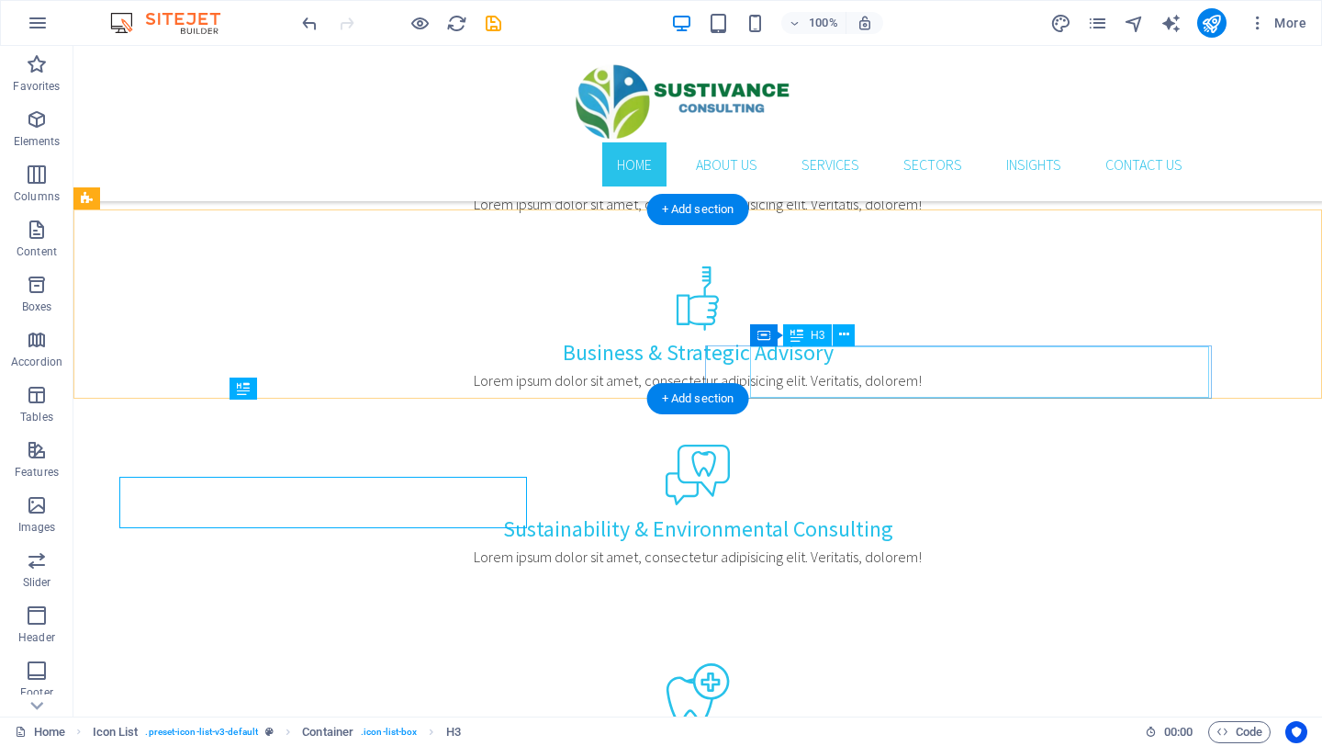
scroll to position [1198, 0]
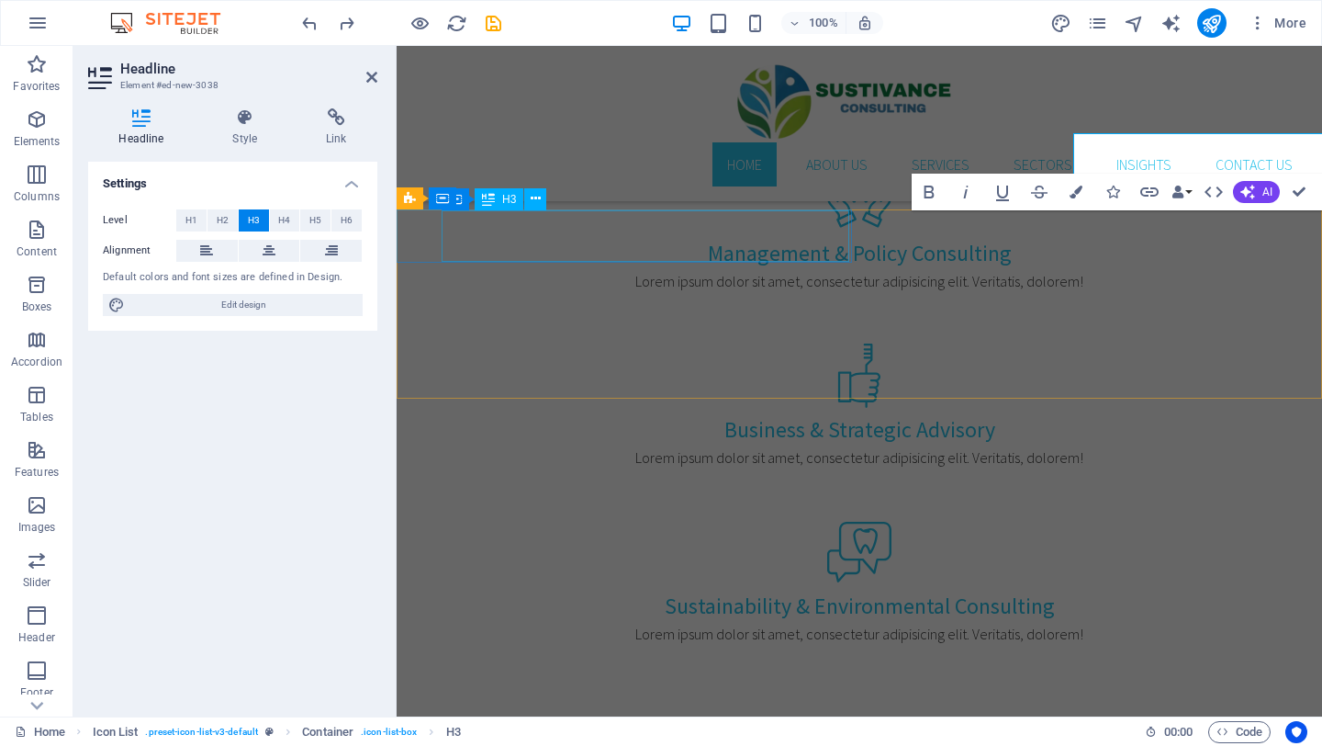
scroll to position [1276, 0]
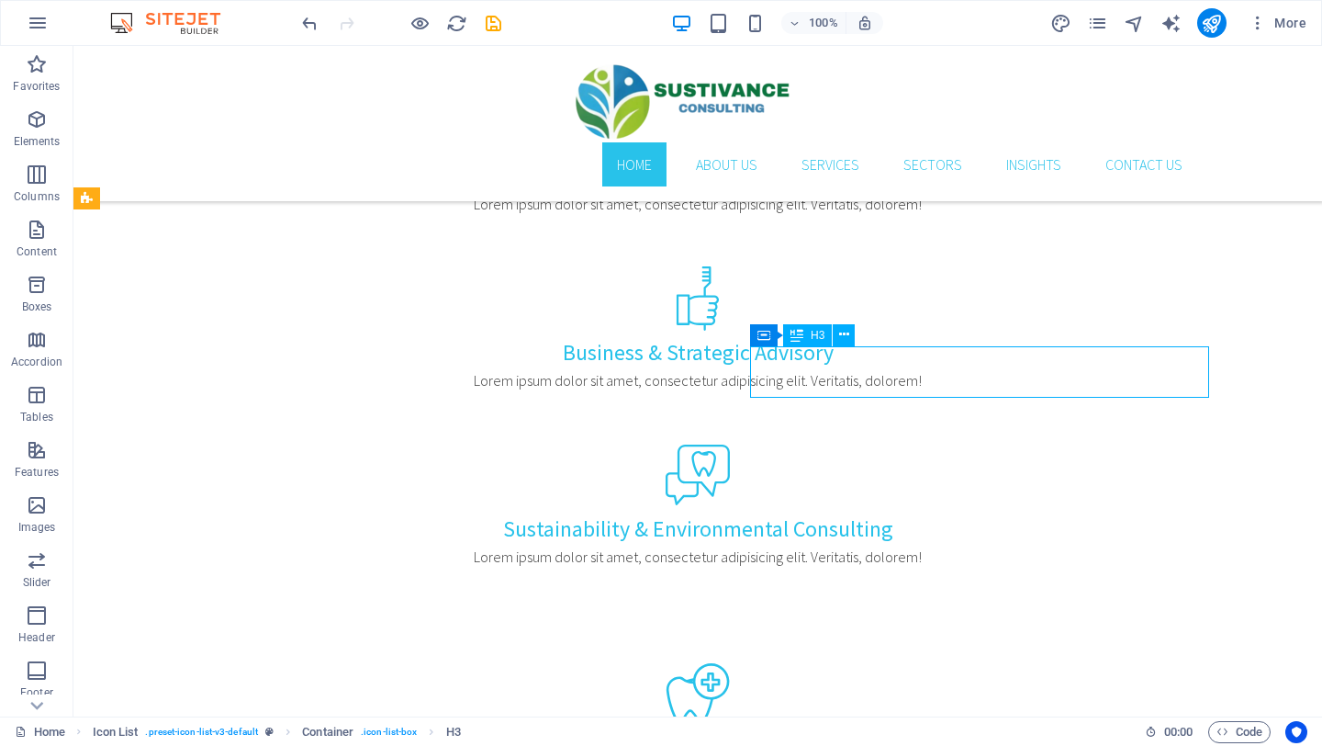
scroll to position [1198, 0]
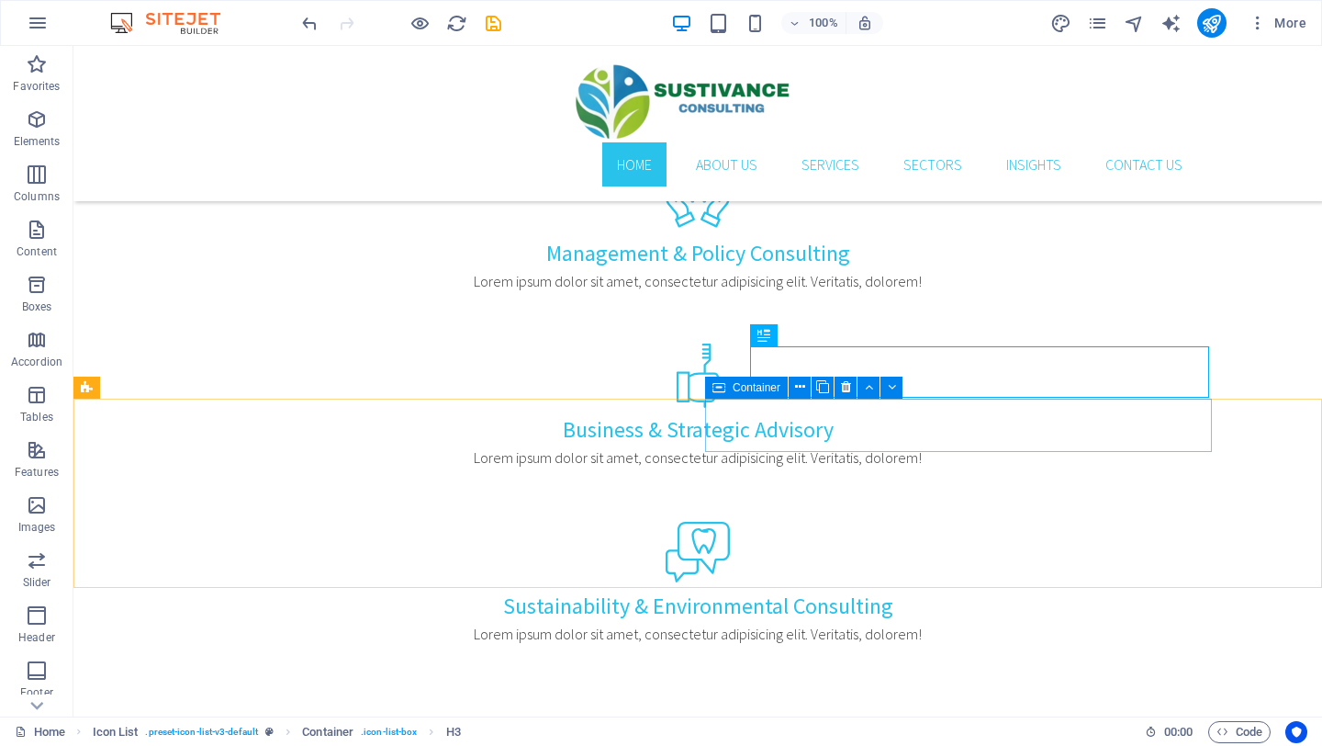
click at [772, 399] on div "Container" at bounding box center [809, 388] width 209 height 23
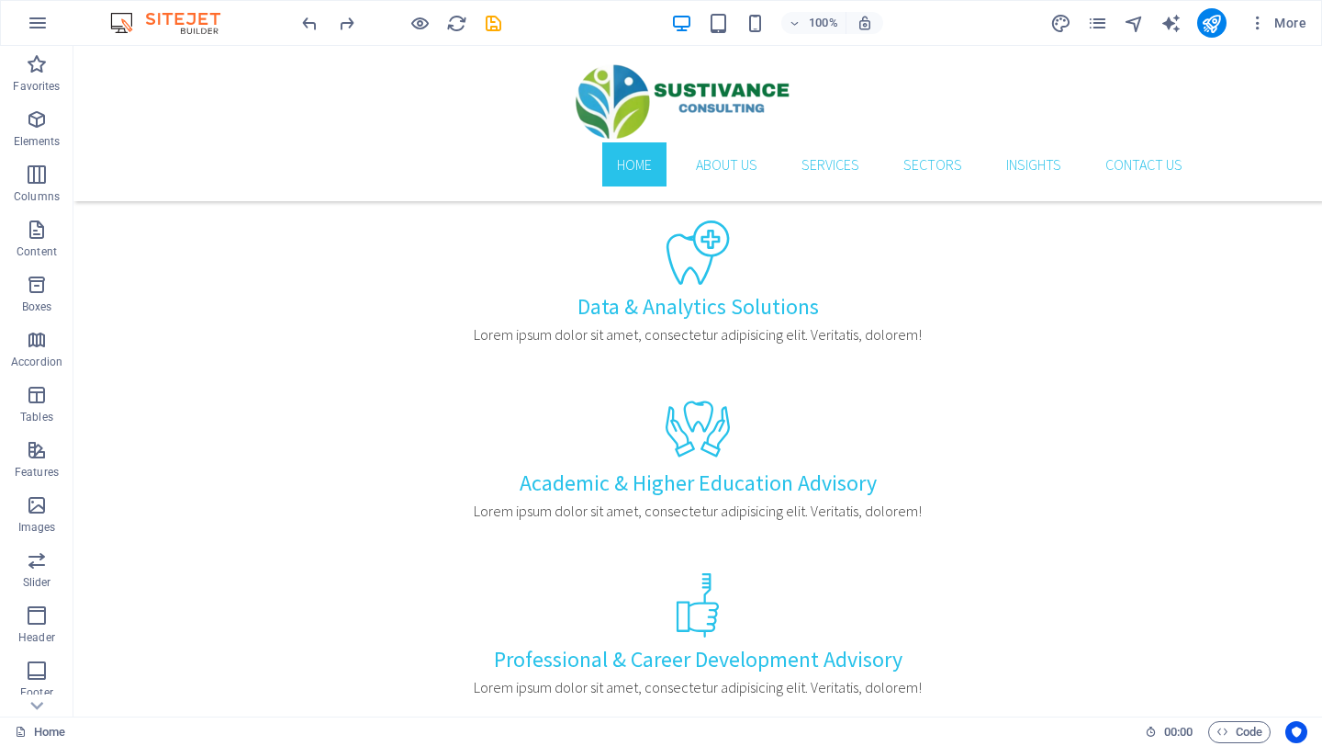
scroll to position [1108, 0]
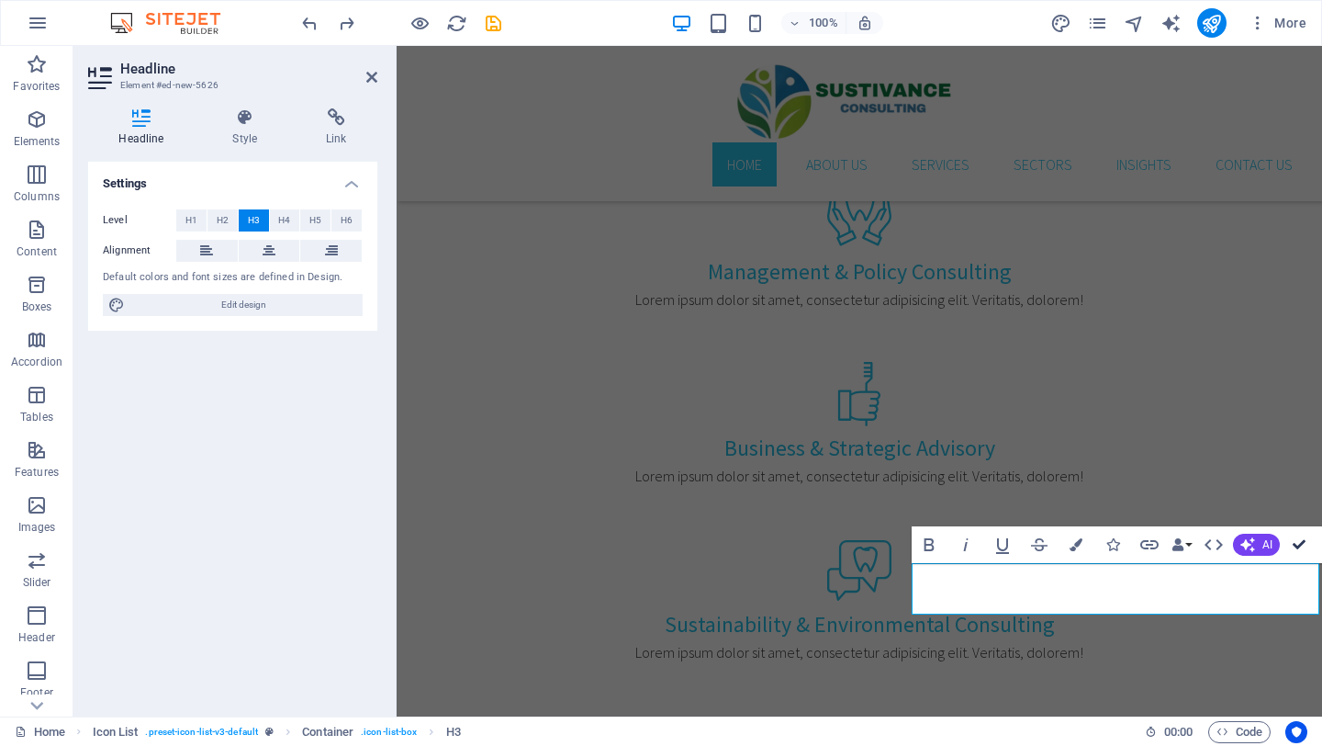
scroll to position [1103, 0]
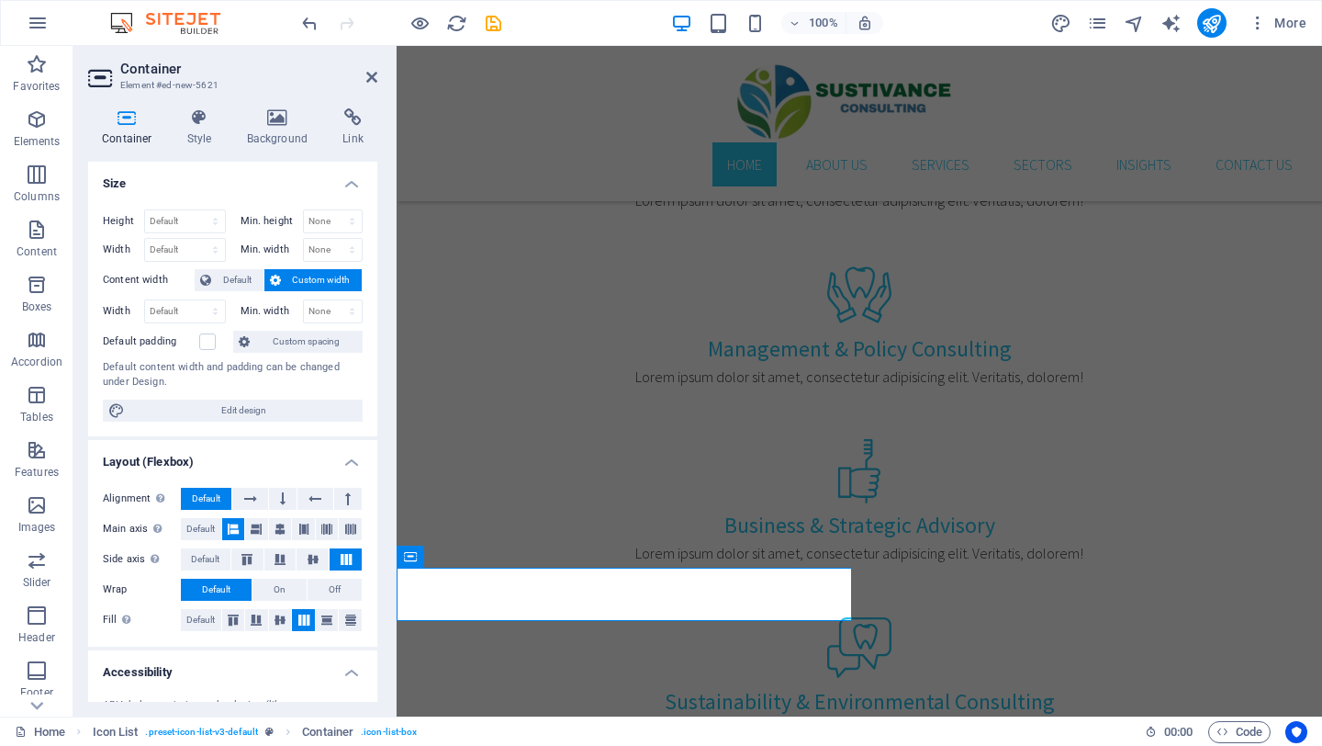
scroll to position [1175, 0]
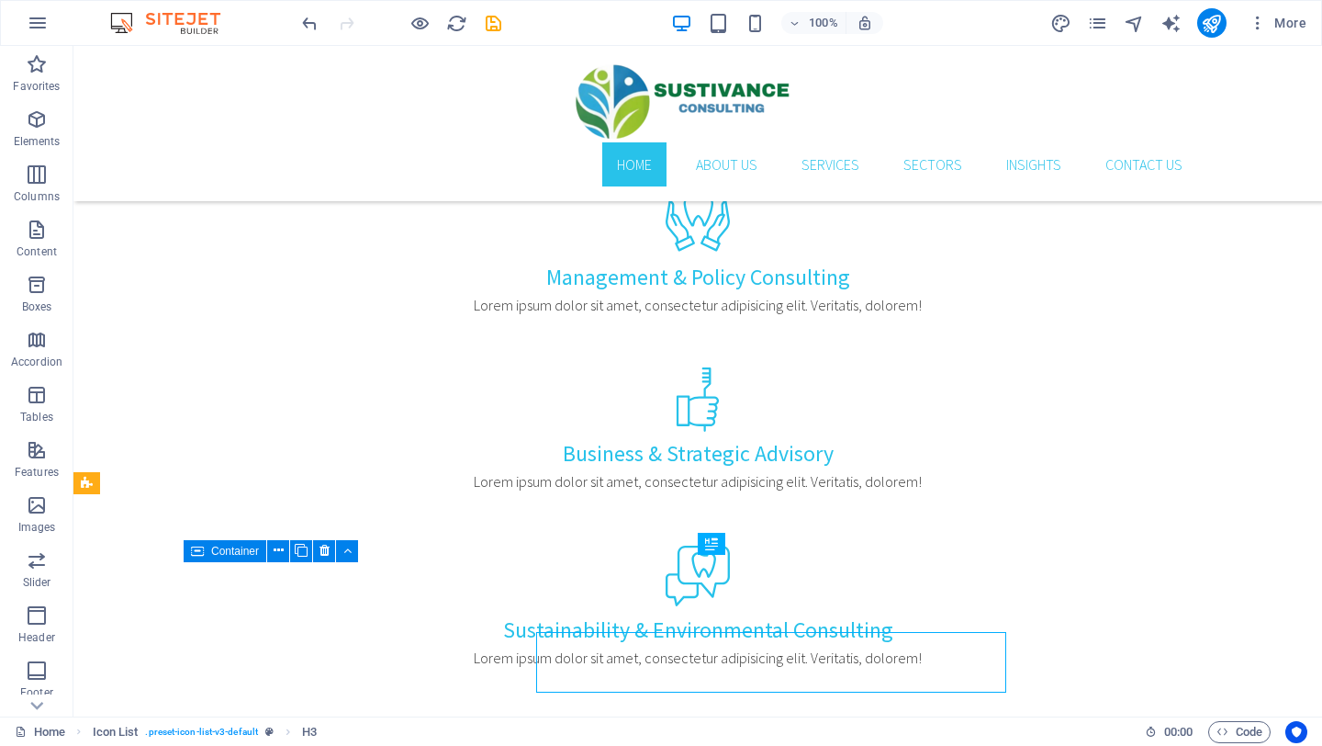
scroll to position [1103, 0]
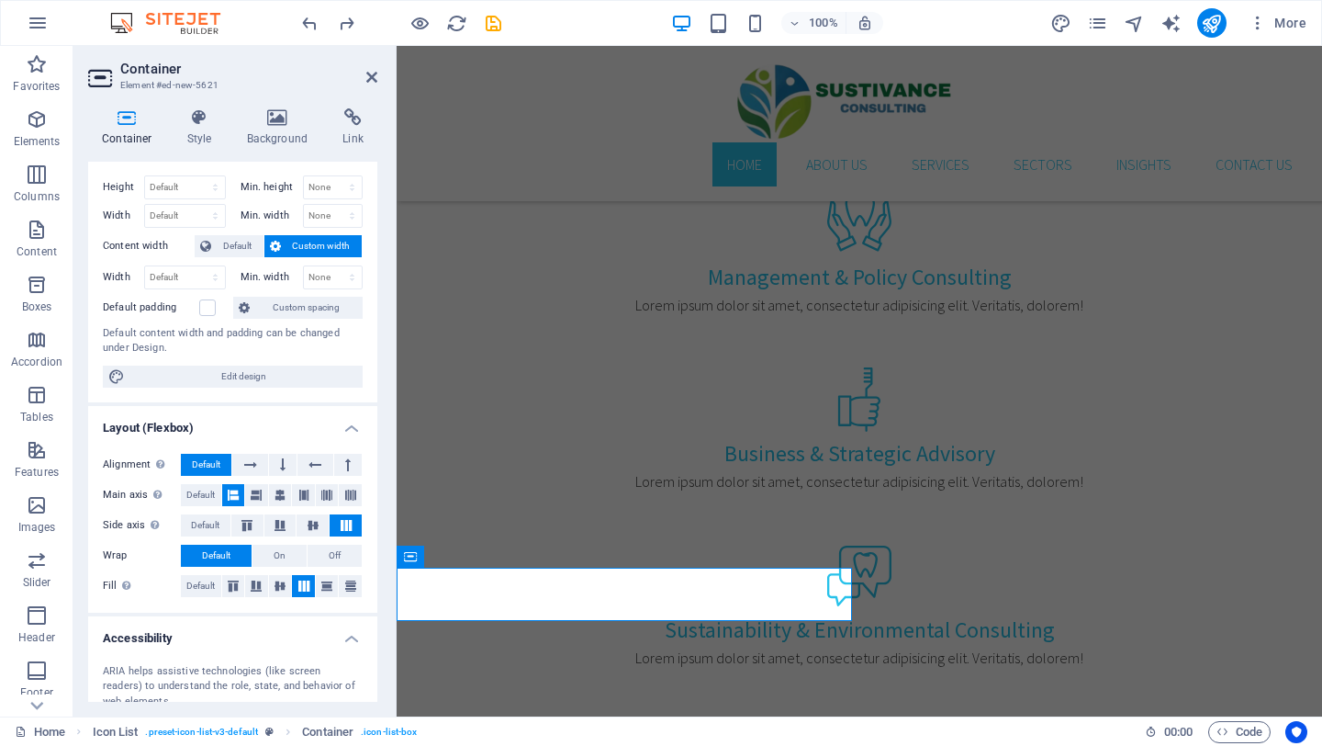
scroll to position [0, 0]
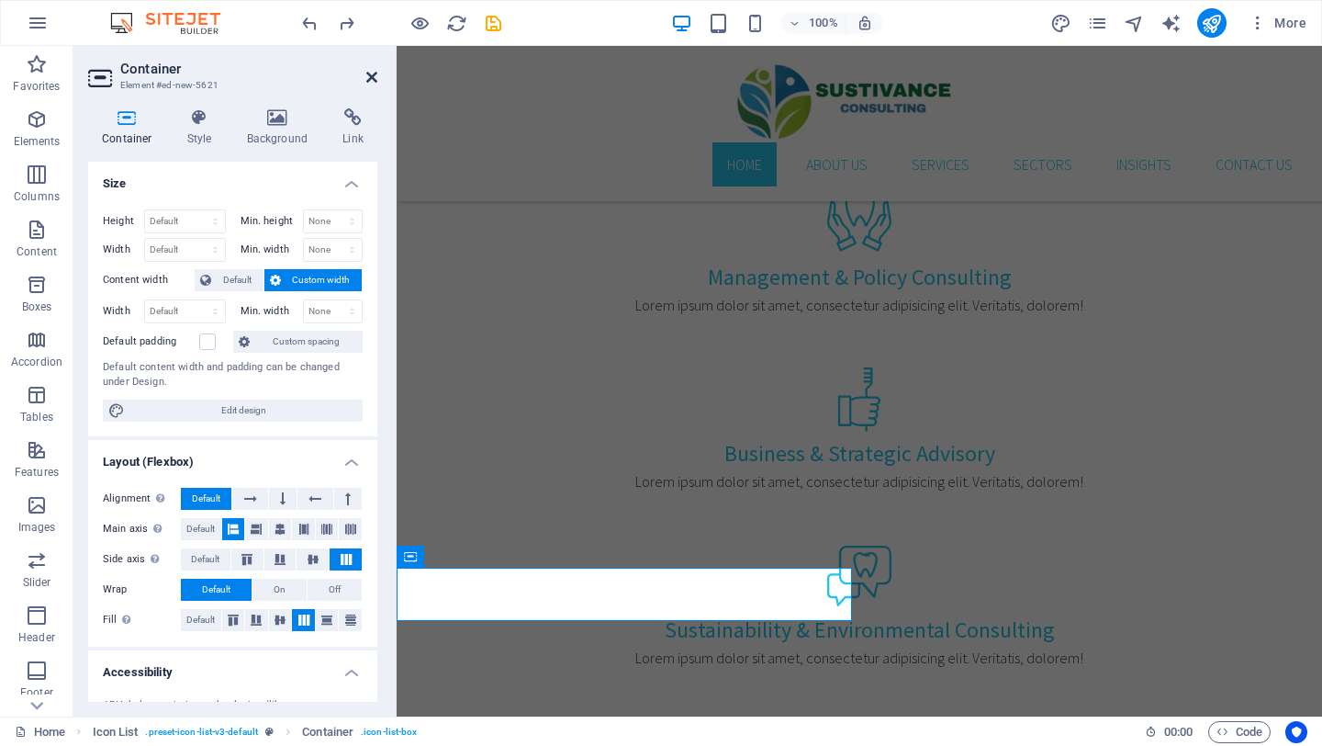
click at [372, 75] on icon at bounding box center [371, 77] width 11 height 15
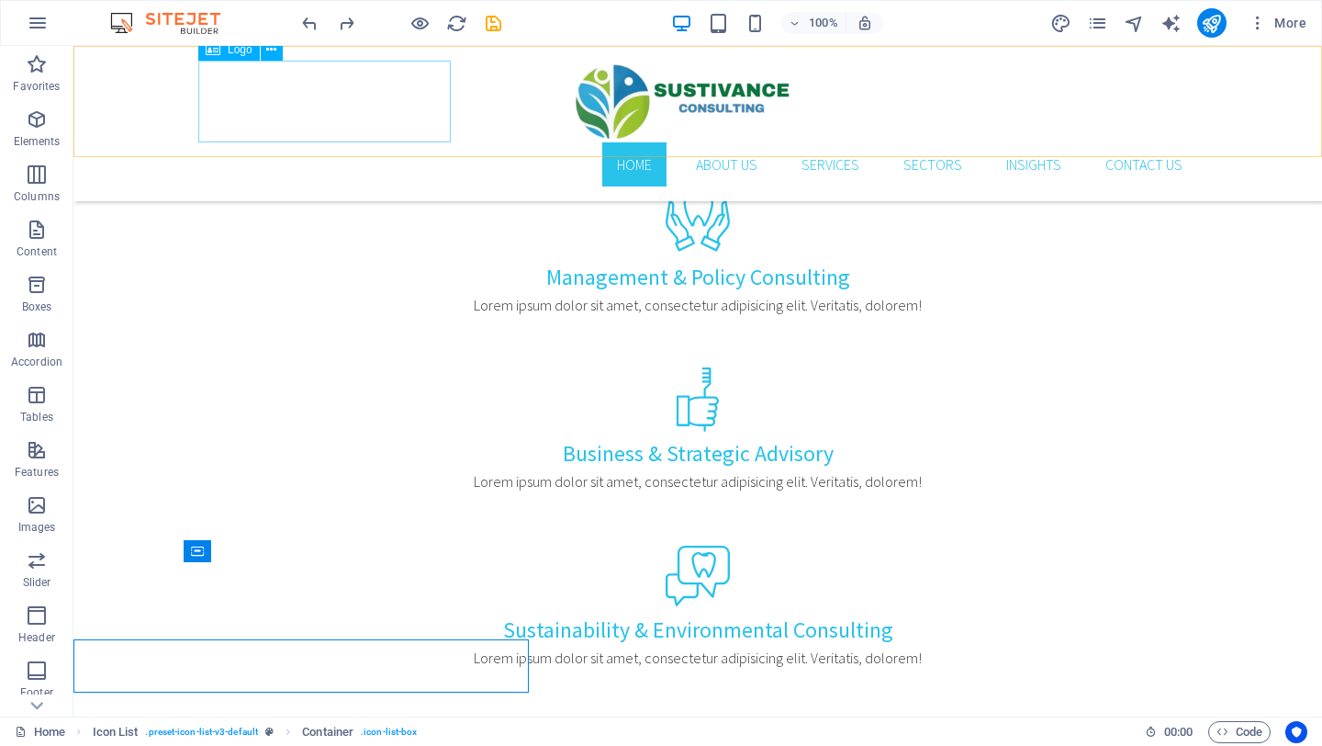
scroll to position [1103, 0]
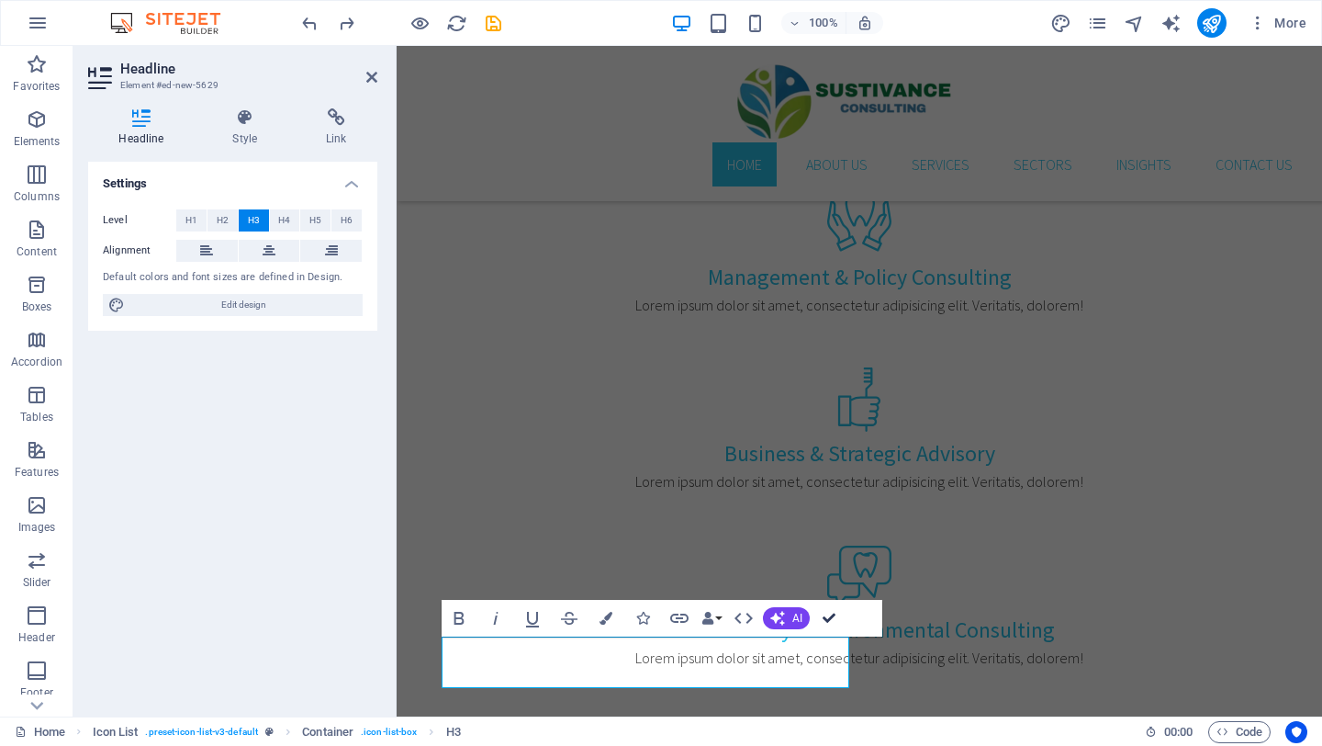
scroll to position [1097, 0]
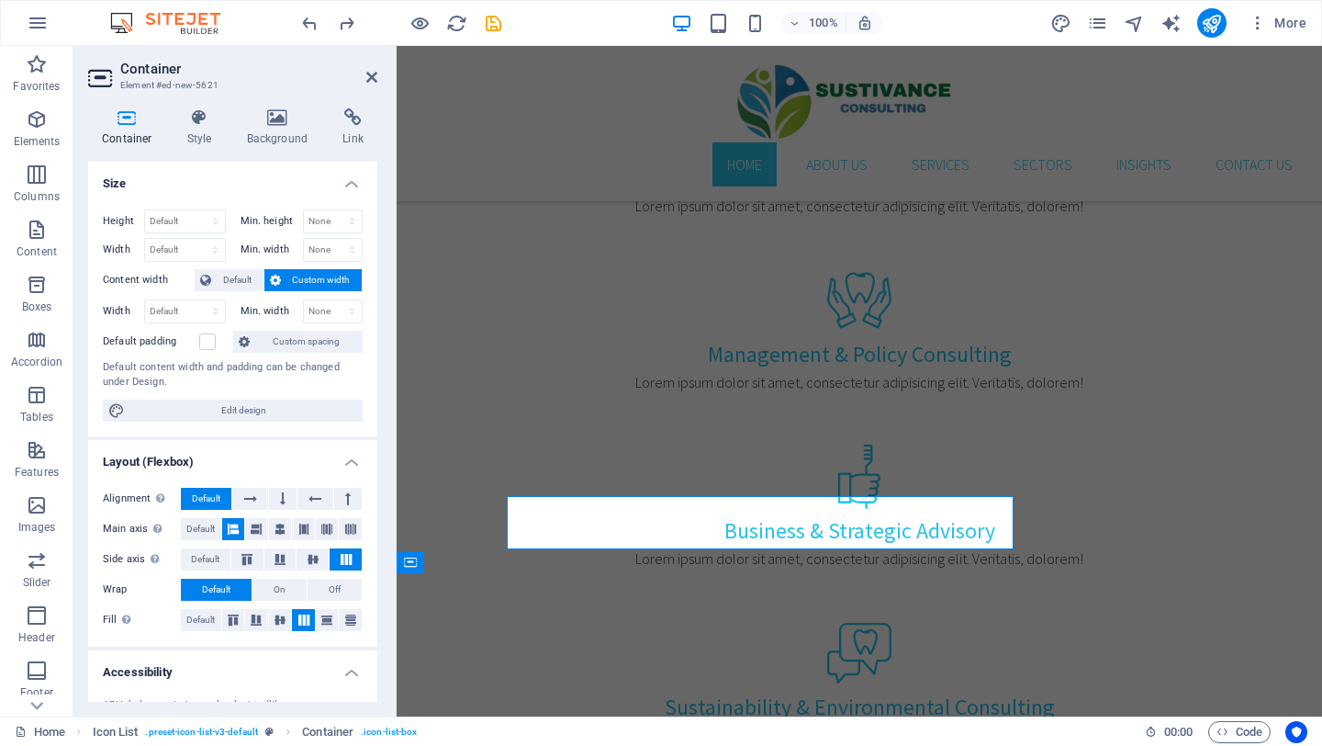
scroll to position [1169, 0]
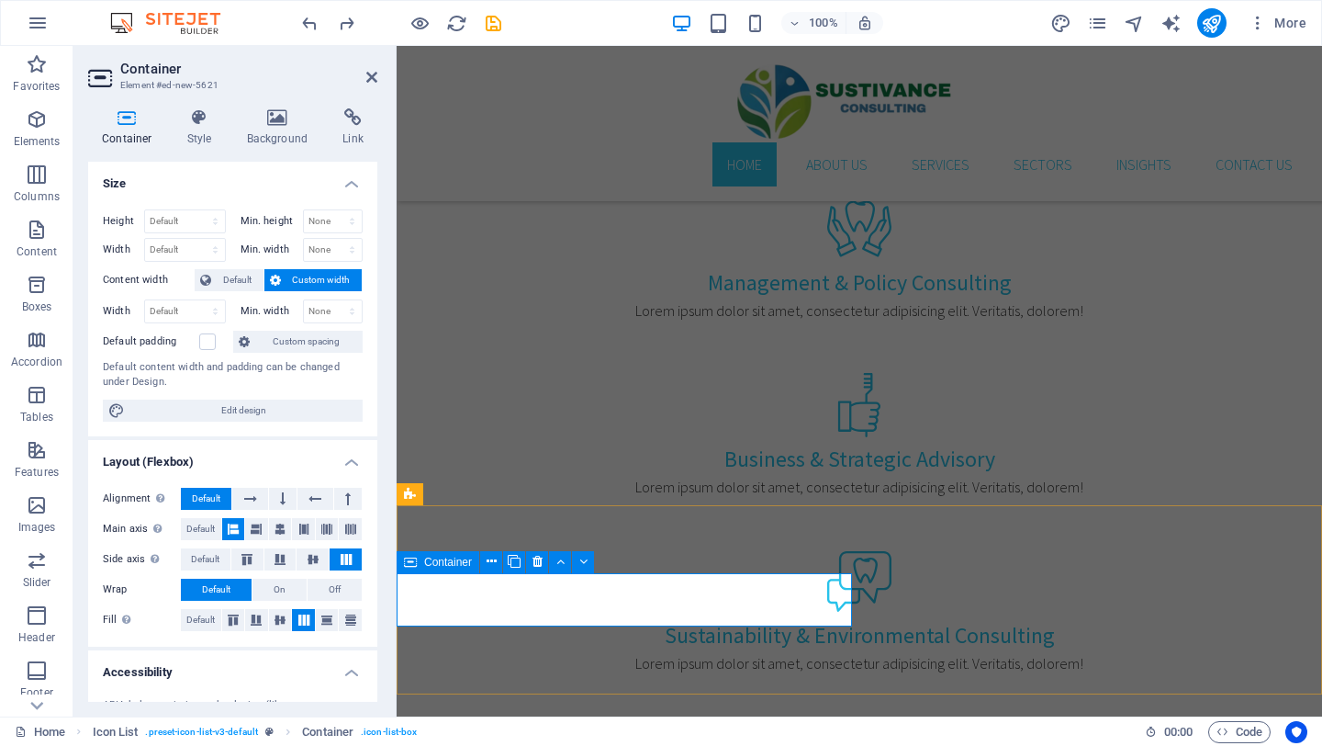
click at [490, 560] on icon at bounding box center [492, 561] width 10 height 19
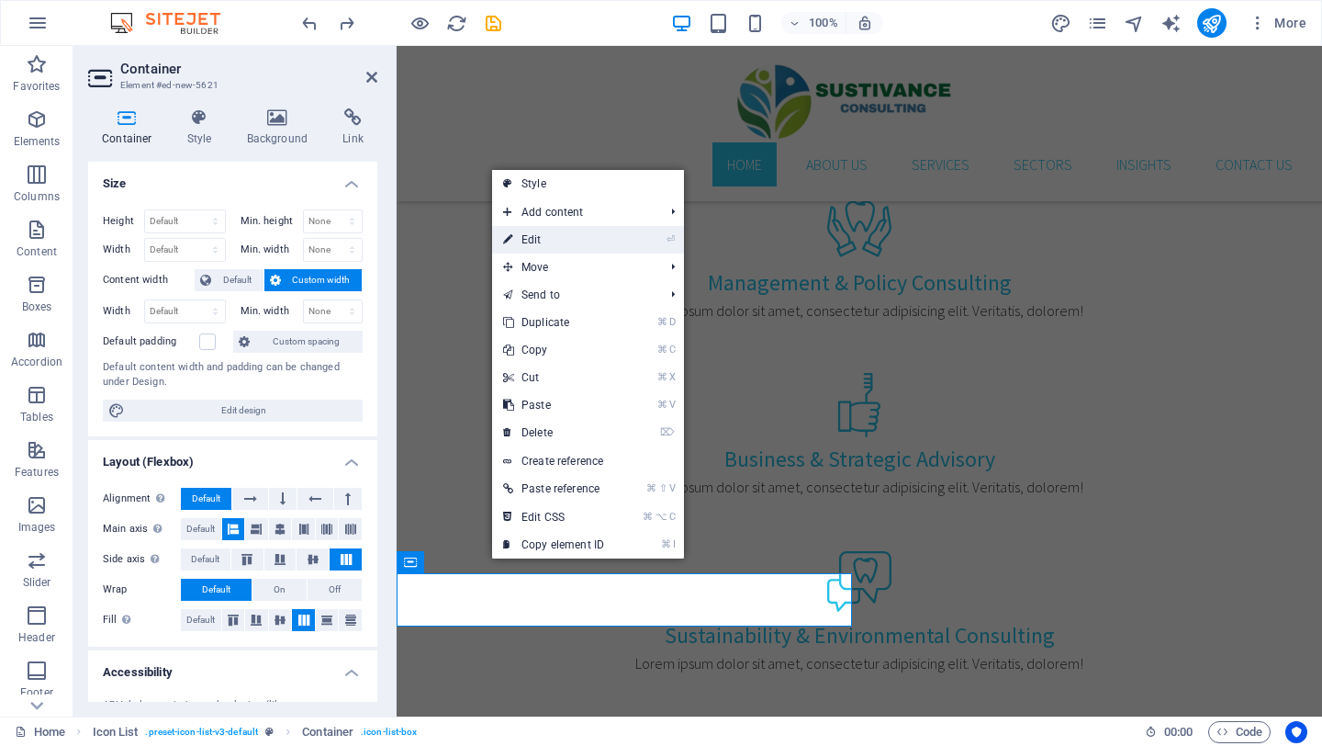
click at [573, 233] on link "⏎ Edit" at bounding box center [553, 240] width 123 height 28
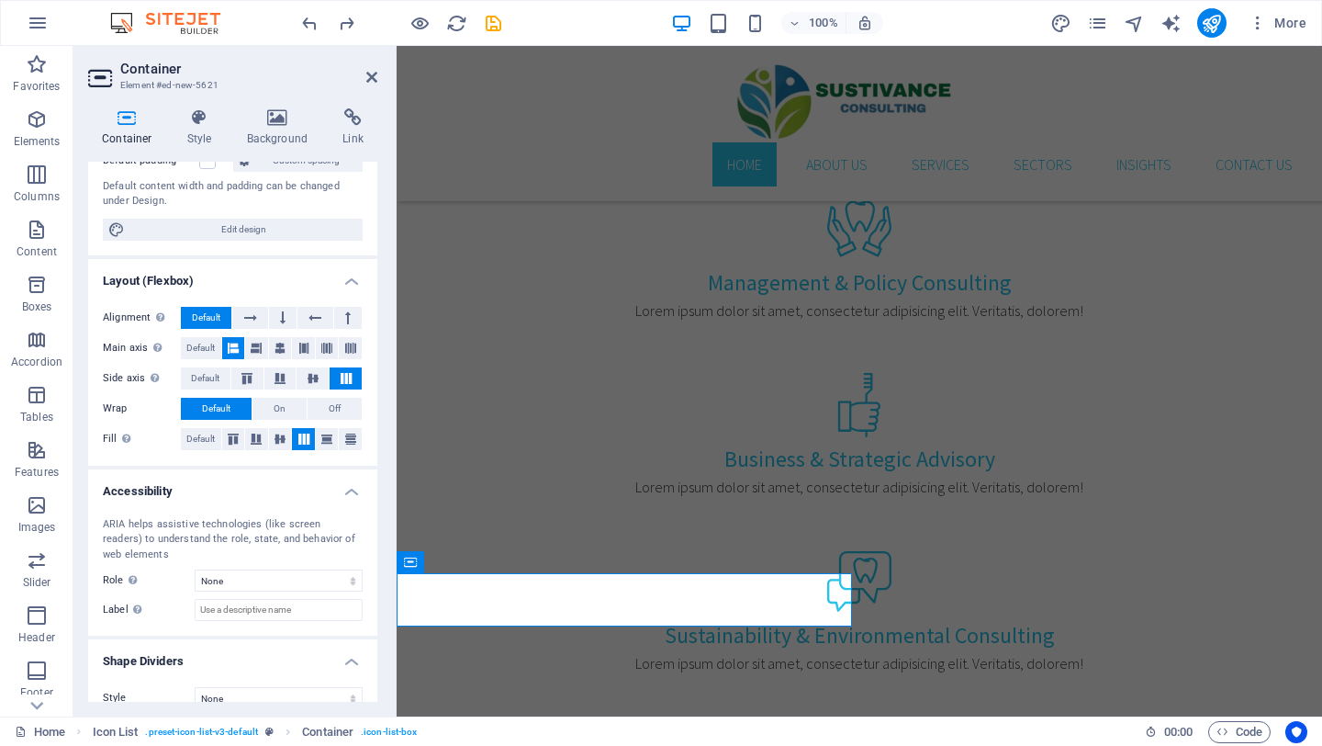
scroll to position [203, 0]
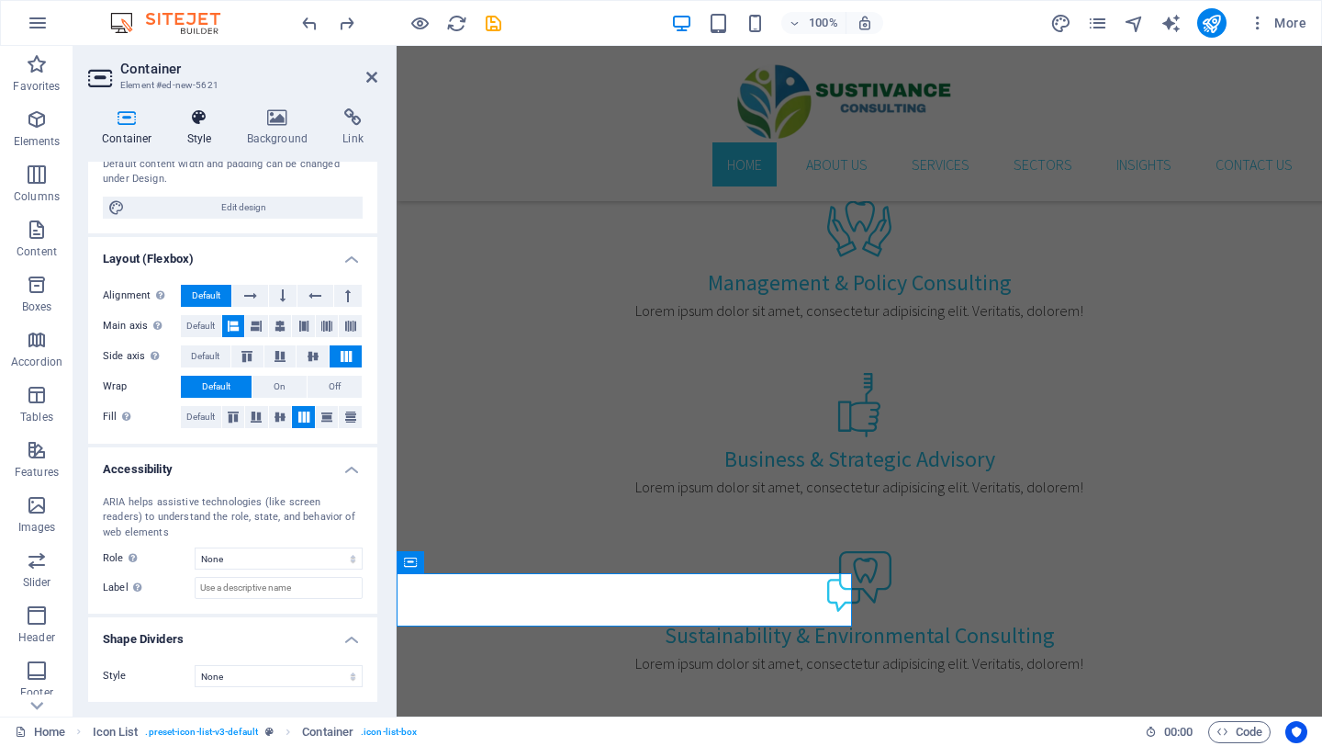
click at [193, 116] on icon at bounding box center [200, 117] width 52 height 18
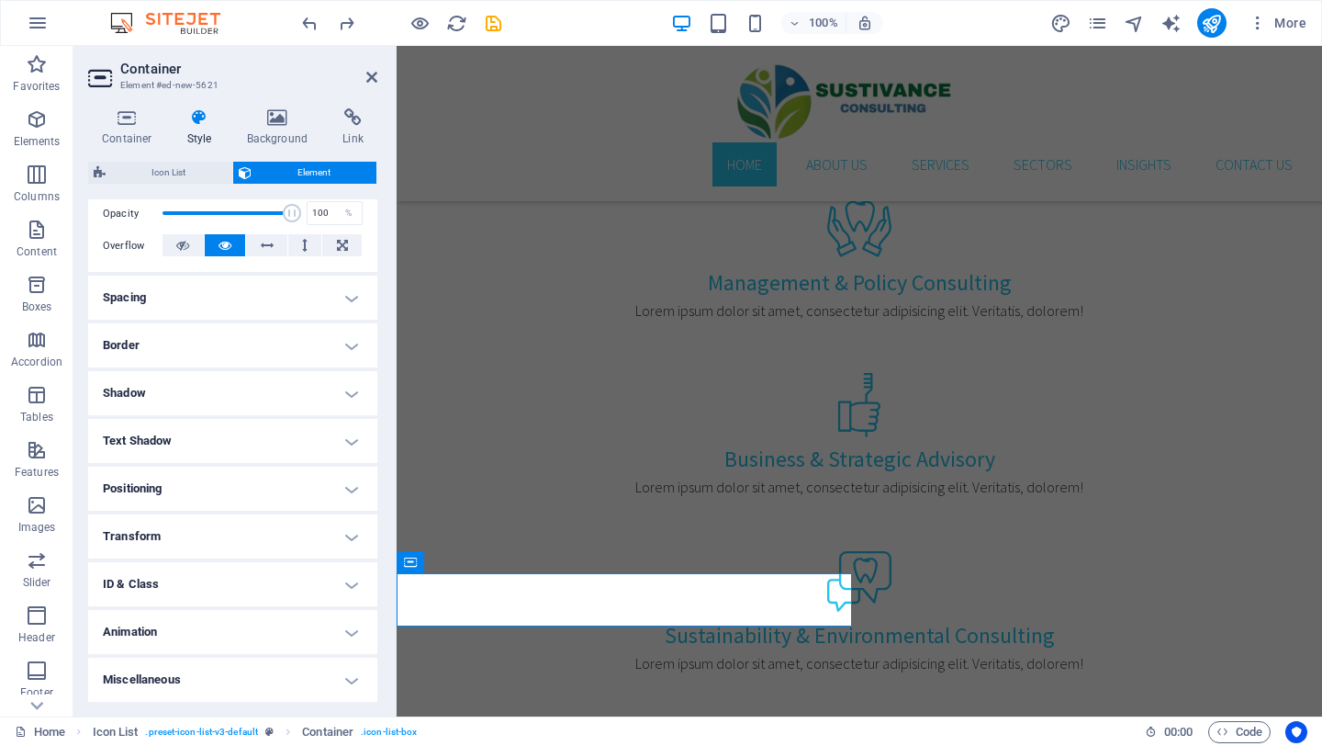
scroll to position [0, 0]
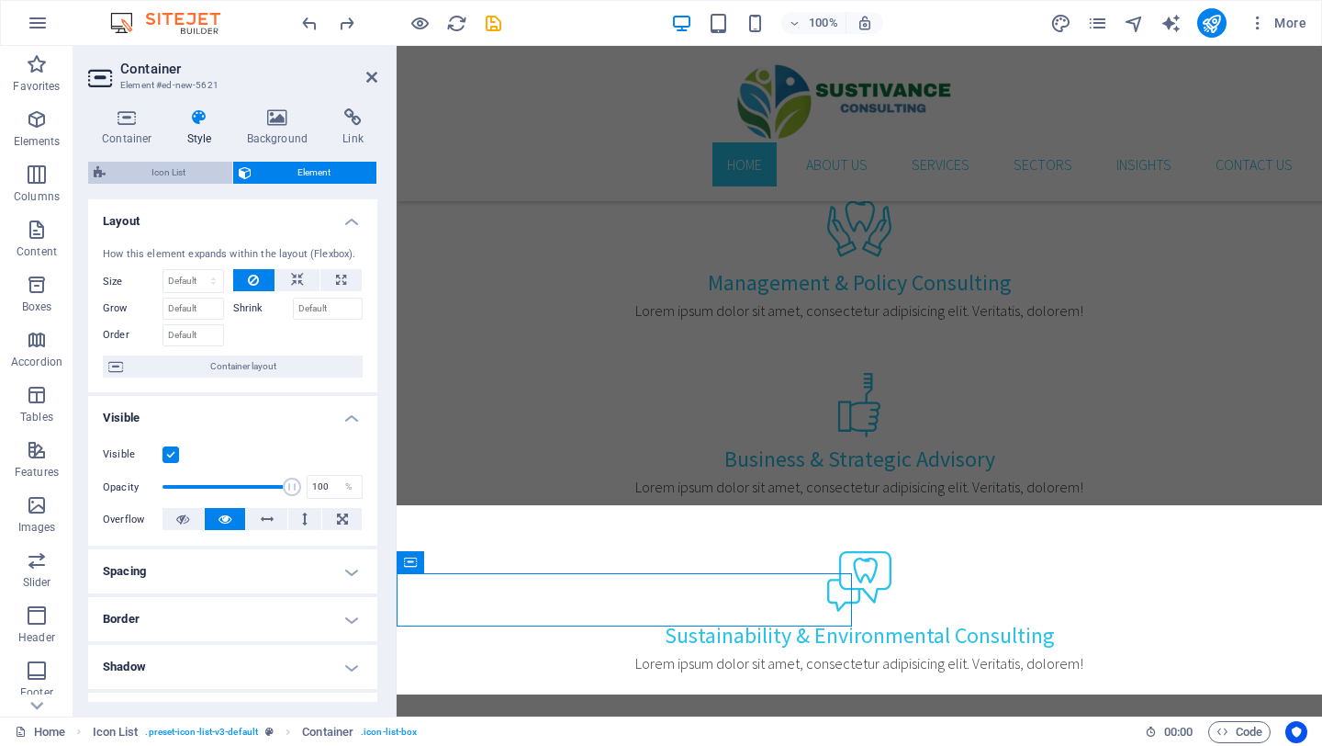
click at [166, 168] on span "Icon List" at bounding box center [169, 173] width 116 height 22
select select "rem"
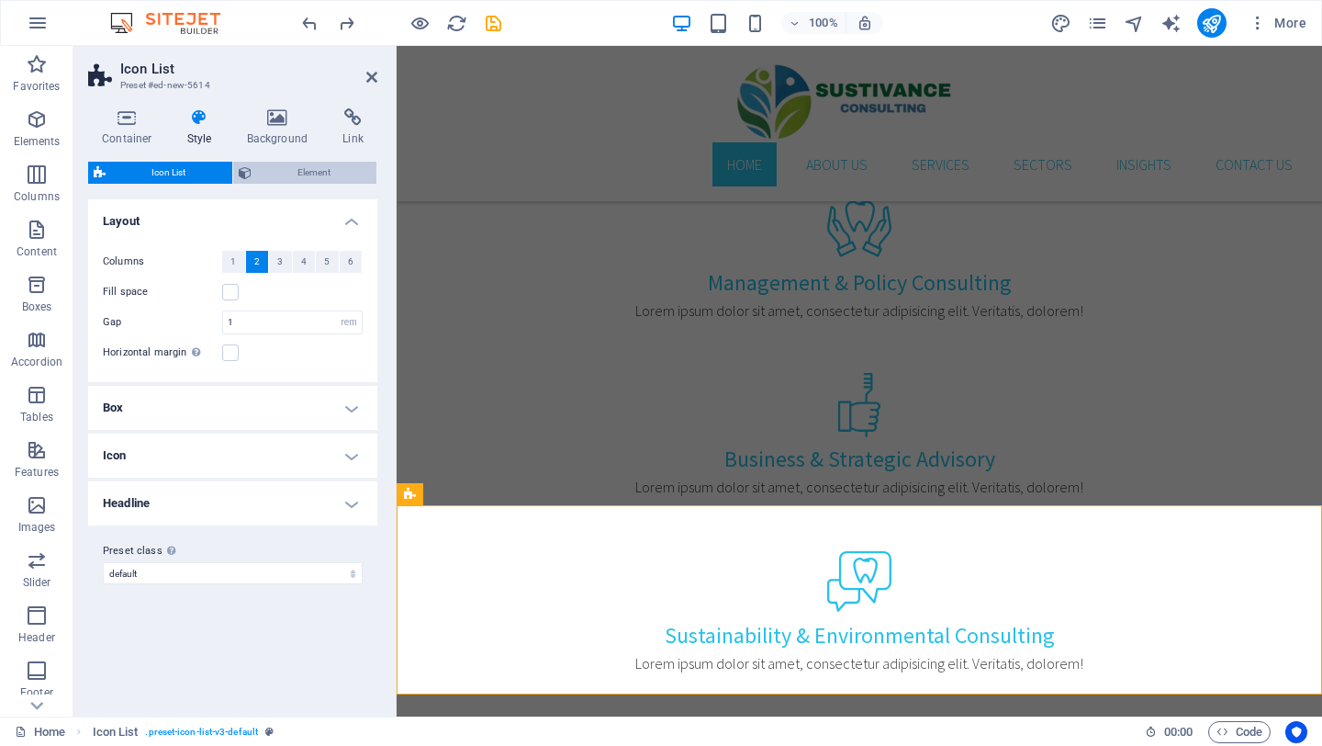
click at [265, 164] on span "Element" at bounding box center [314, 173] width 115 height 22
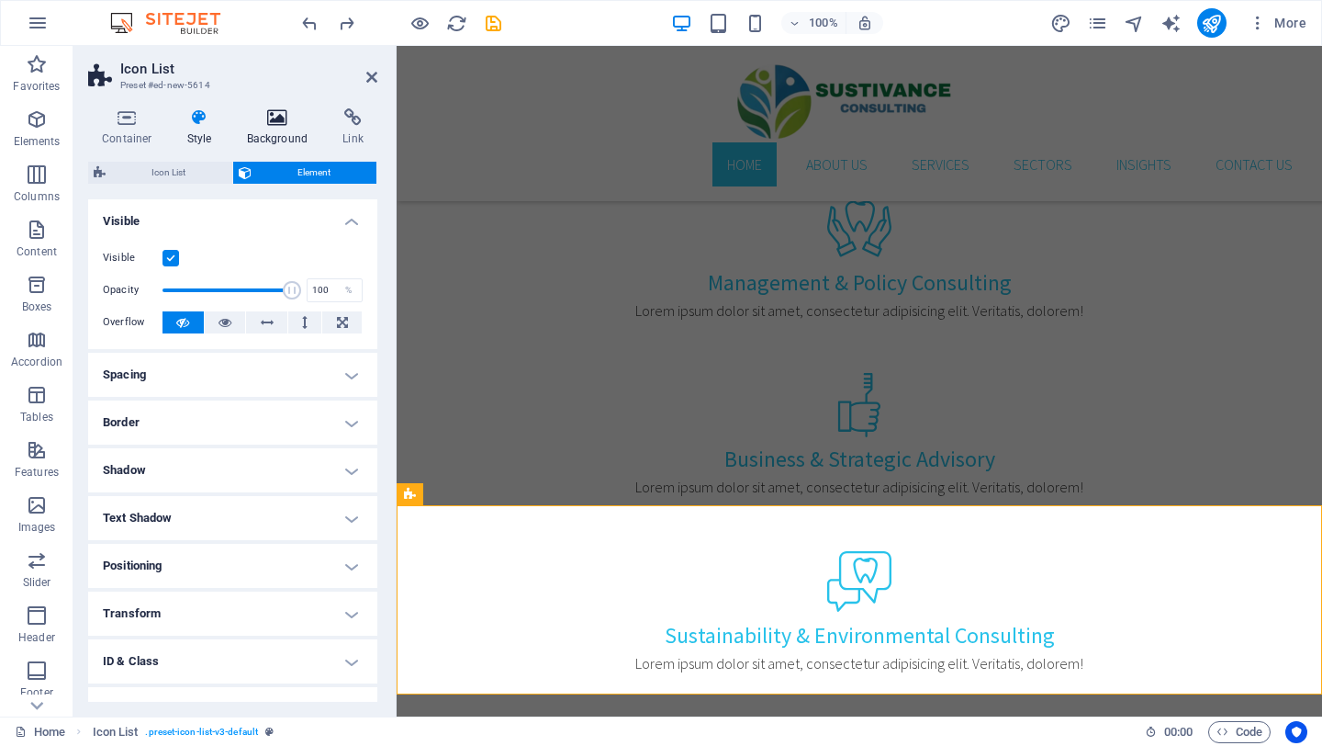
click at [281, 125] on icon at bounding box center [277, 117] width 89 height 18
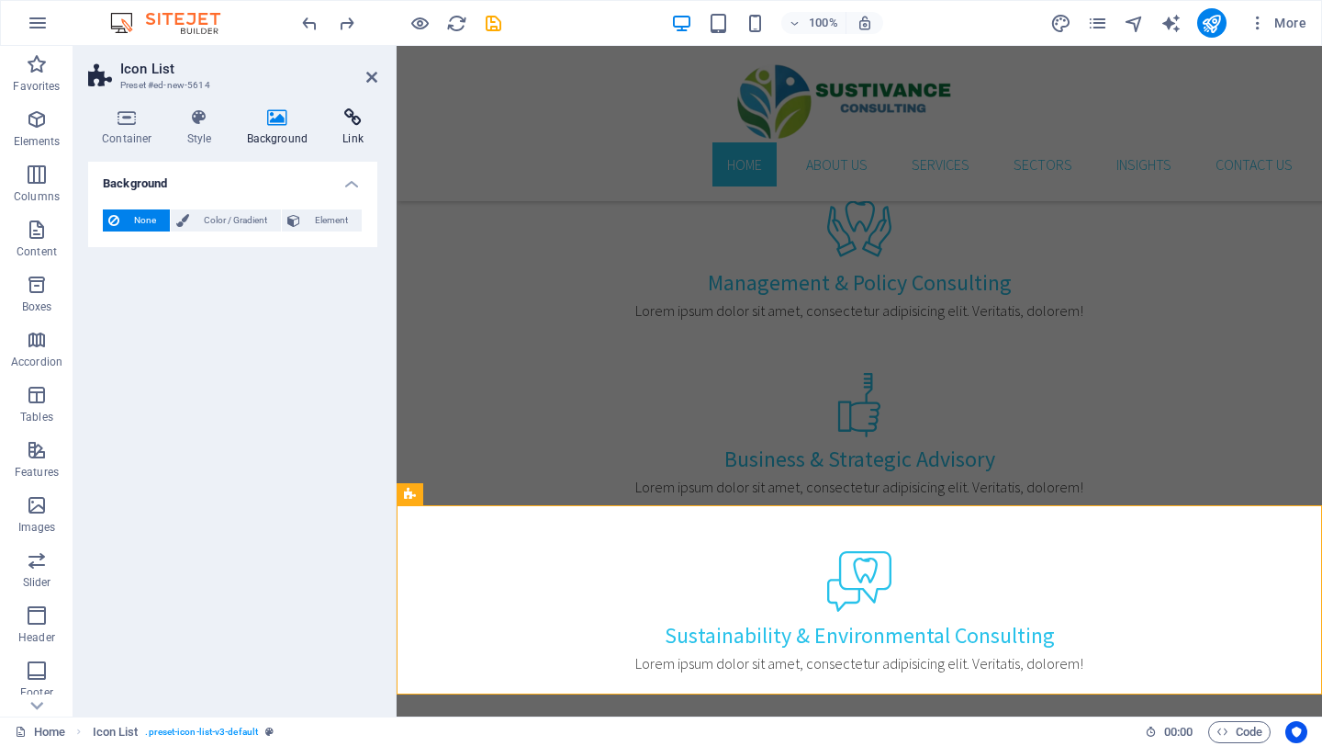
click at [343, 127] on h4 "Link" at bounding box center [353, 127] width 49 height 39
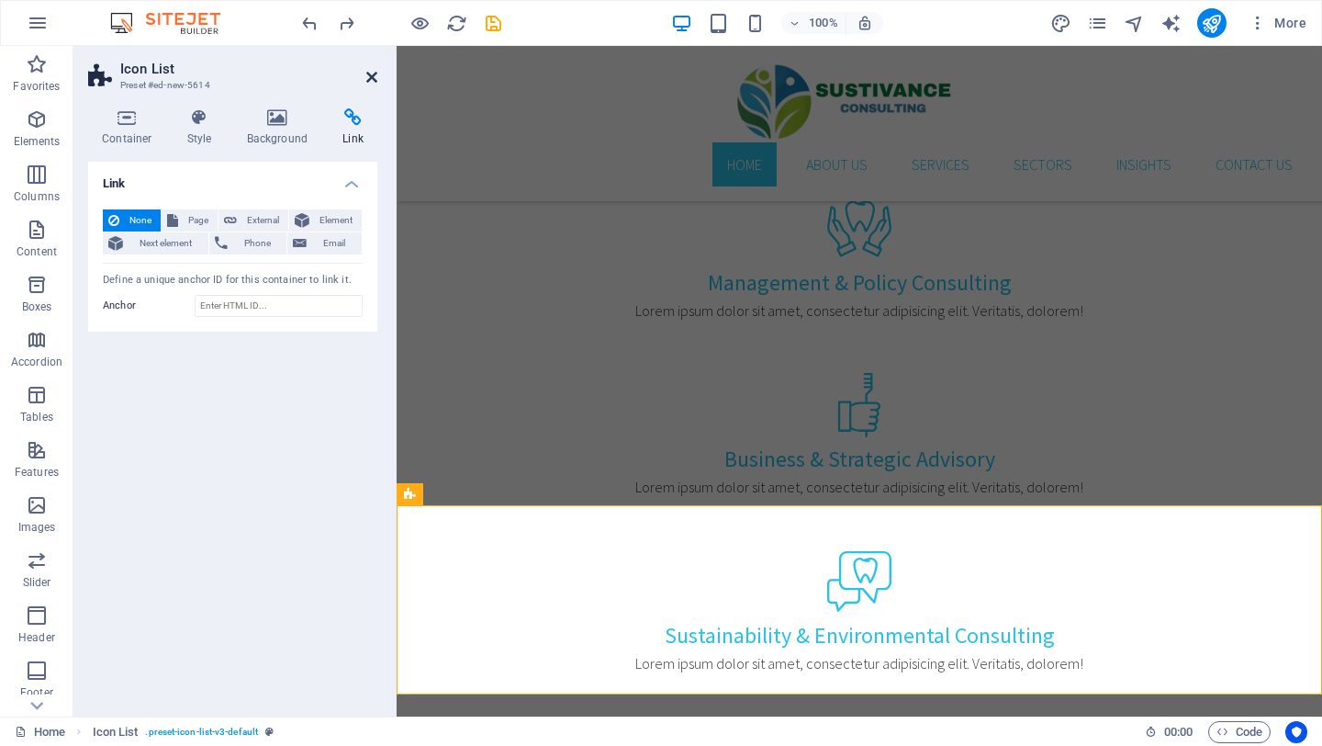
click at [373, 73] on icon at bounding box center [371, 77] width 11 height 15
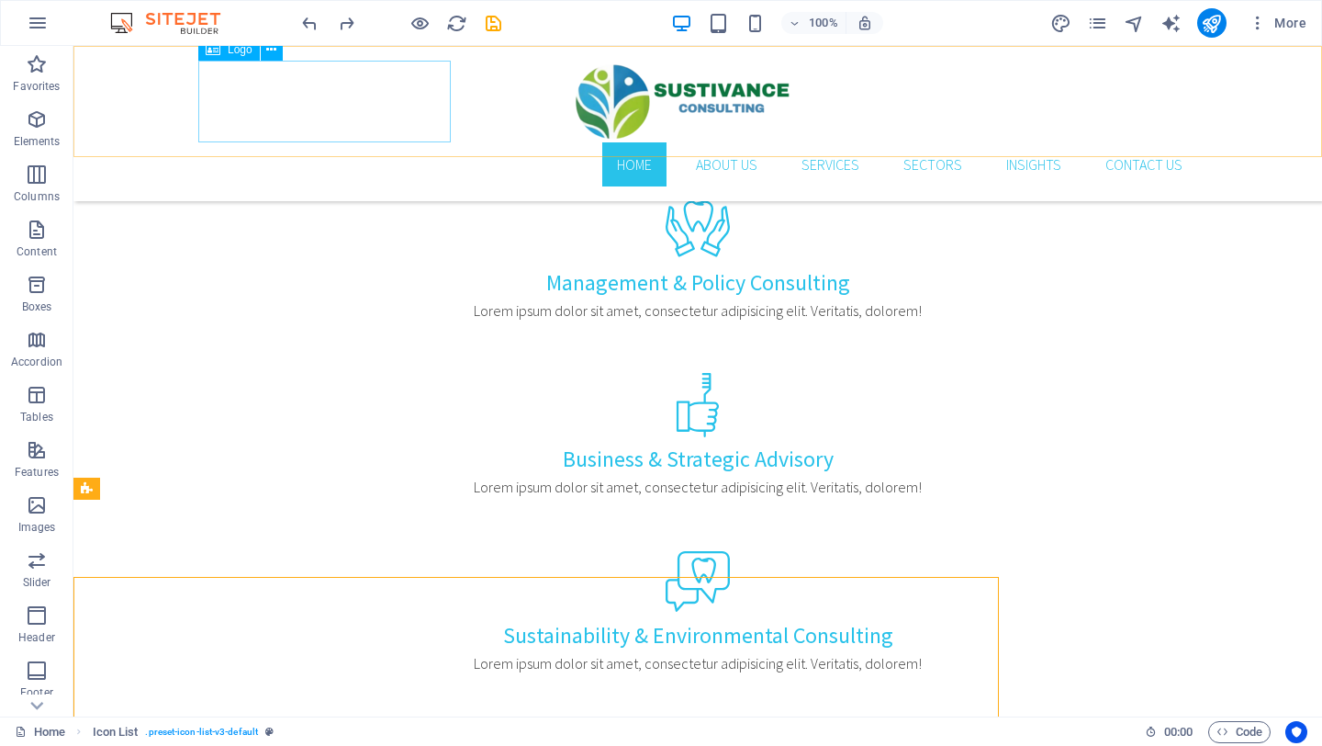
scroll to position [1097, 0]
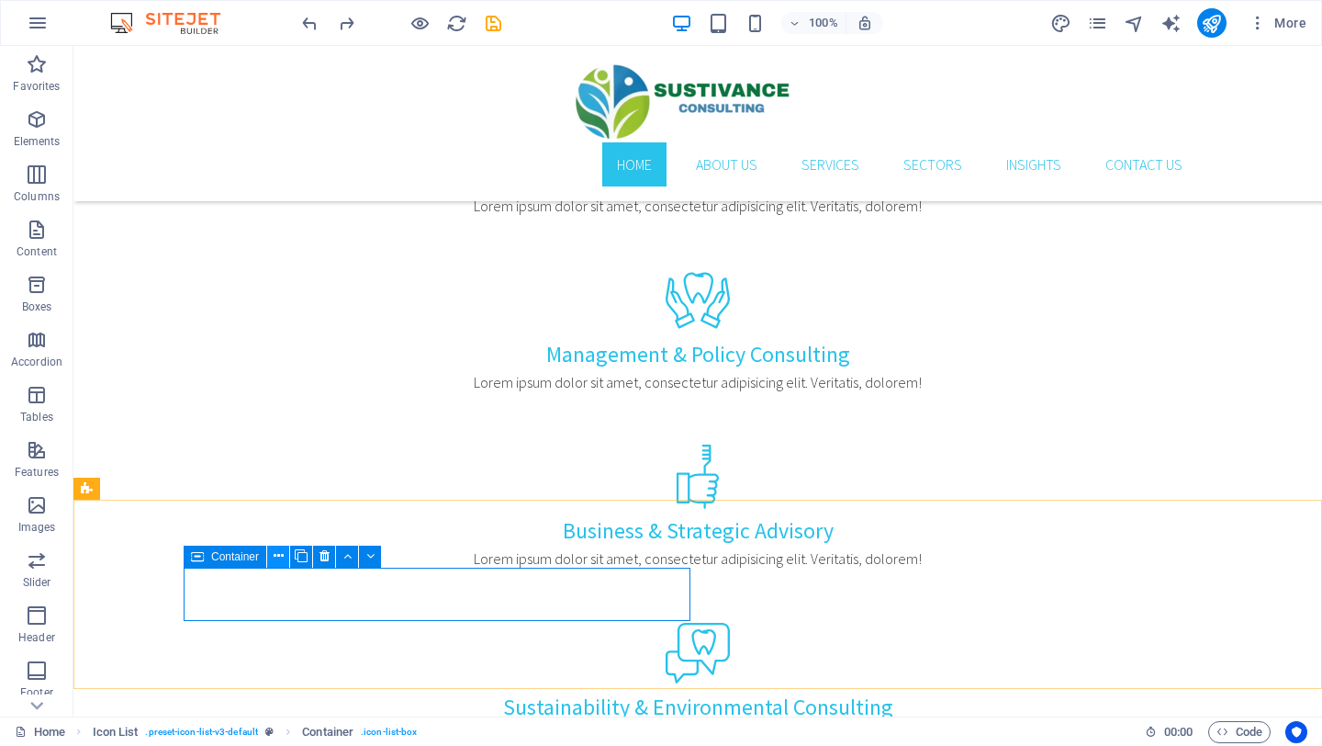
click at [274, 552] on icon at bounding box center [279, 555] width 10 height 19
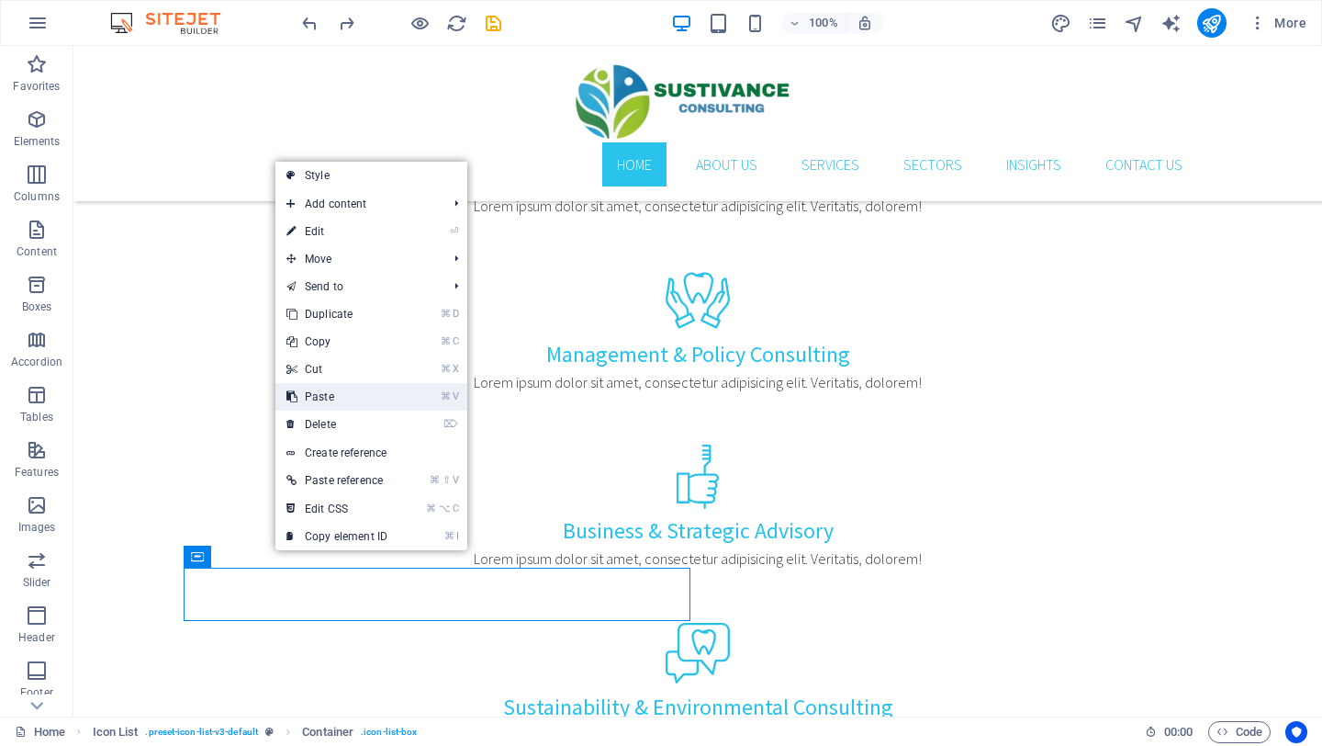
click at [341, 400] on link "⌘ V Paste" at bounding box center [336, 397] width 123 height 28
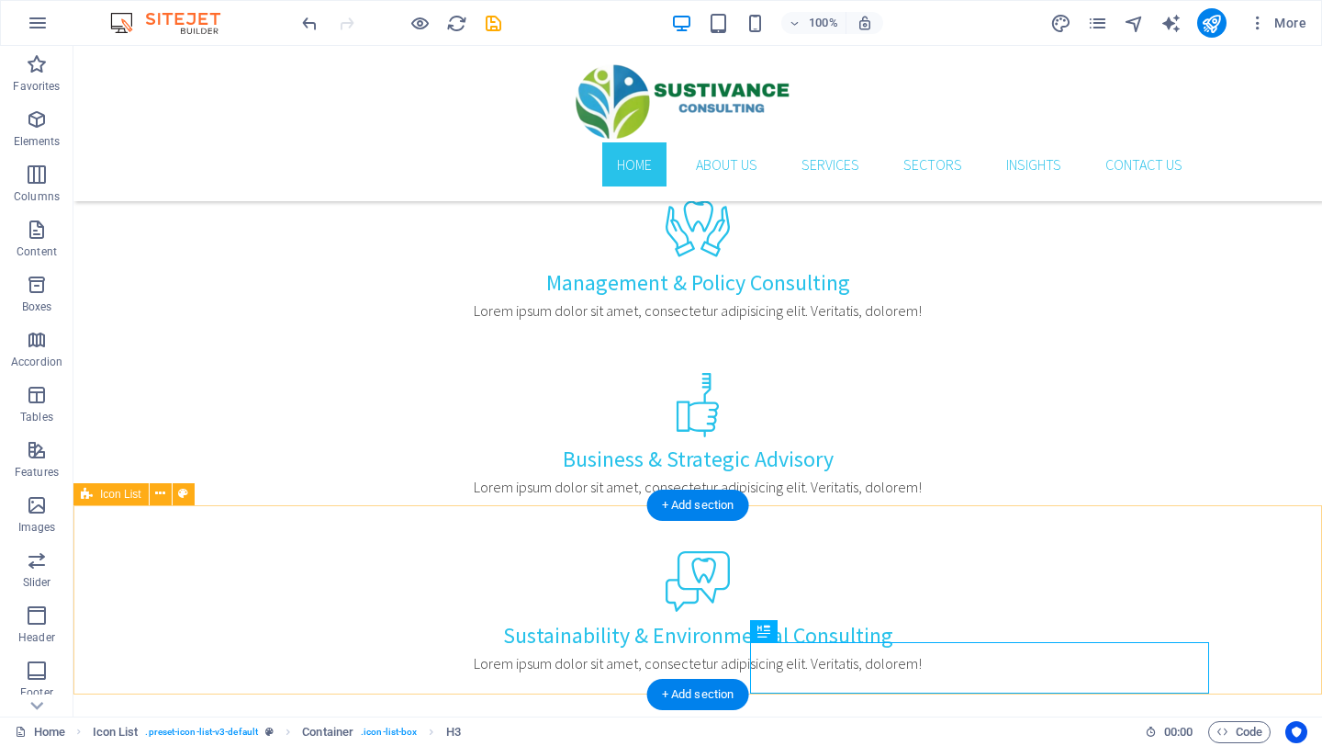
scroll to position [1092, 0]
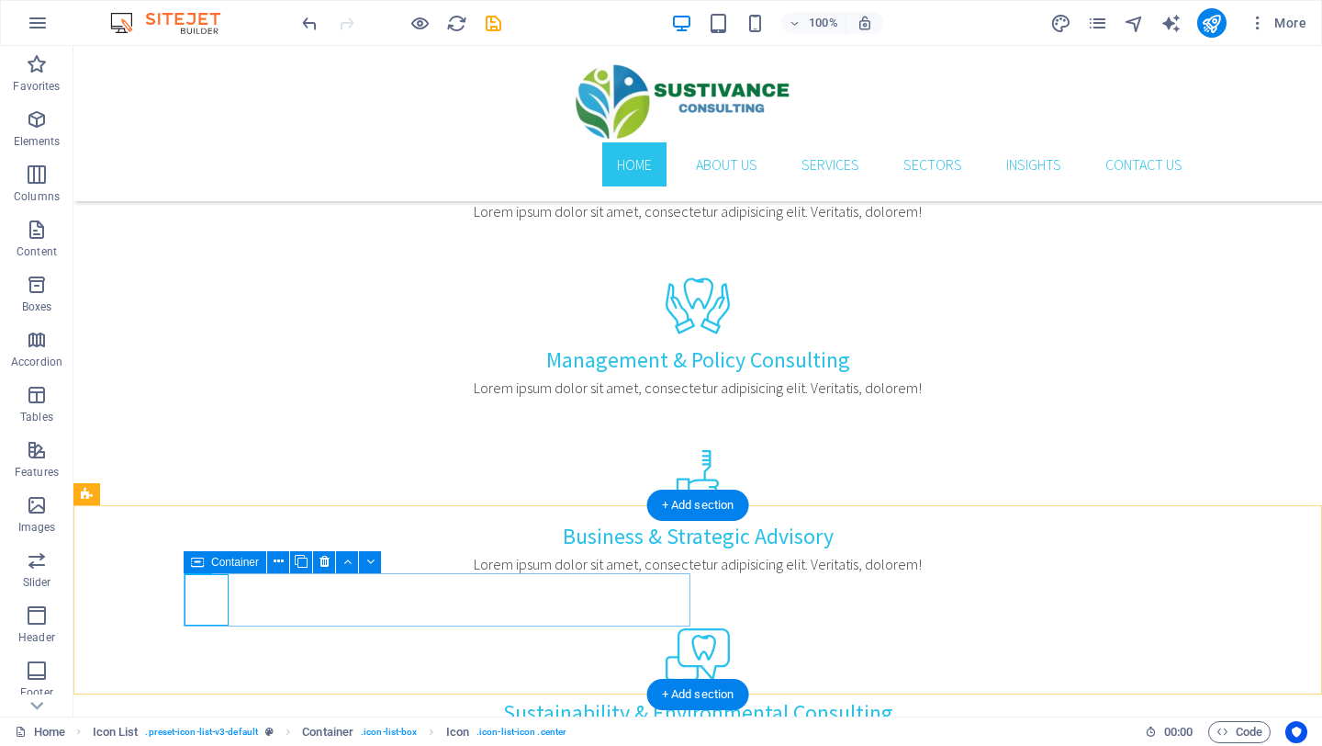
click at [325, 561] on icon at bounding box center [325, 561] width 10 height 19
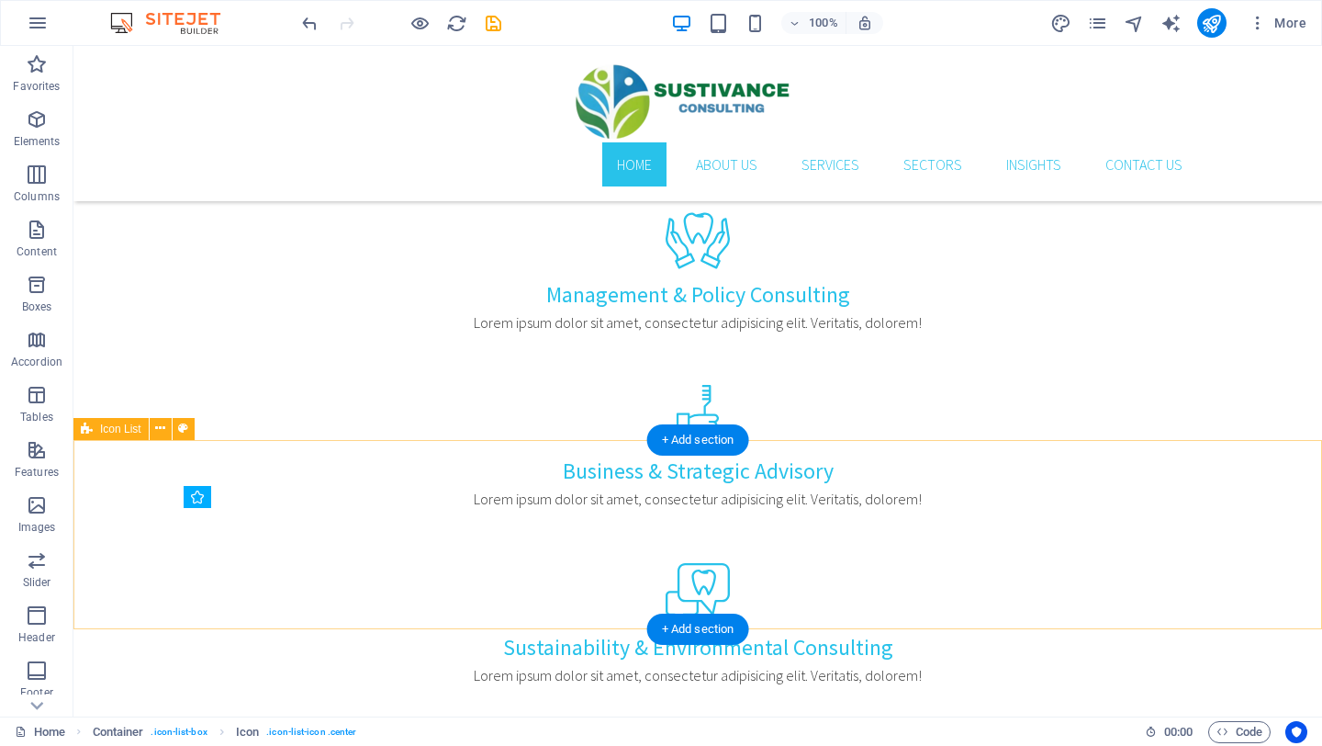
scroll to position [1160, 0]
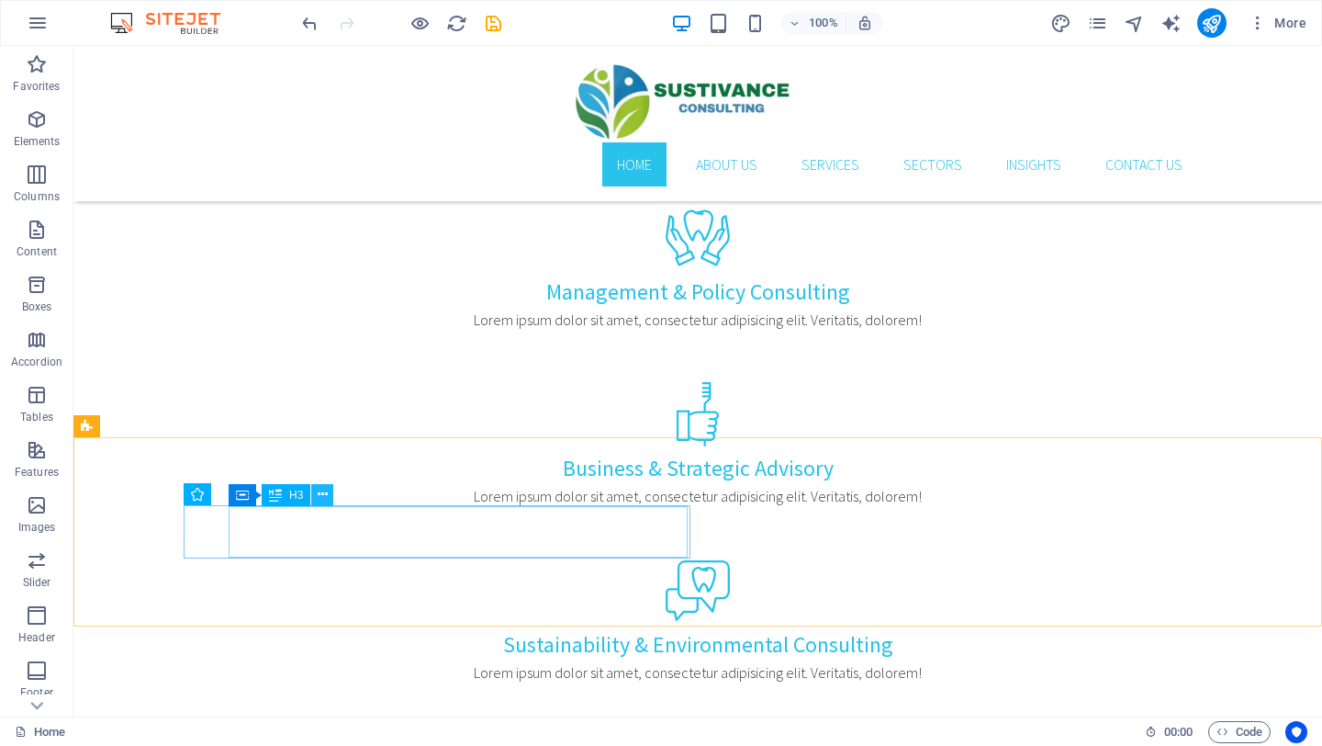
click at [320, 489] on icon at bounding box center [323, 494] width 10 height 19
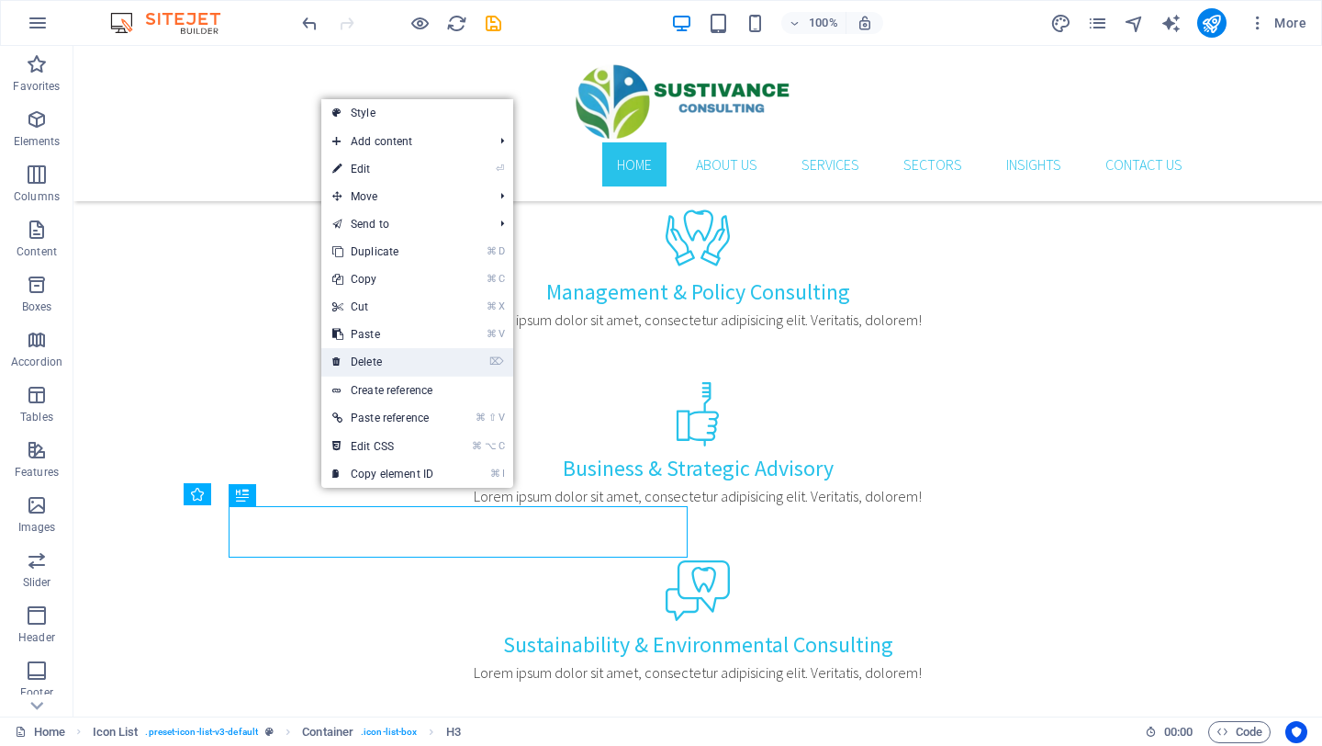
click at [378, 354] on link "⌦ Delete" at bounding box center [382, 362] width 123 height 28
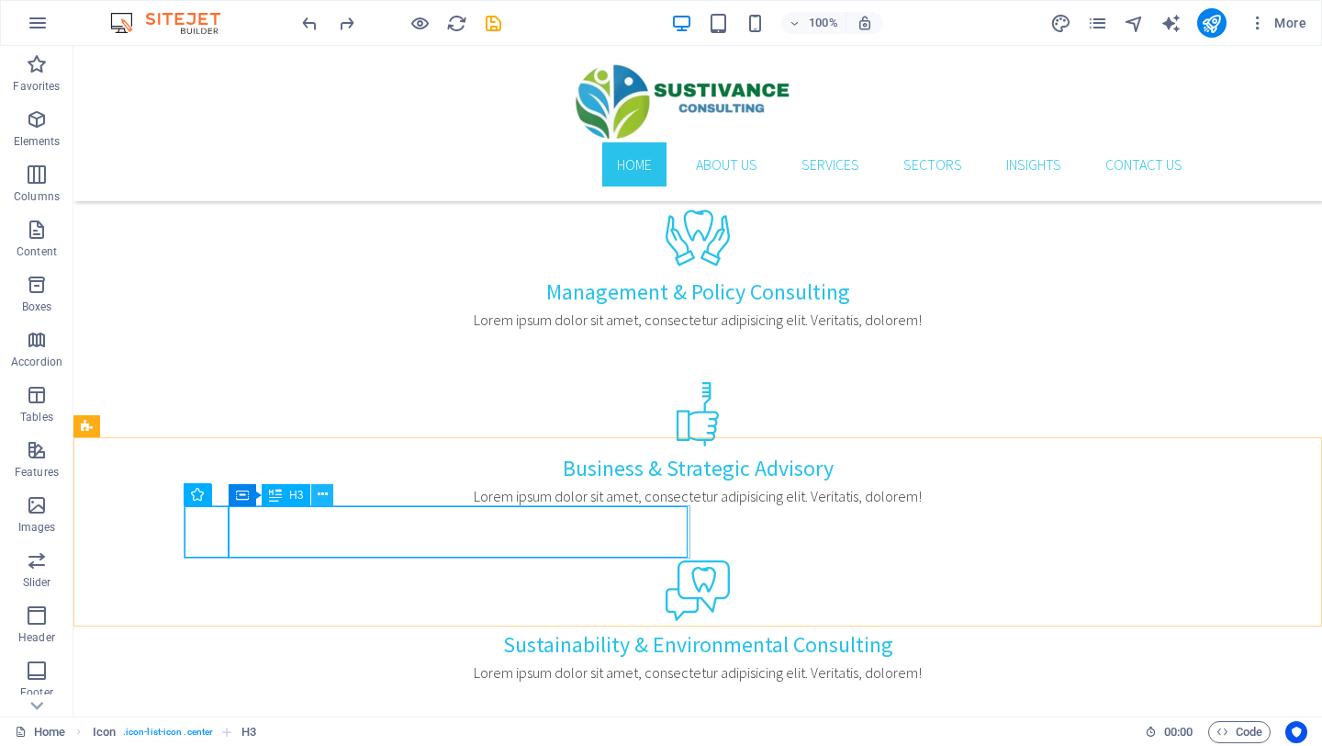
click at [324, 494] on icon at bounding box center [323, 494] width 10 height 19
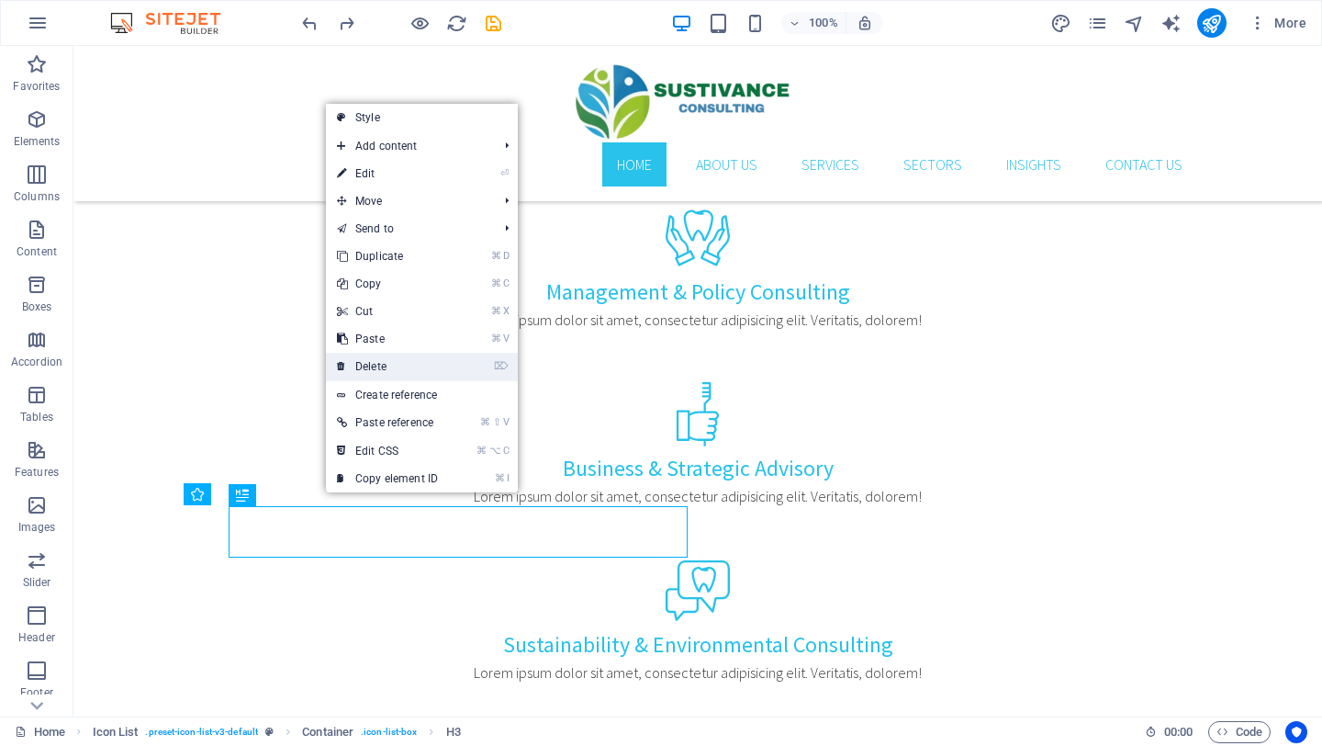
click at [381, 358] on link "⌦ Delete" at bounding box center [387, 367] width 123 height 28
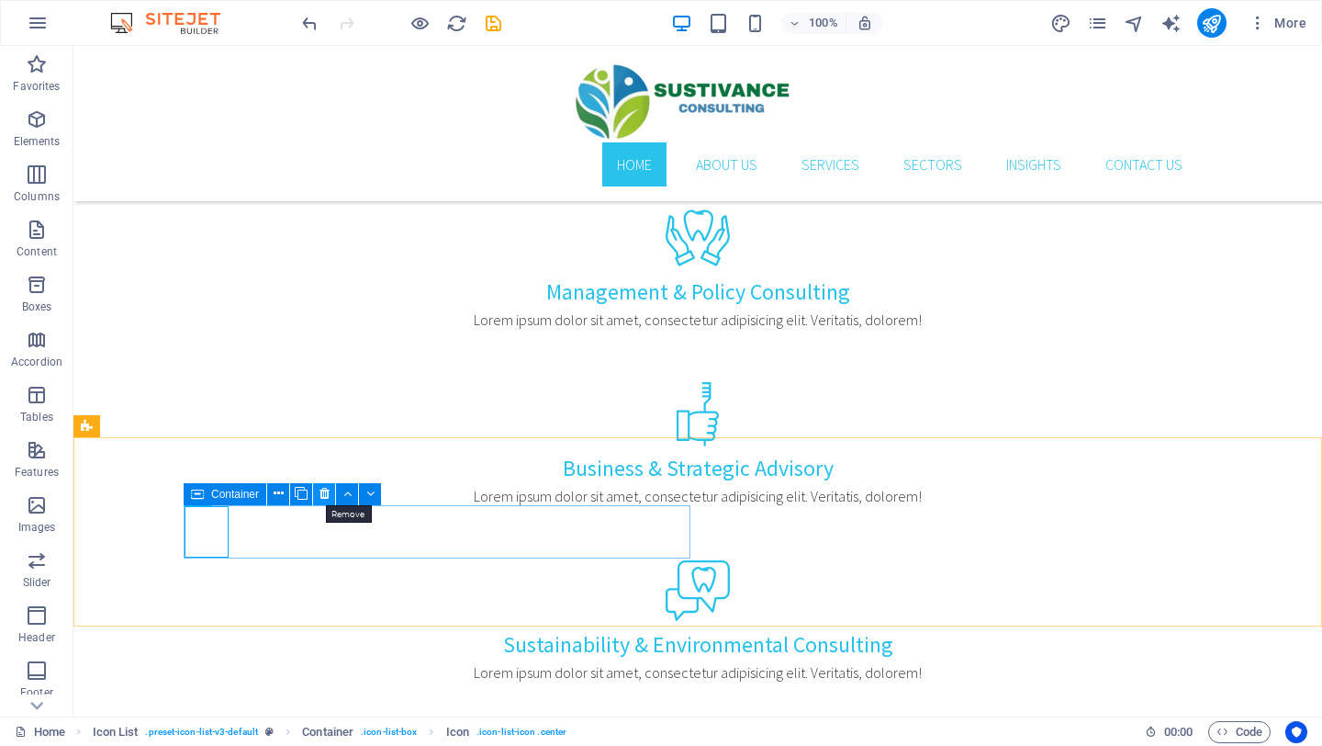
click at [323, 489] on icon at bounding box center [325, 493] width 10 height 19
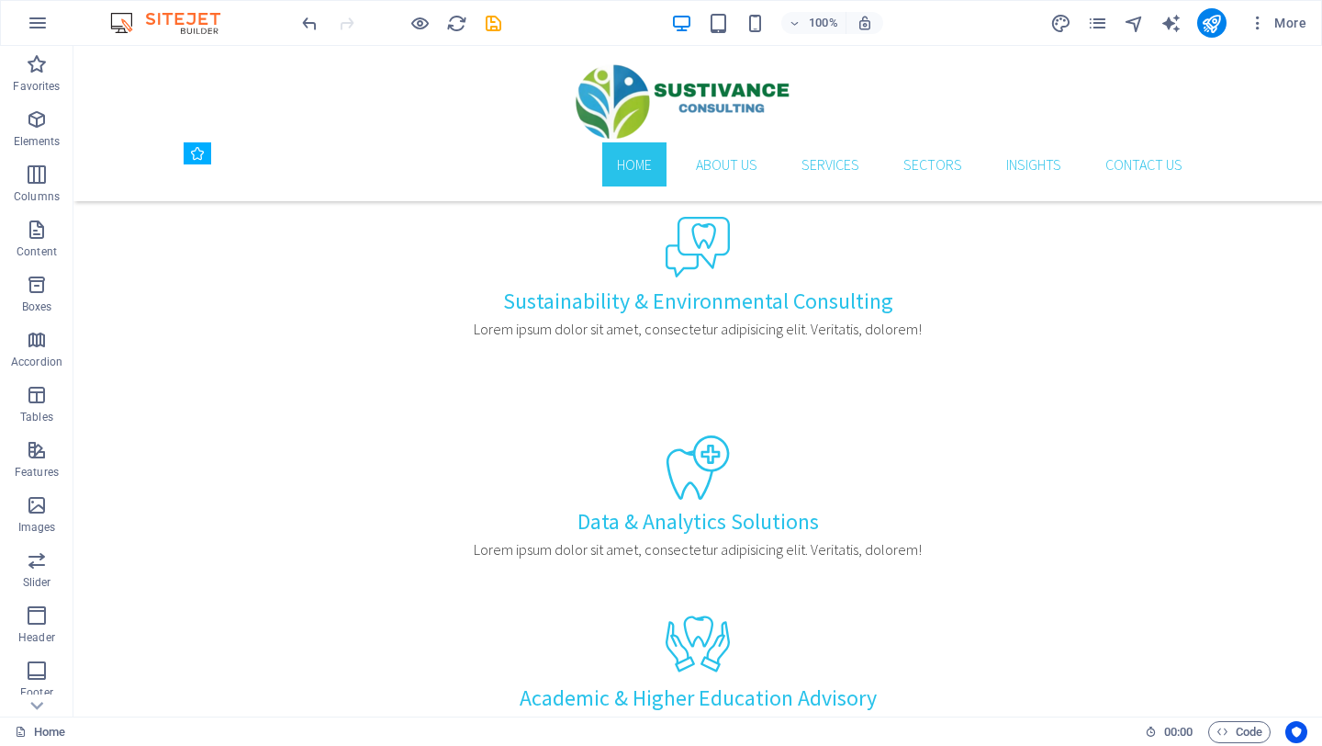
scroll to position [1500, 0]
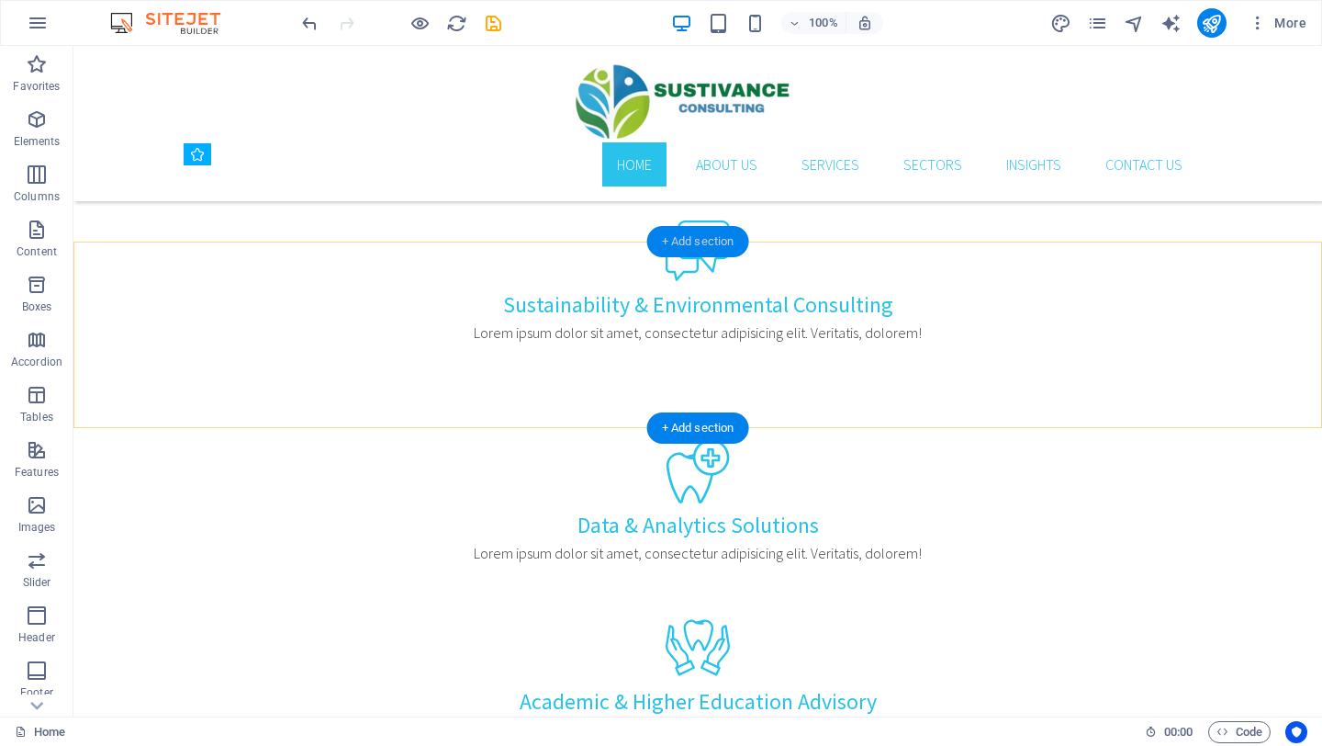
click at [700, 238] on div "+ Add section" at bounding box center [698, 241] width 102 height 31
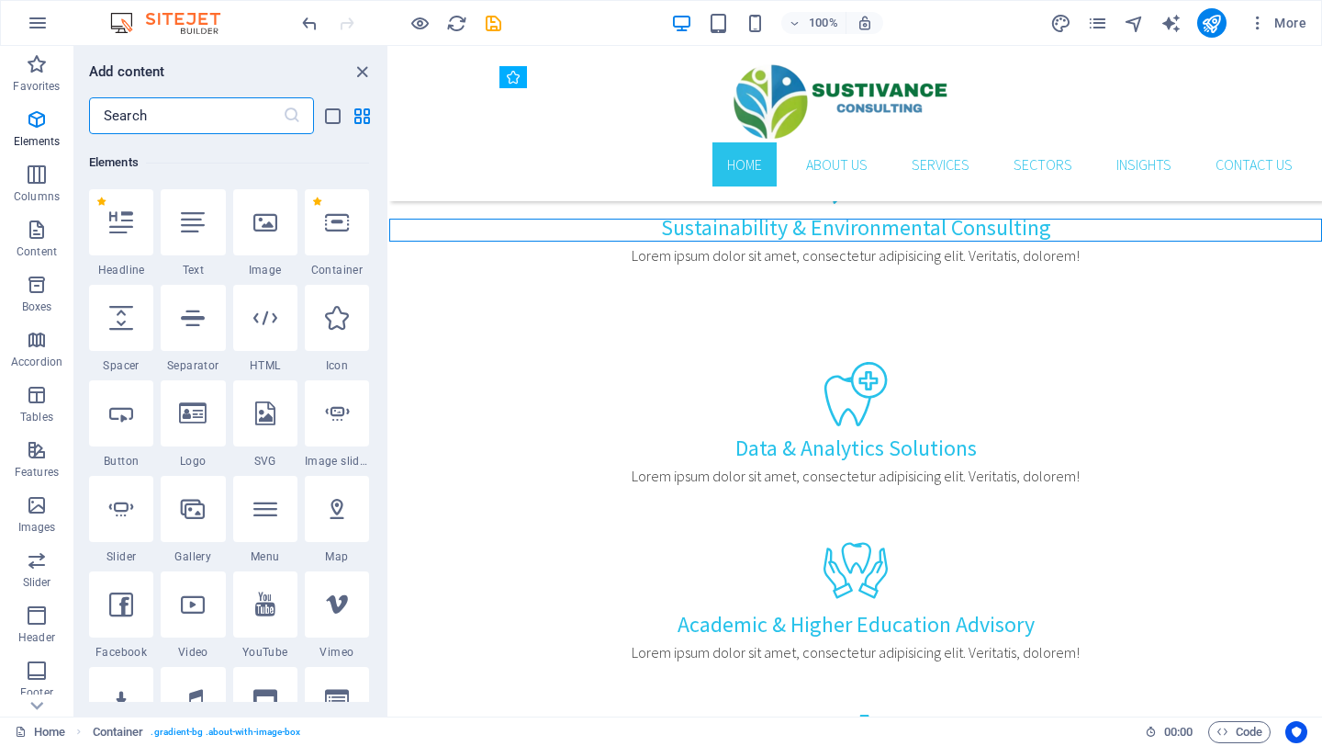
scroll to position [183, 0]
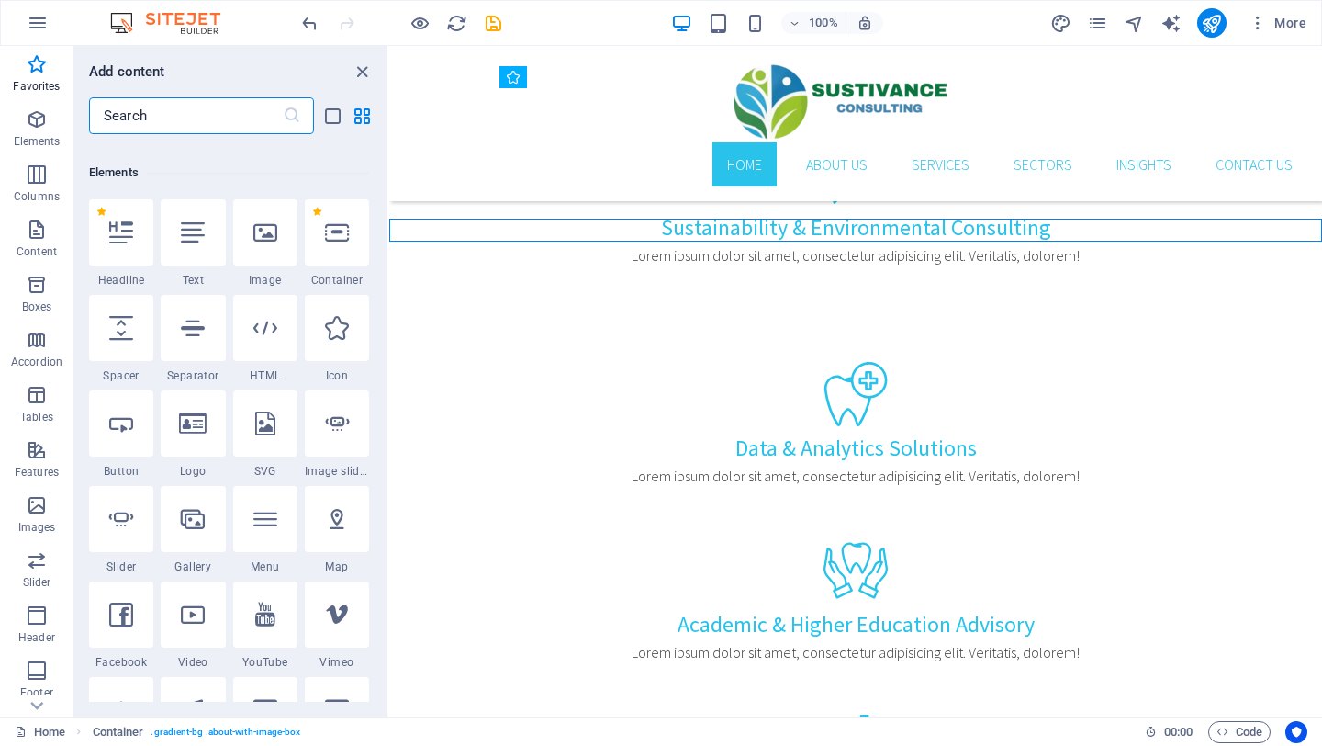
click at [154, 106] on input "text" at bounding box center [186, 115] width 194 height 37
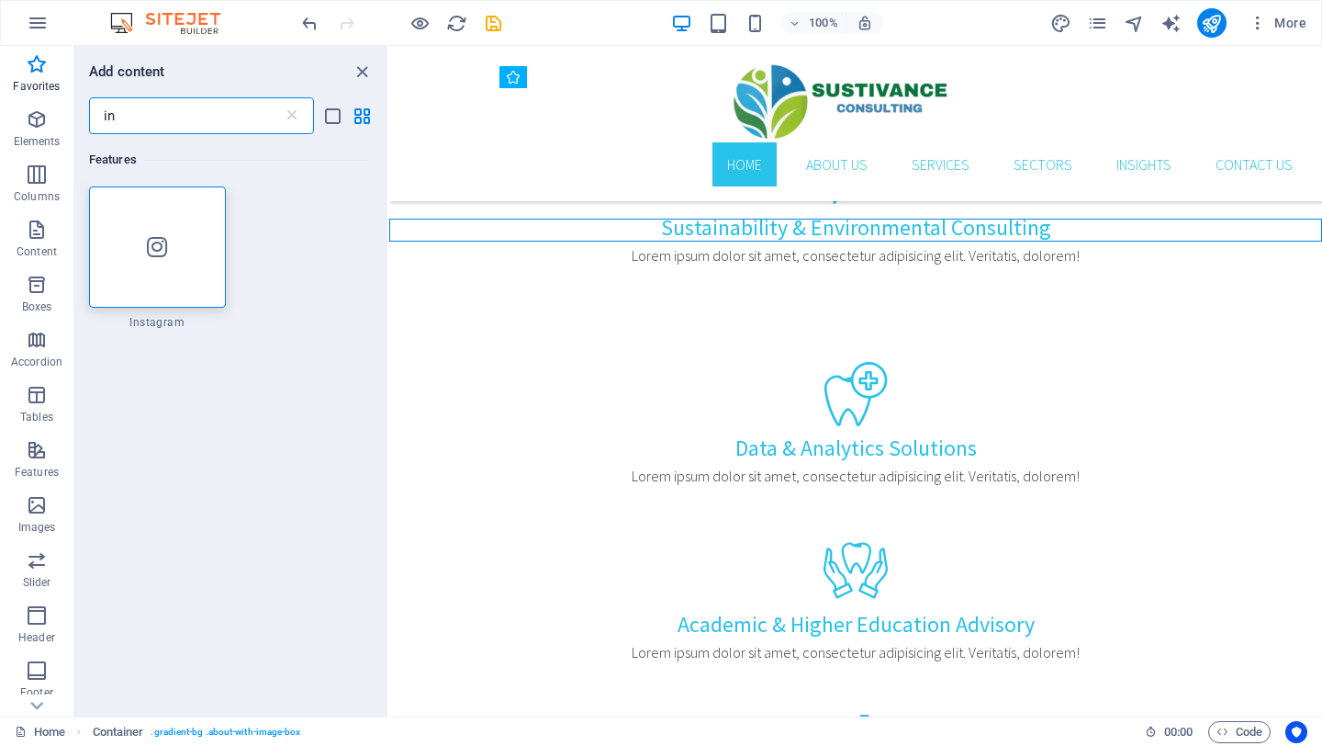
type input "i"
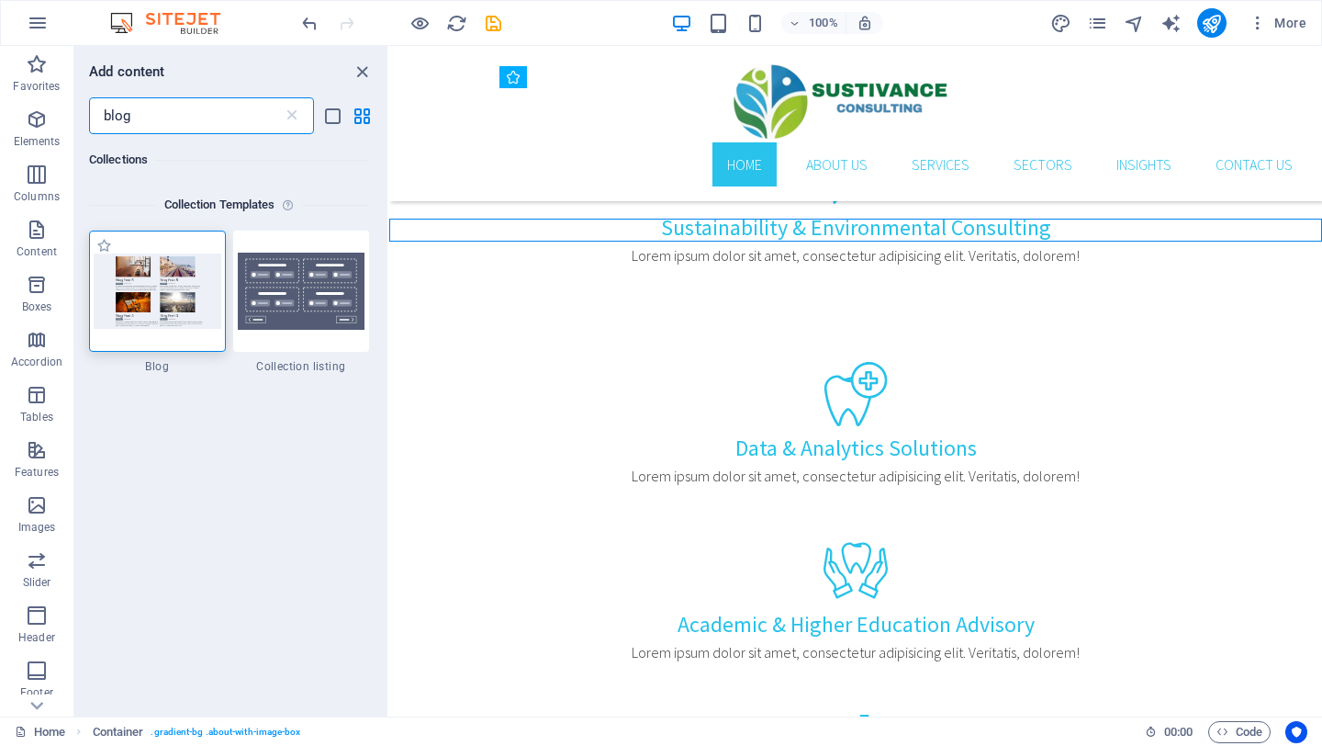
type input "blog"
click at [160, 316] on img at bounding box center [158, 290] width 128 height 74
click at [159, 285] on img at bounding box center [158, 290] width 128 height 74
click at [156, 286] on img at bounding box center [158, 290] width 128 height 74
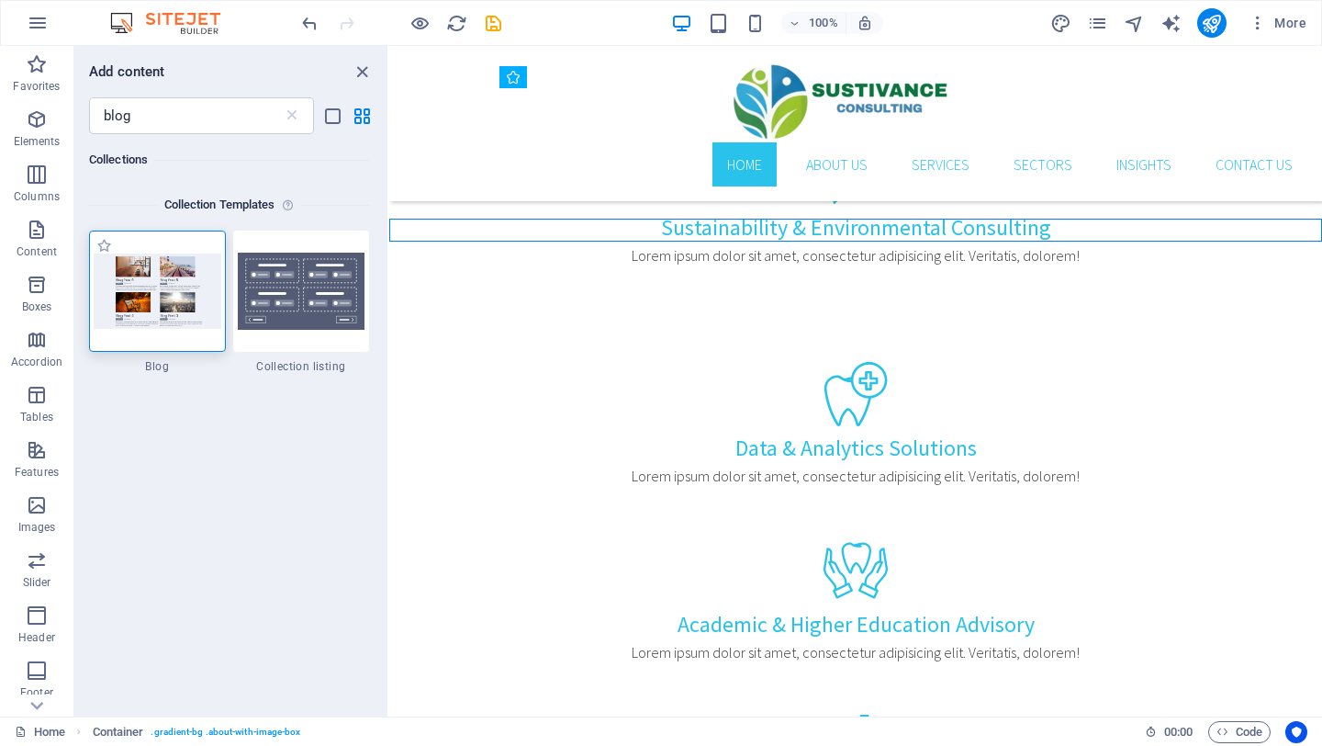
click at [156, 286] on img at bounding box center [158, 290] width 128 height 74
click at [298, 272] on img at bounding box center [302, 291] width 128 height 77
click at [389, 312] on div "H1 Banner Banner Container Menu Bar Menu Banner Container Text Text Logo H2 Tex…" at bounding box center [855, 381] width 933 height 670
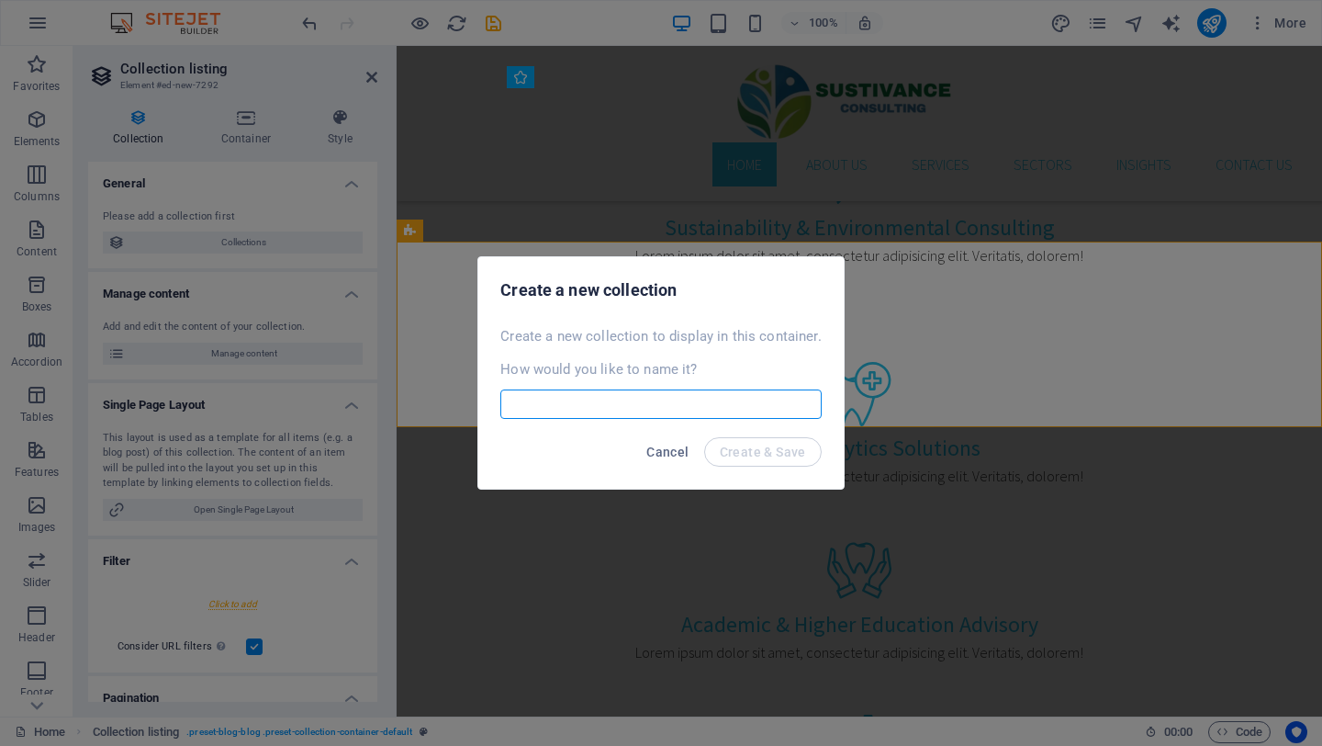
click at [527, 410] on input "text" at bounding box center [660, 403] width 320 height 29
type input "Insights"
click at [759, 454] on span "Create & Save" at bounding box center [763, 451] width 86 height 15
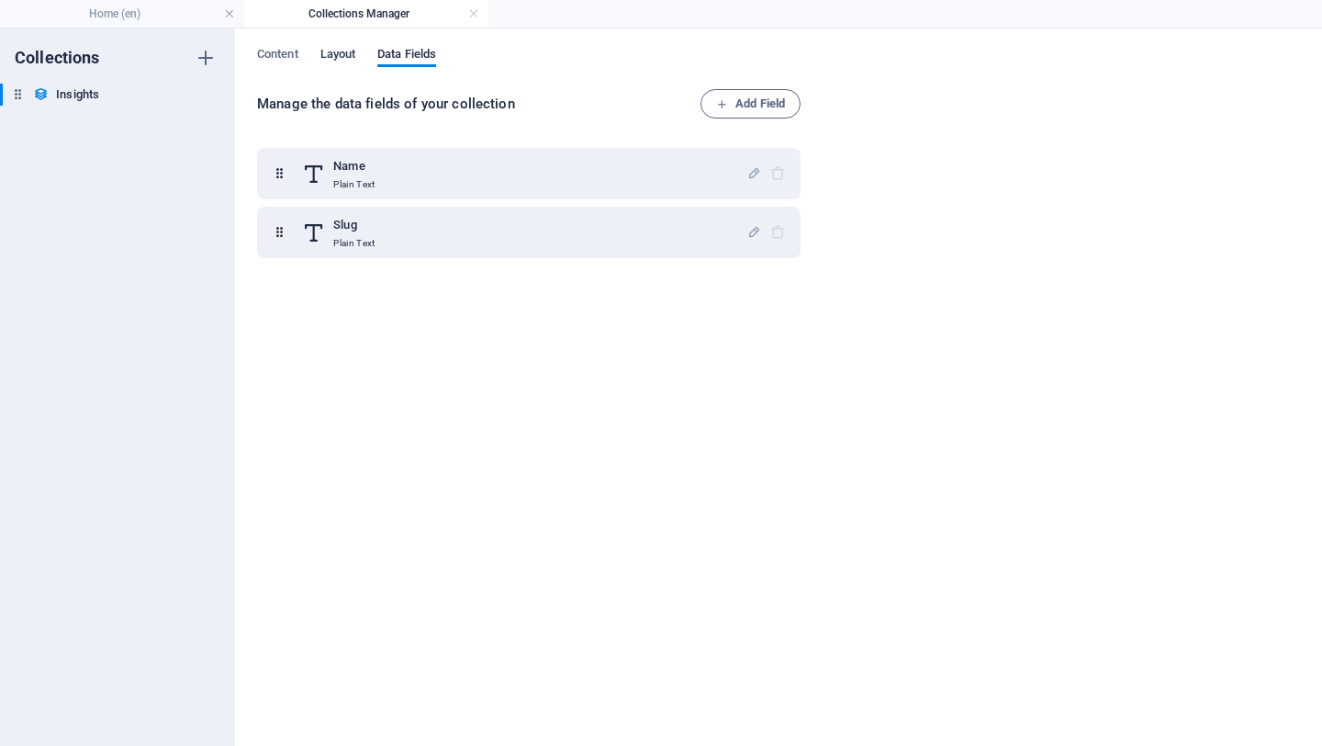
click at [343, 57] on span "Layout" at bounding box center [338, 56] width 36 height 26
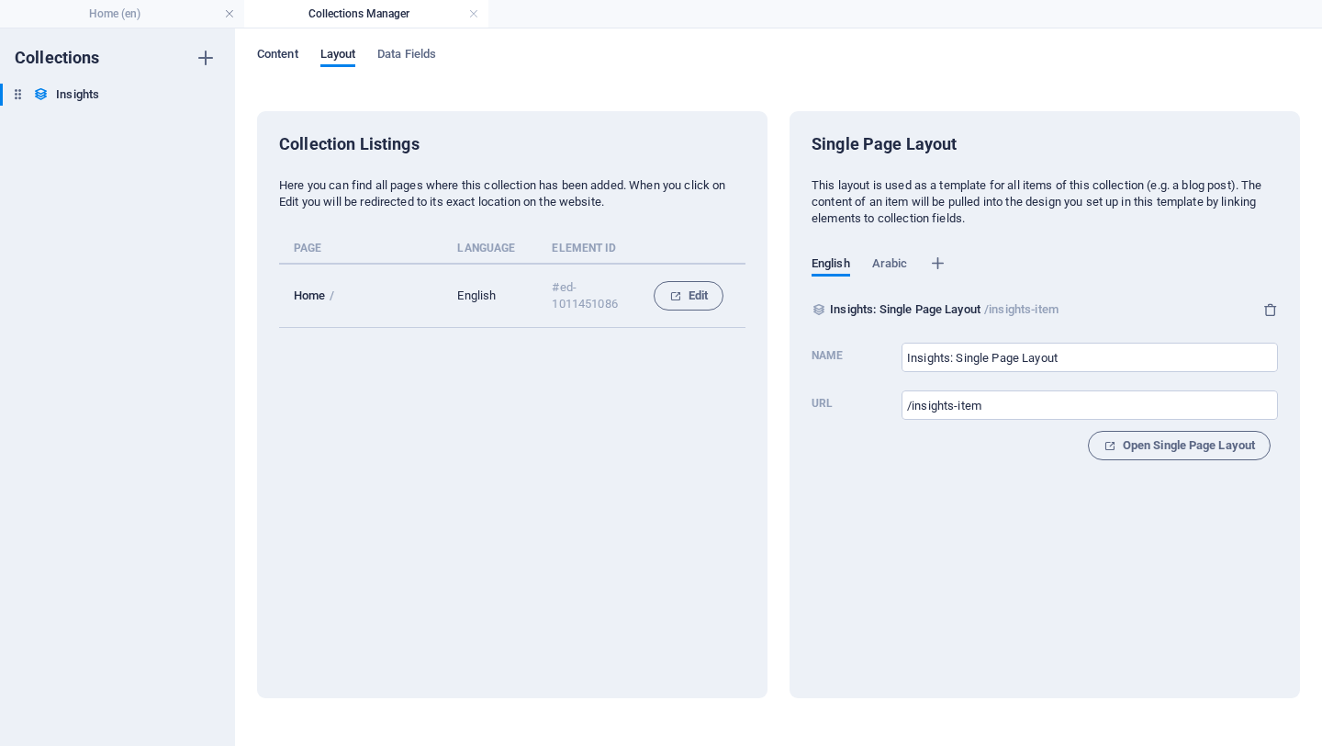
click at [287, 51] on span "Content" at bounding box center [277, 56] width 41 height 26
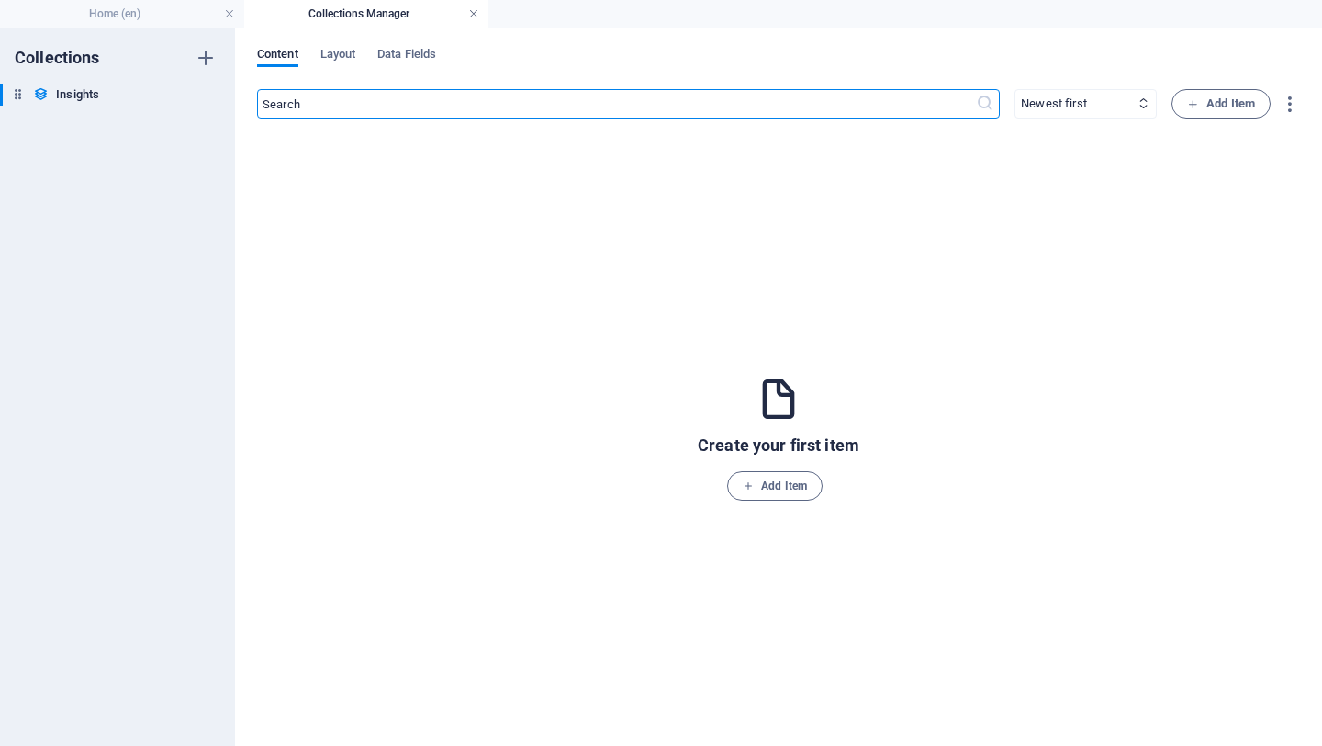
click at [470, 14] on link at bounding box center [473, 14] width 11 height 17
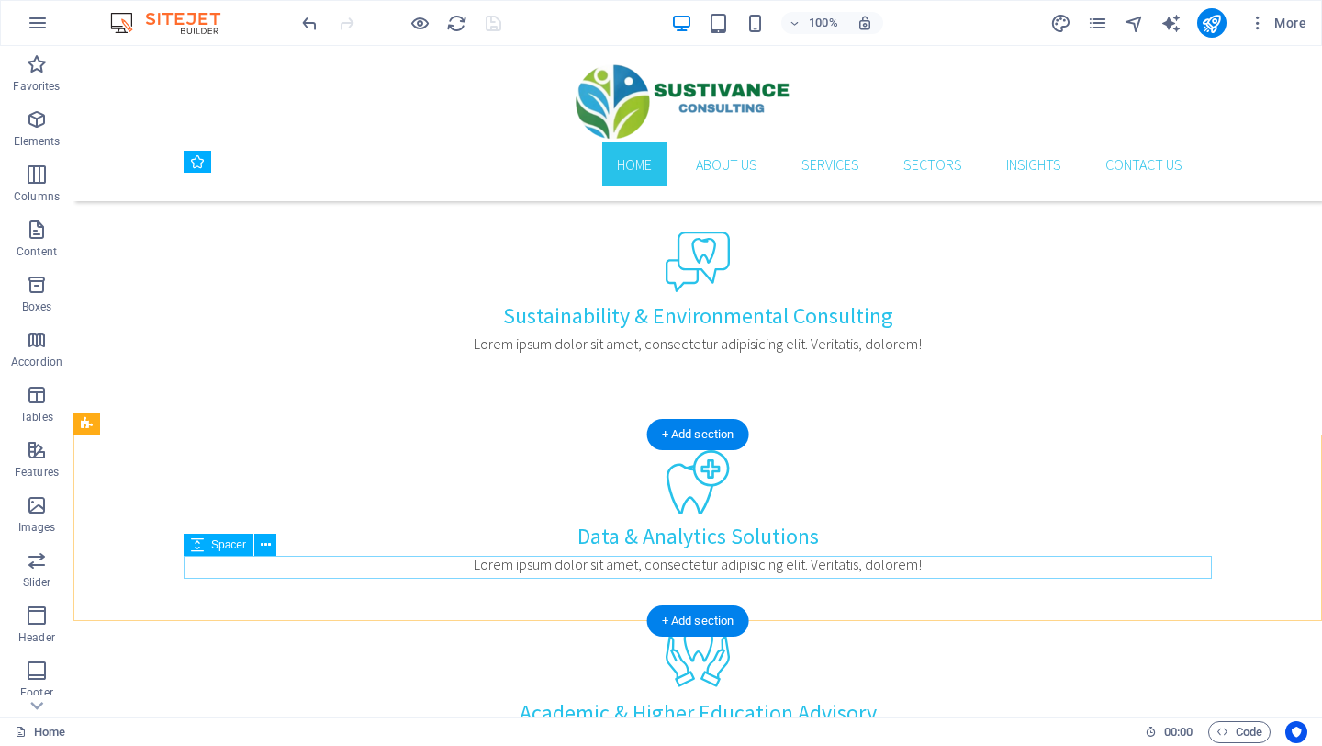
scroll to position [1492, 0]
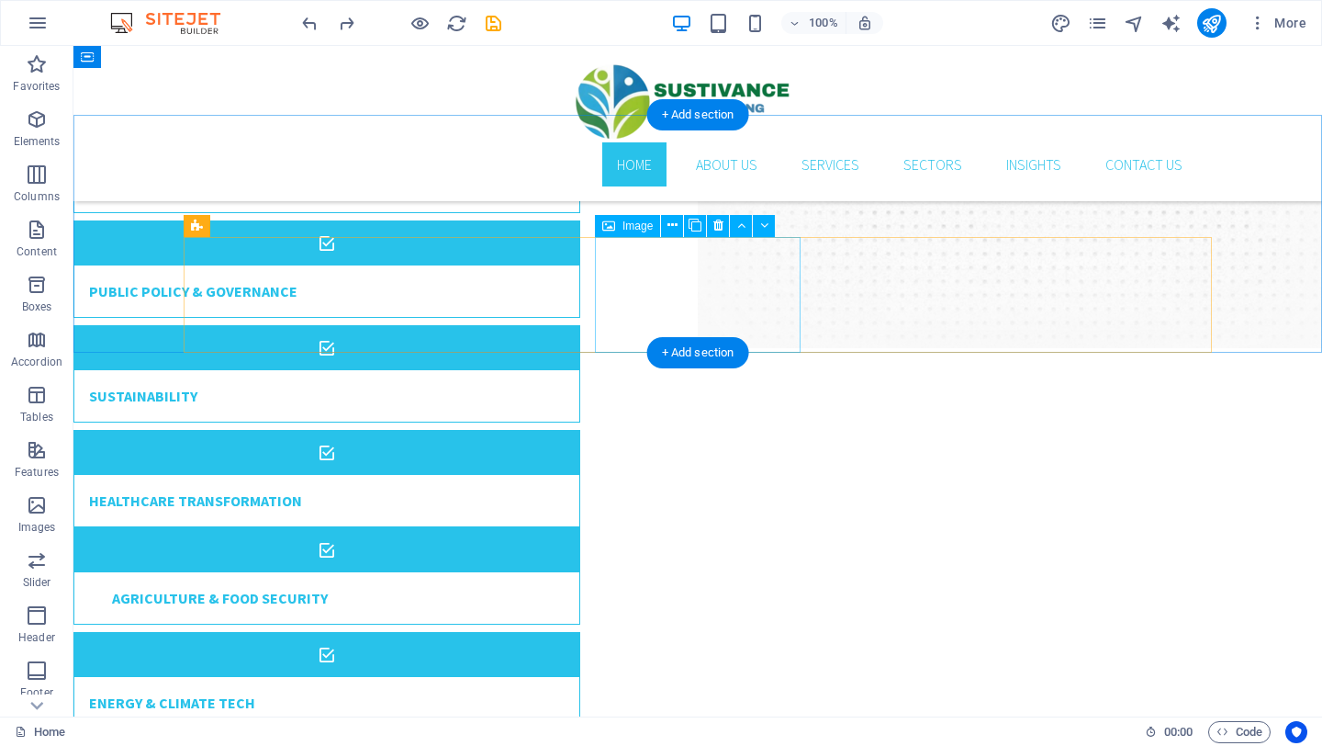
scroll to position [2963, 0]
